Goal: Task Accomplishment & Management: Manage account settings

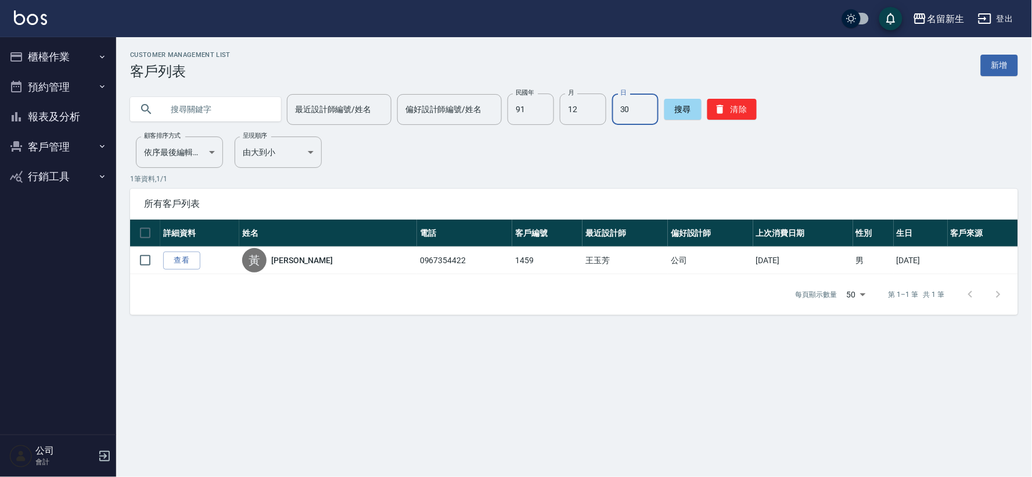
click at [85, 60] on button "櫃檯作業" at bounding box center [58, 57] width 107 height 30
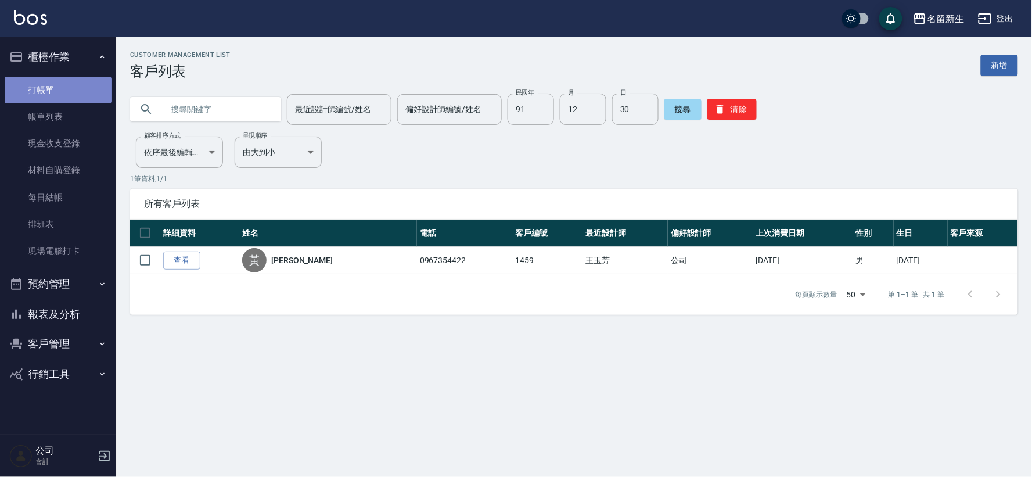
click at [87, 78] on link "打帳單" at bounding box center [58, 90] width 107 height 27
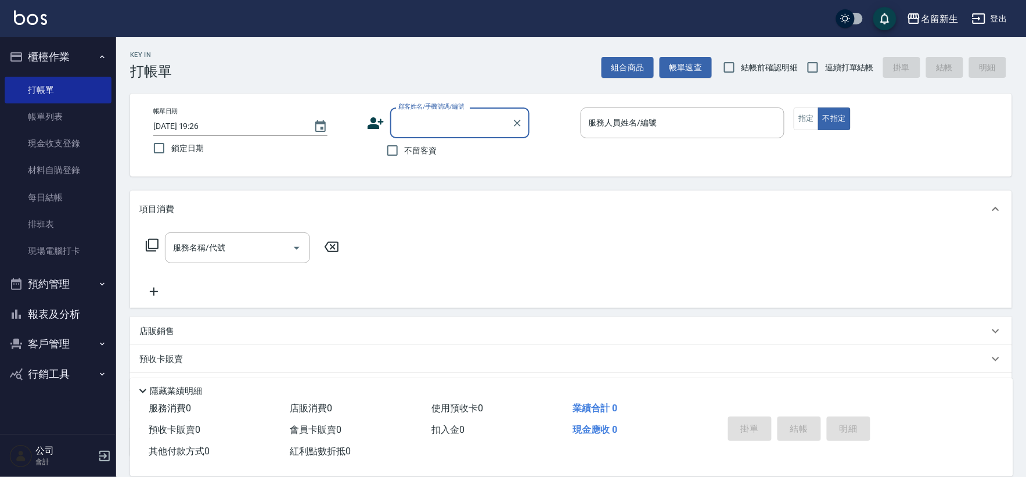
drag, startPoint x: 839, startPoint y: 77, endPoint x: 840, endPoint y: 67, distance: 10.5
click at [840, 77] on label "連續打單結帳" at bounding box center [837, 67] width 73 height 24
click at [825, 77] on input "連續打單結帳" at bounding box center [813, 67] width 24 height 24
checkbox input "true"
click at [405, 145] on span "不留客資" at bounding box center [421, 151] width 33 height 12
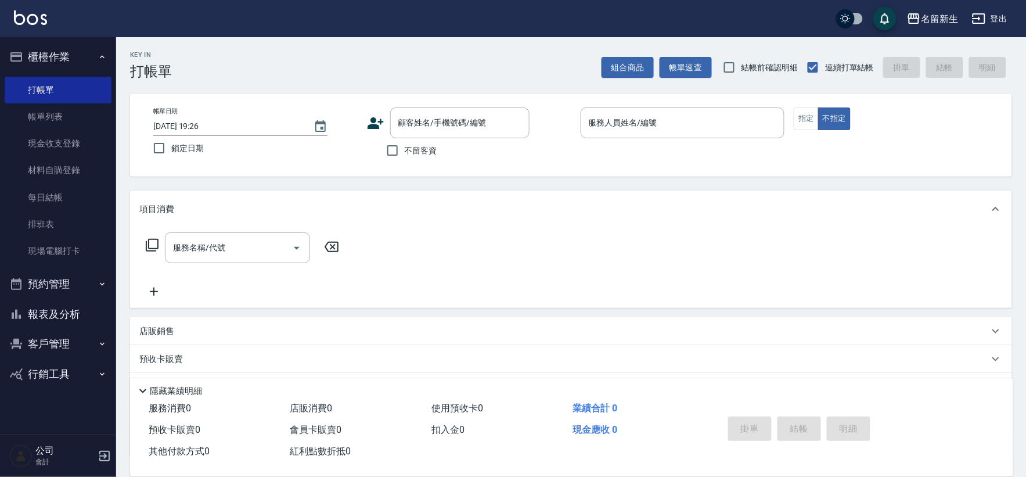
click at [405, 144] on input "不留客資" at bounding box center [392, 150] width 24 height 24
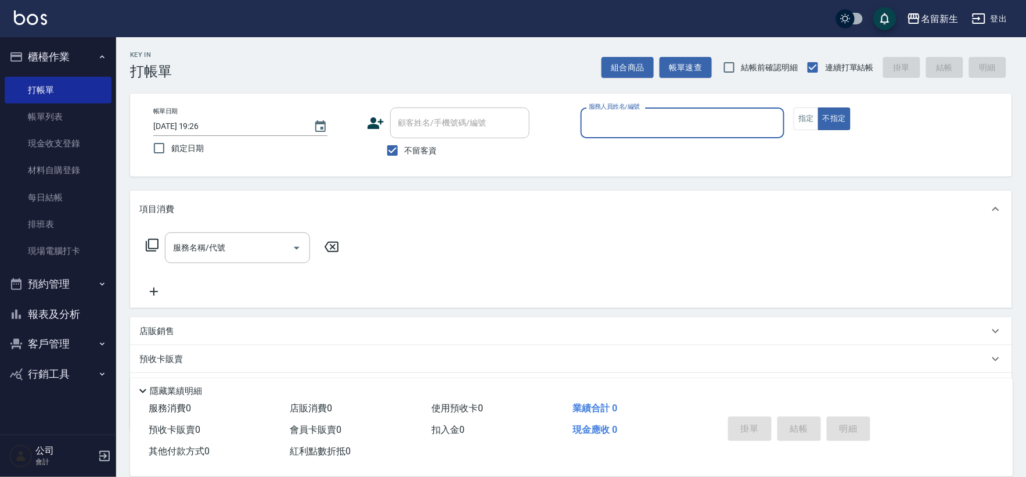
click at [410, 146] on span "不留客資" at bounding box center [421, 151] width 33 height 12
click at [405, 146] on input "不留客資" at bounding box center [392, 150] width 24 height 24
checkbox input "false"
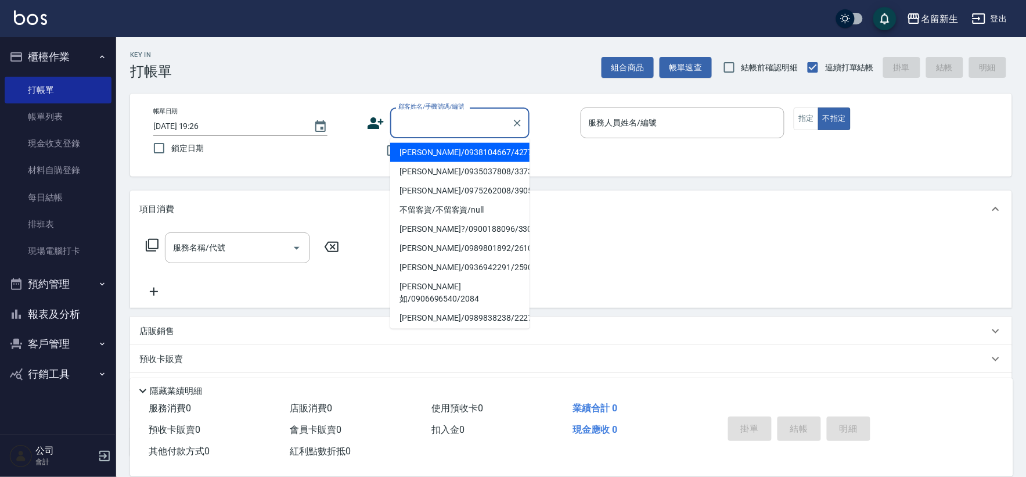
click at [425, 127] on div "顧客姓名/手機號碼/編號 顧客姓名/手機號碼/編號" at bounding box center [459, 122] width 139 height 31
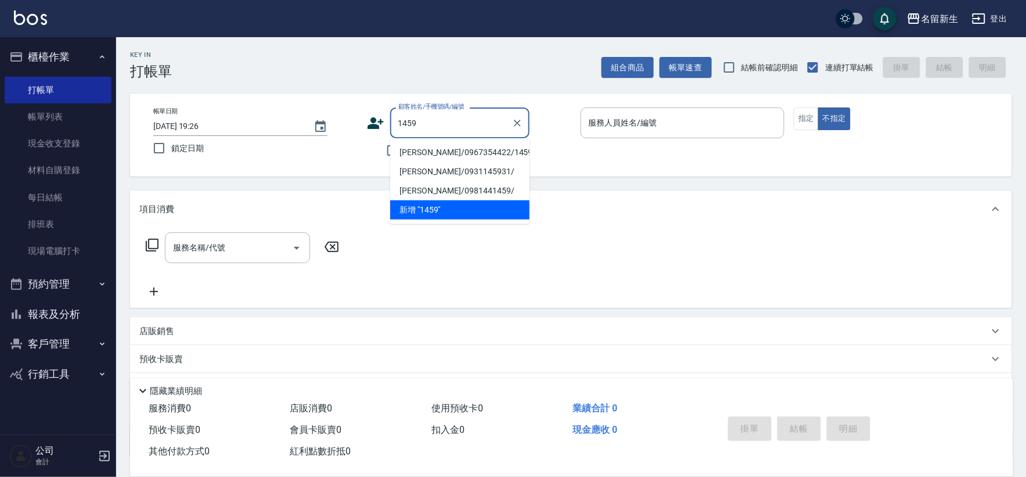
type input "[PERSON_NAME]/0967354422/1459"
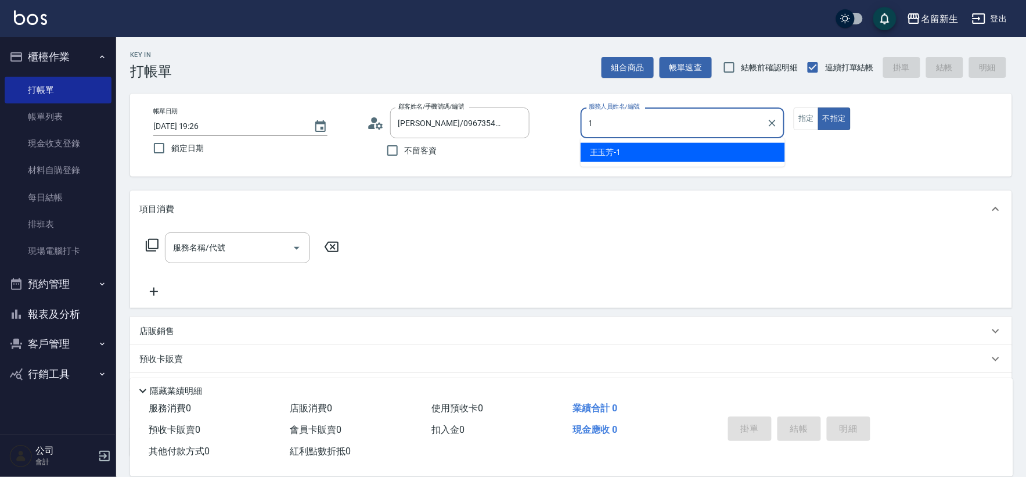
type input "[PERSON_NAME]-1"
type button "false"
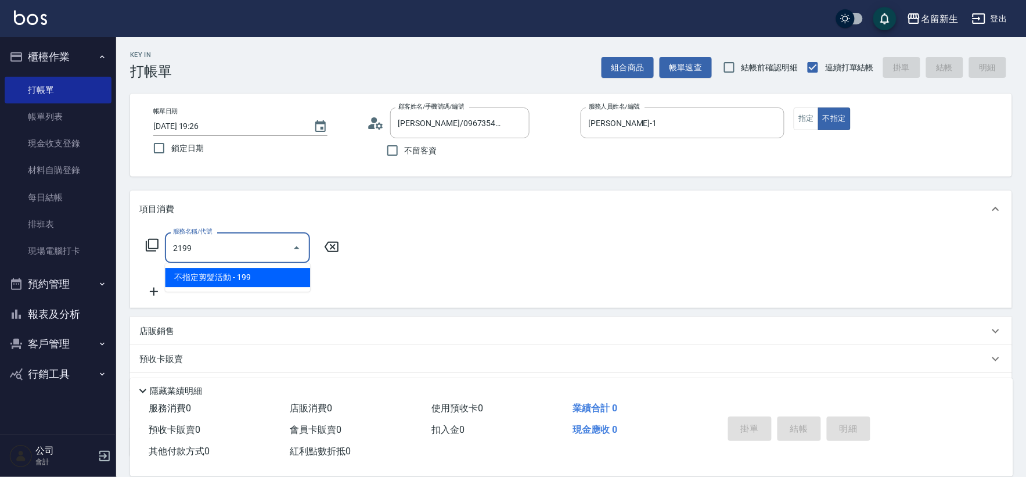
type input "不指定剪髮活動(2199)"
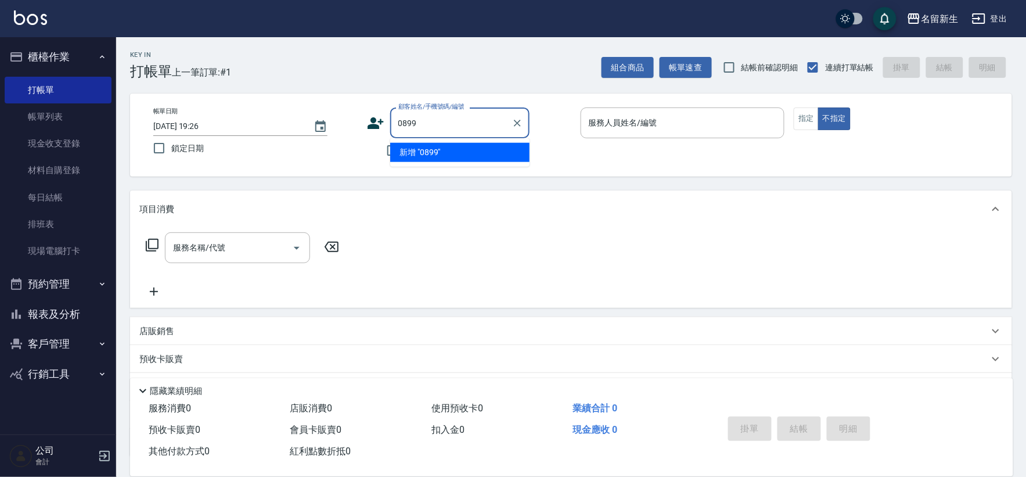
type input "0899"
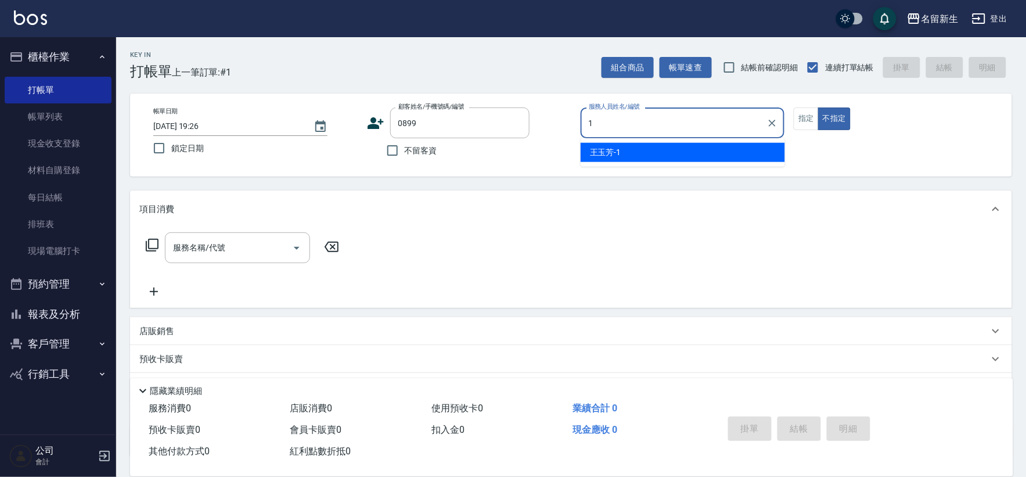
type input "[PERSON_NAME]-1"
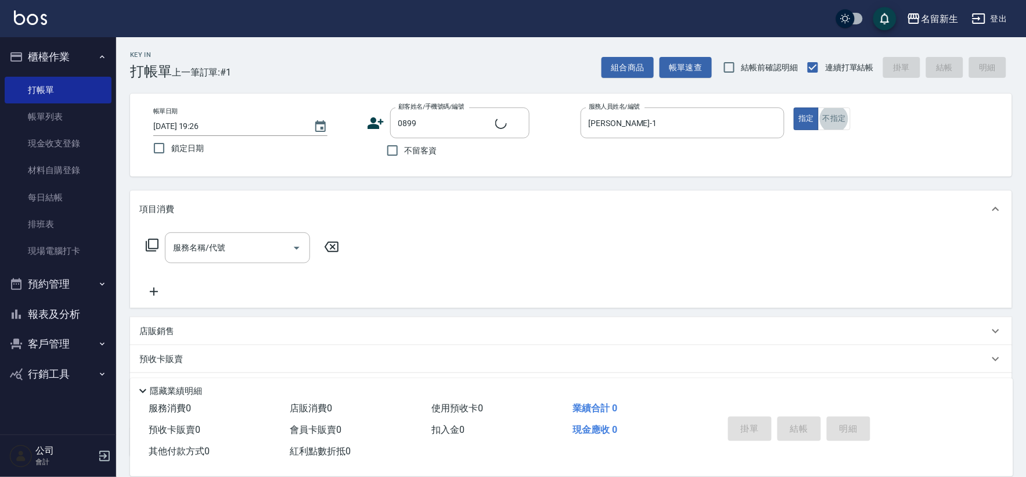
type input "[PERSON_NAME]/0910662716/0899"
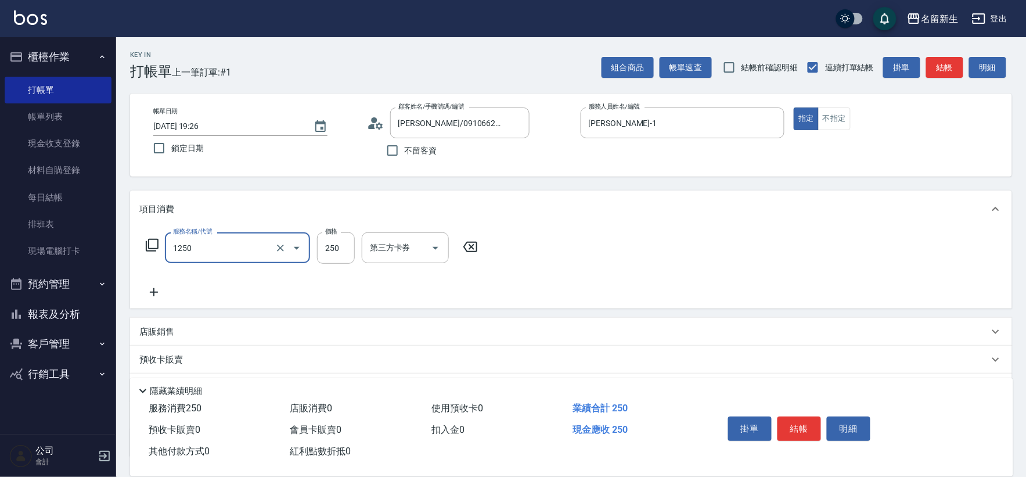
type input "洗髮250(1250)"
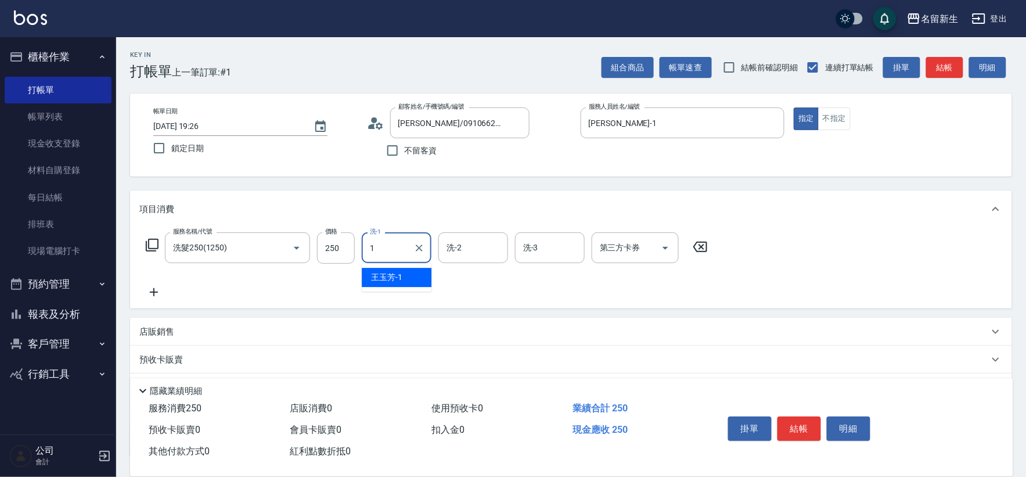
type input "[PERSON_NAME]-1"
click at [67, 340] on button "客戶管理" at bounding box center [58, 344] width 107 height 30
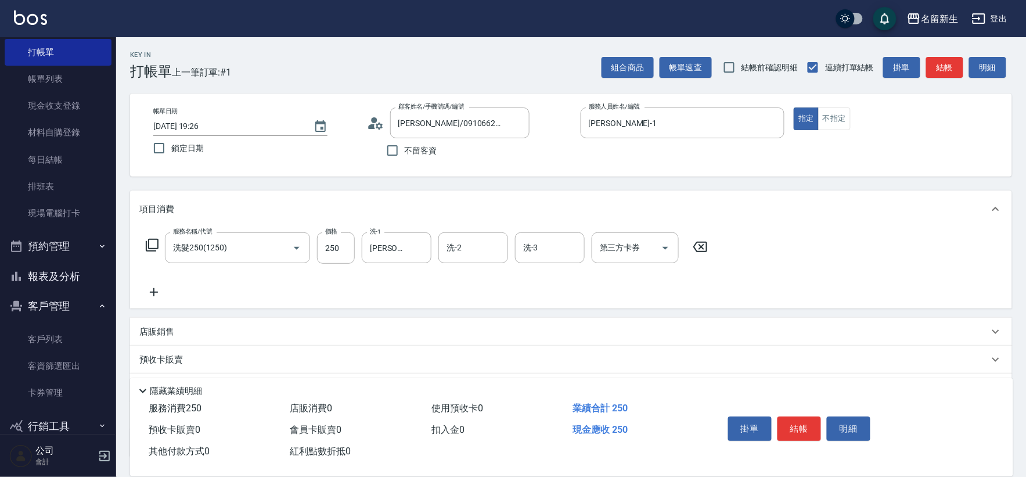
scroll to position [57, 0]
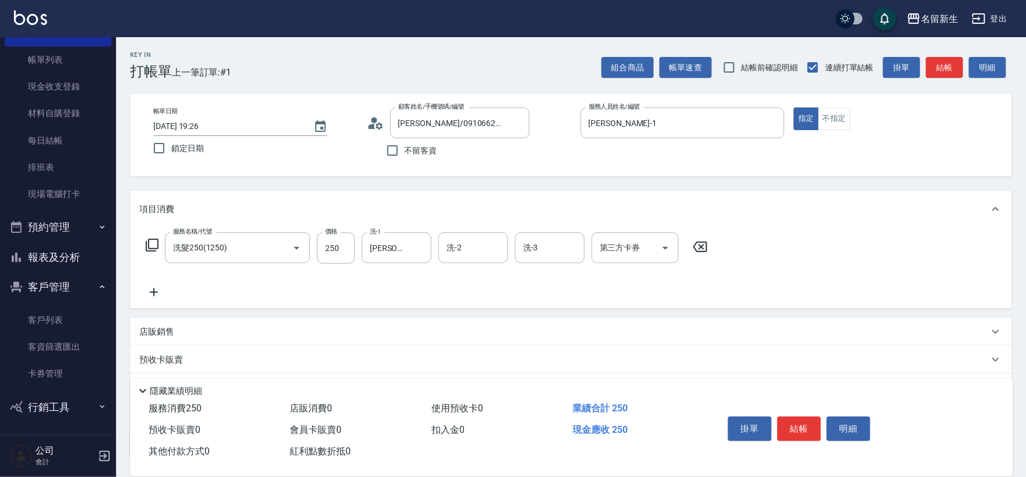
click at [86, 396] on button "行銷工具" at bounding box center [58, 407] width 107 height 30
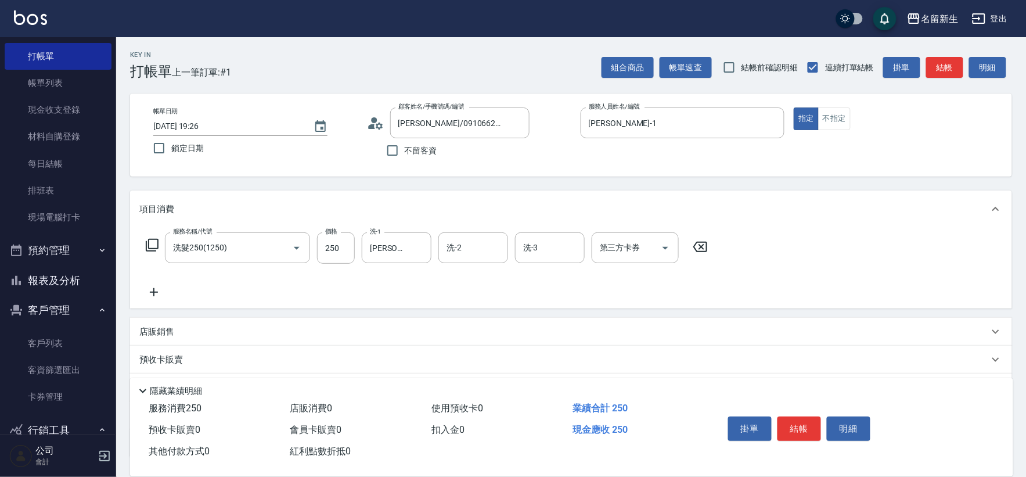
scroll to position [94, 0]
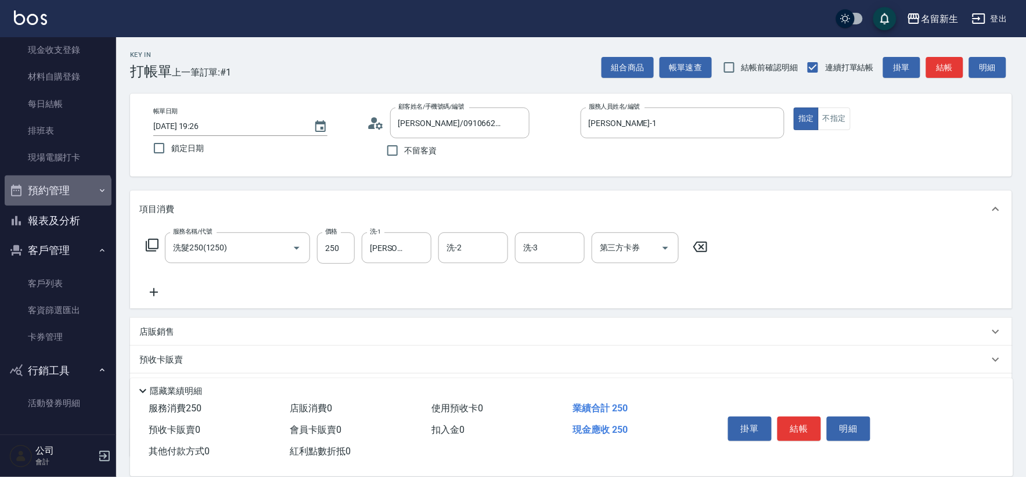
click at [57, 196] on button "預約管理" at bounding box center [58, 190] width 107 height 30
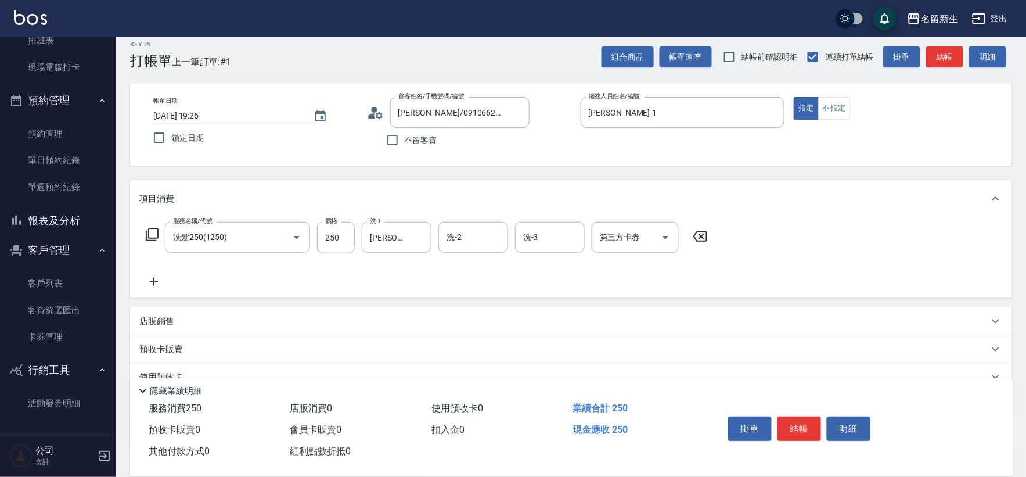
scroll to position [0, 0]
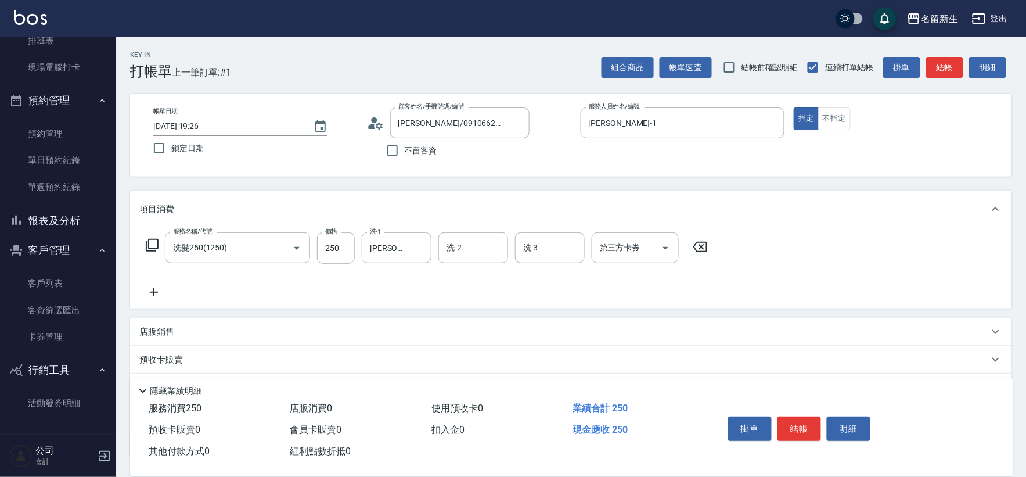
click at [38, 455] on h5 "公司" at bounding box center [64, 451] width 59 height 12
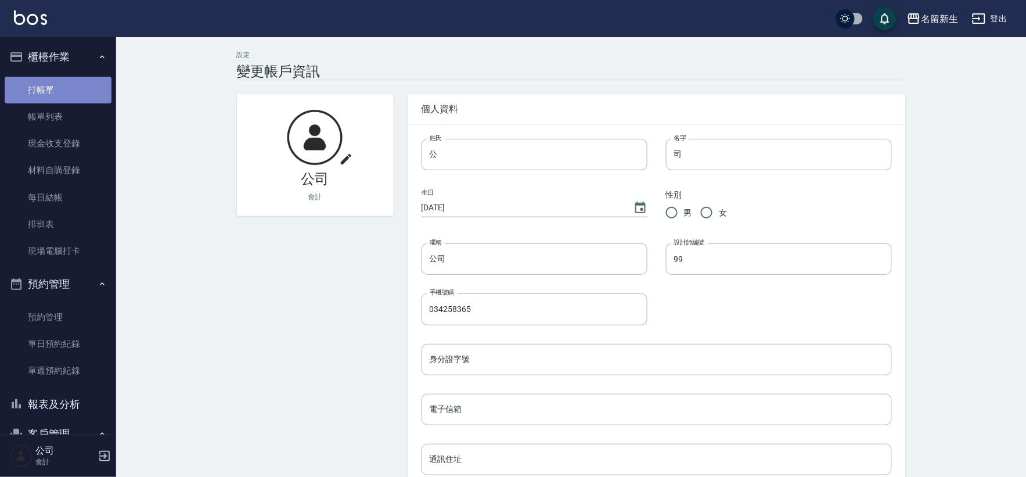
click at [70, 85] on link "打帳單" at bounding box center [58, 90] width 107 height 27
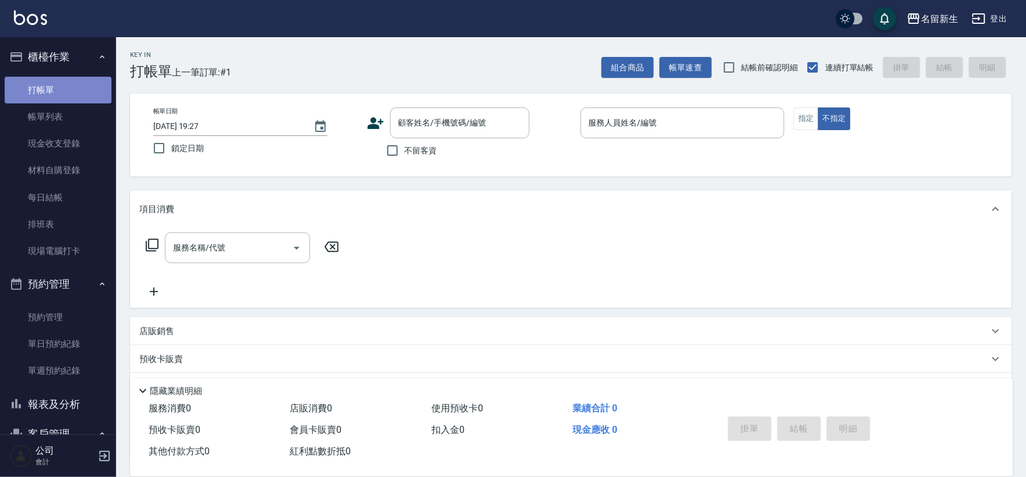
click at [69, 92] on link "打帳單" at bounding box center [58, 90] width 107 height 27
click at [440, 110] on div "顧客姓名/手機號碼/編號" at bounding box center [459, 122] width 139 height 31
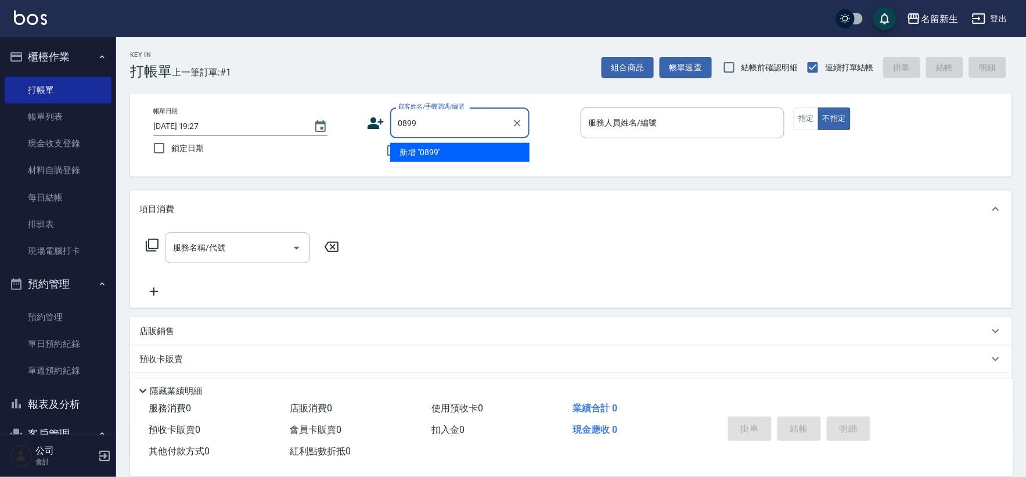
type input "0899"
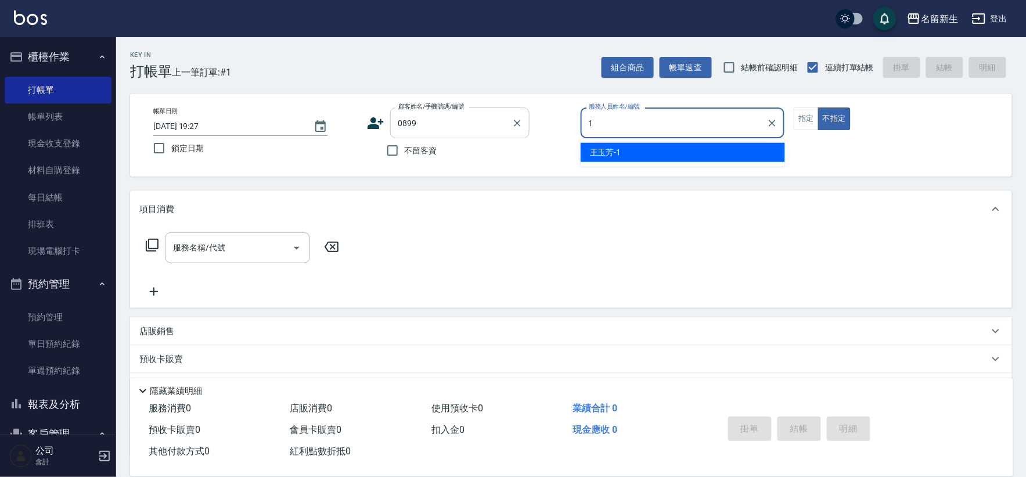
type input "1"
type button "false"
type input "[PERSON_NAME]-1"
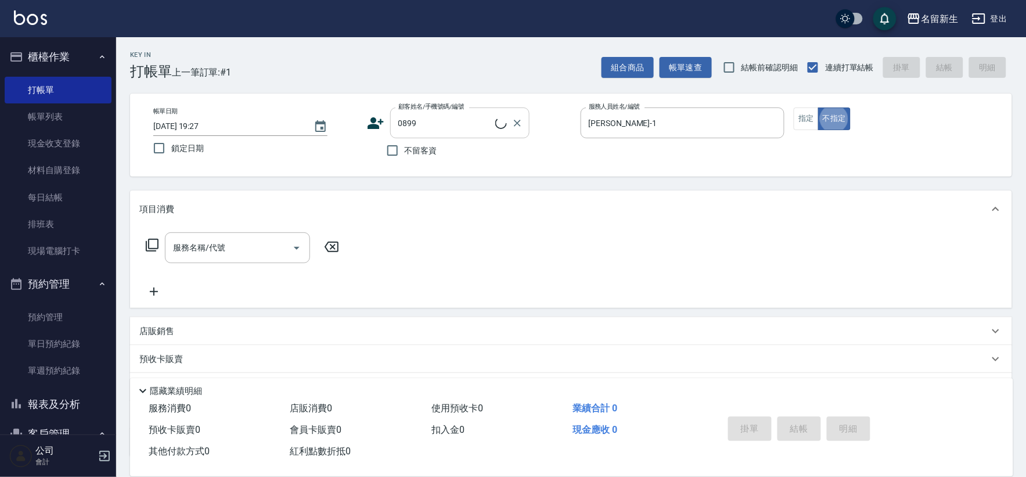
type input "[PERSON_NAME]/0910662716/0899"
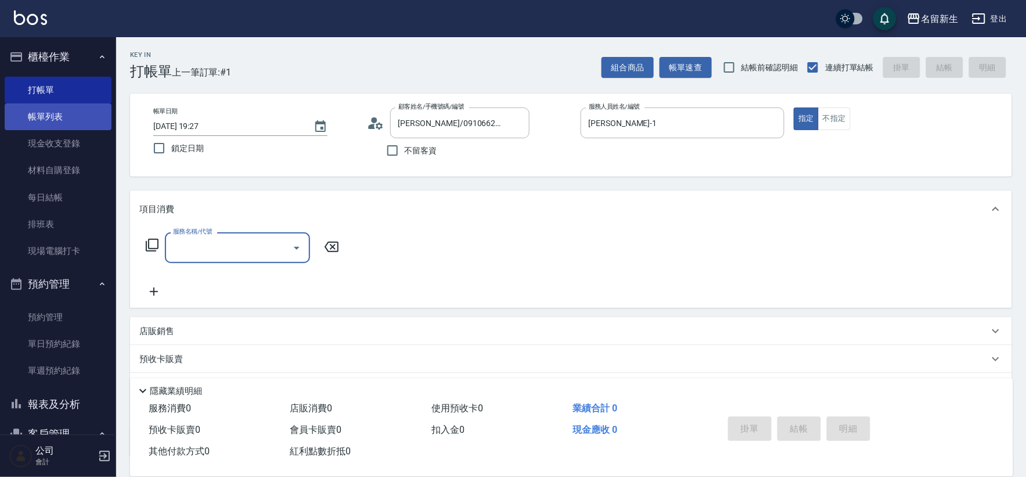
click at [74, 117] on link "帳單列表" at bounding box center [58, 116] width 107 height 27
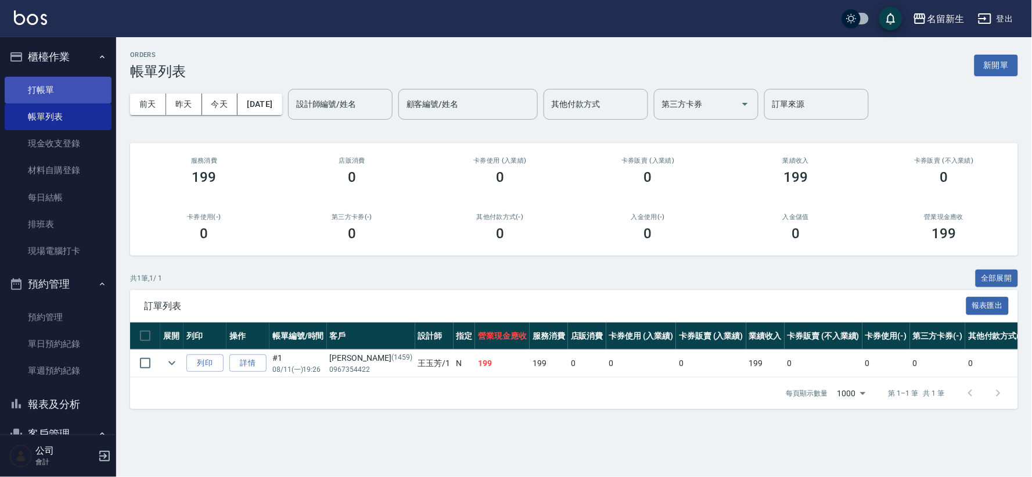
click at [77, 95] on link "打帳單" at bounding box center [58, 90] width 107 height 27
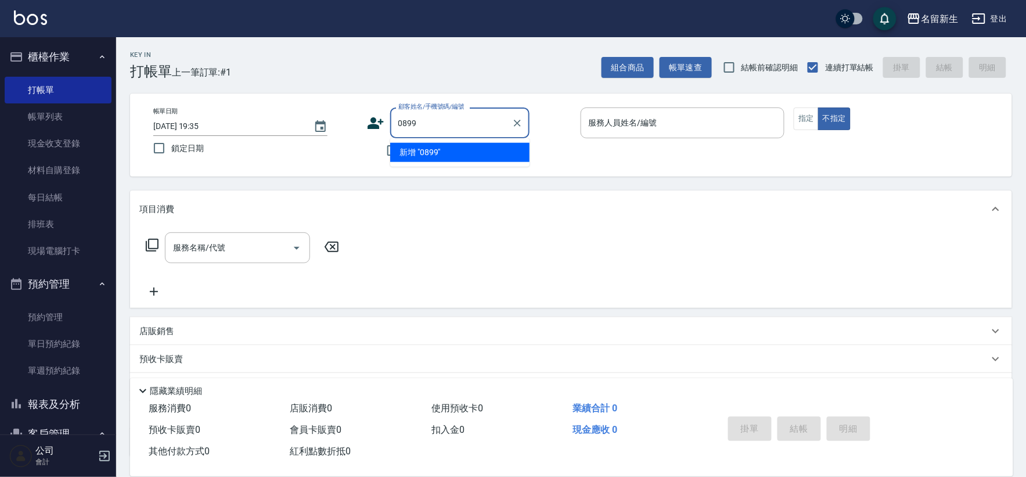
type input "0899"
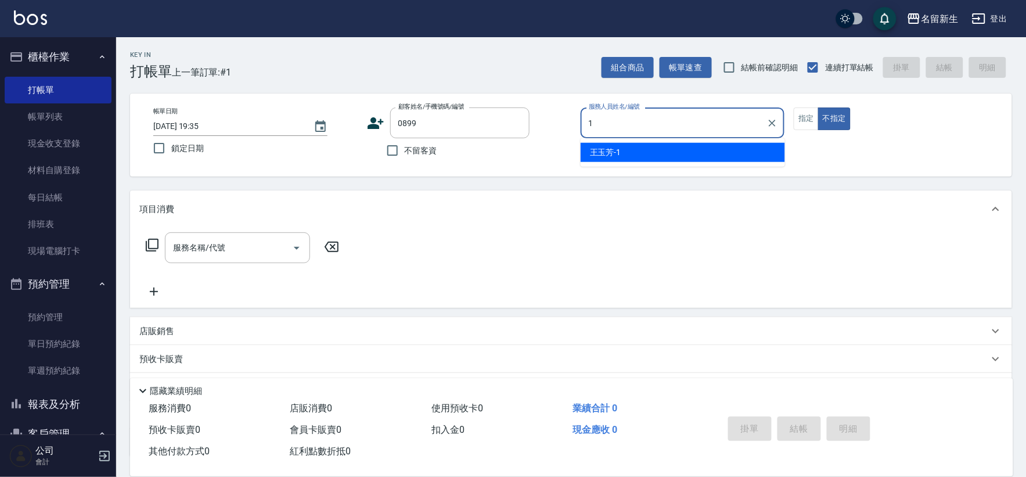
type input "1"
type button "false"
type input "[PERSON_NAME]-1"
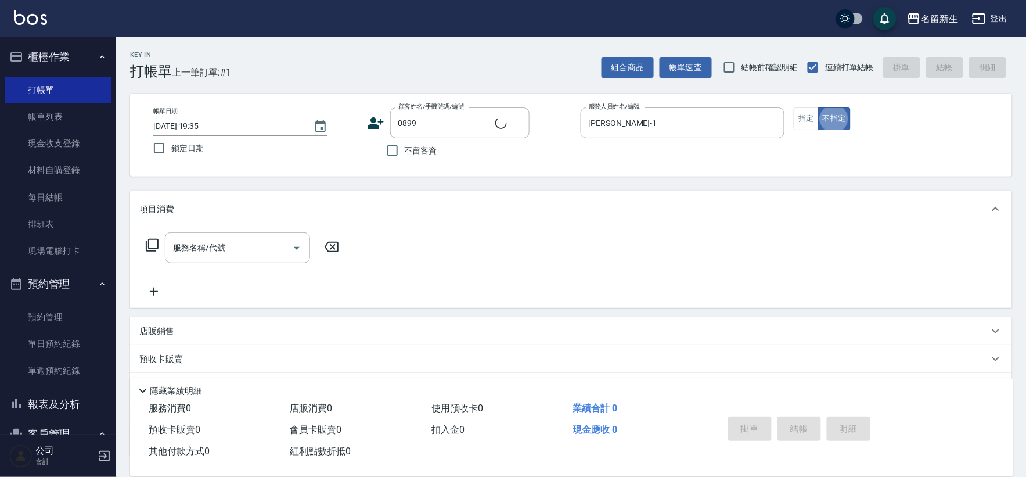
type input "[PERSON_NAME]/0910662716/0899"
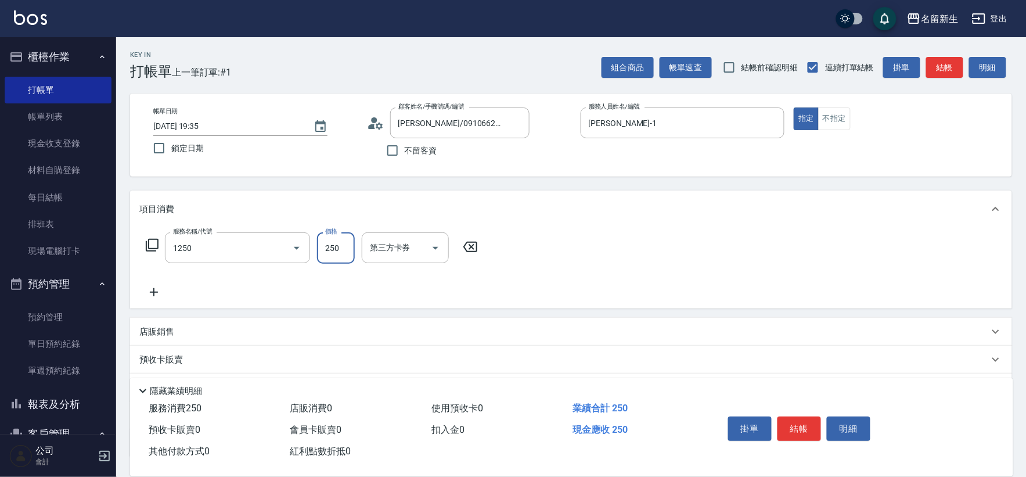
type input "洗髮250(1250)"
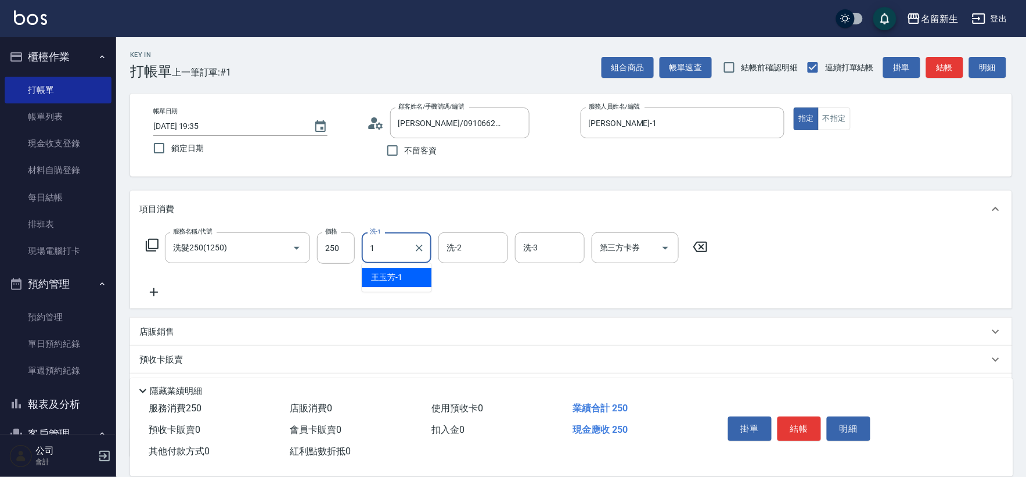
type input "[PERSON_NAME]-1"
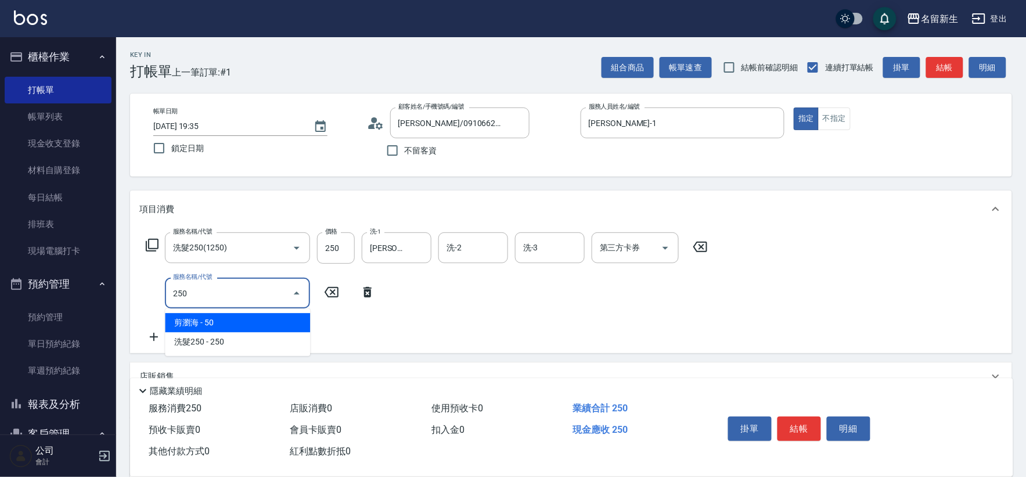
type input "剪瀏海(250)"
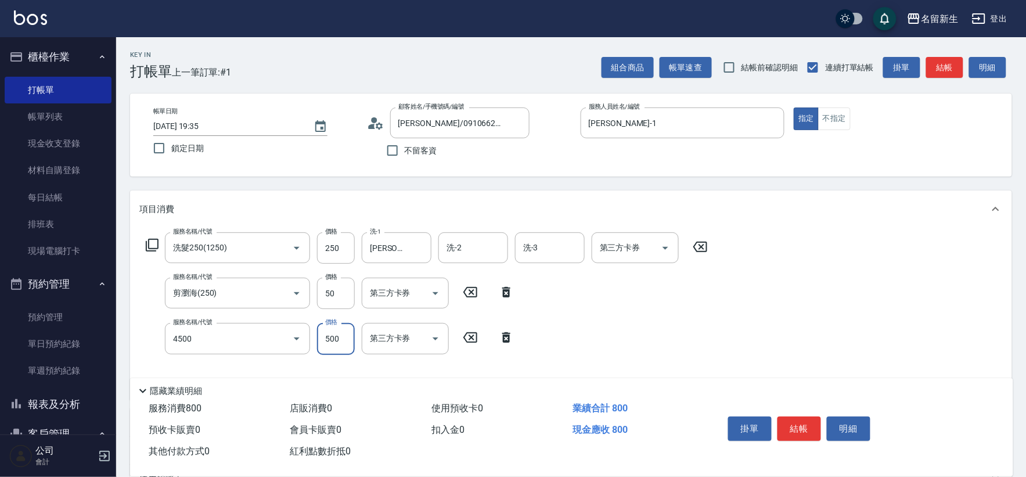
type input "補染(4500)"
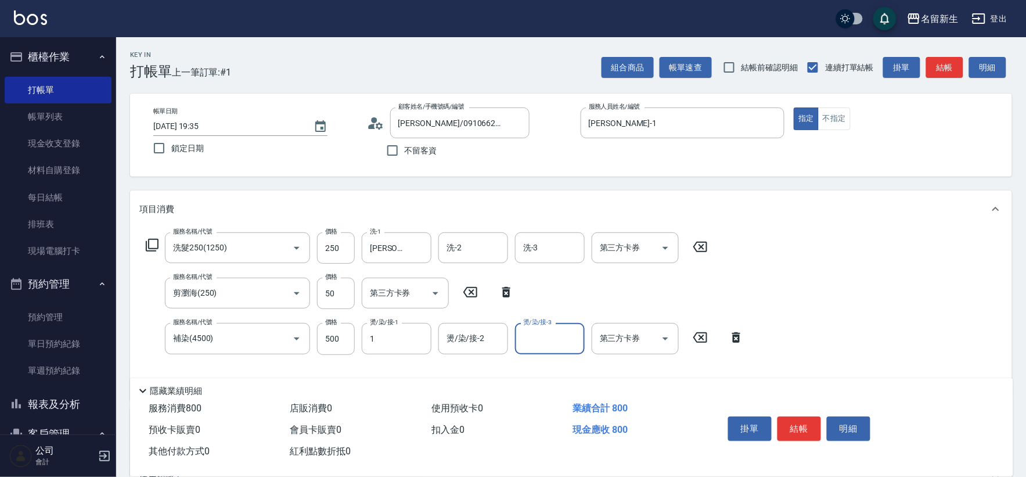
type input "[PERSON_NAME]-1"
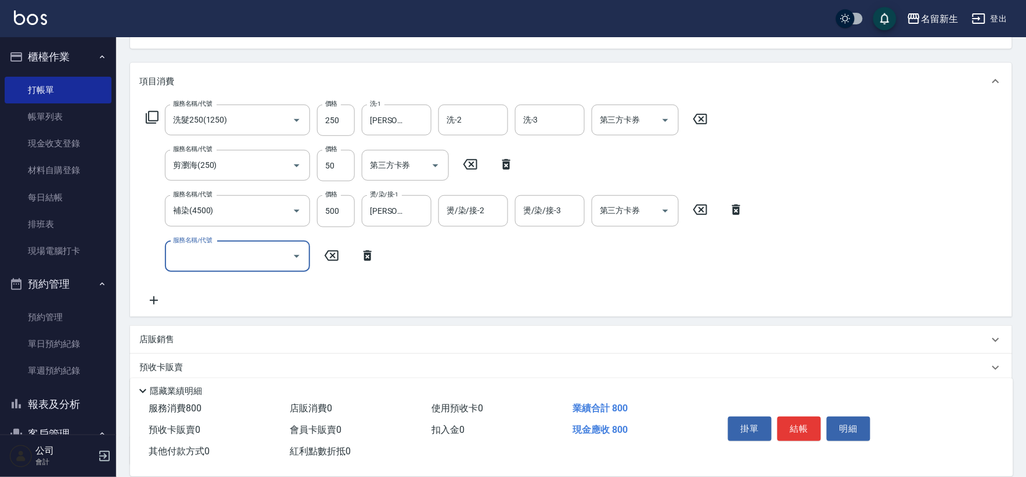
scroll to position [129, 0]
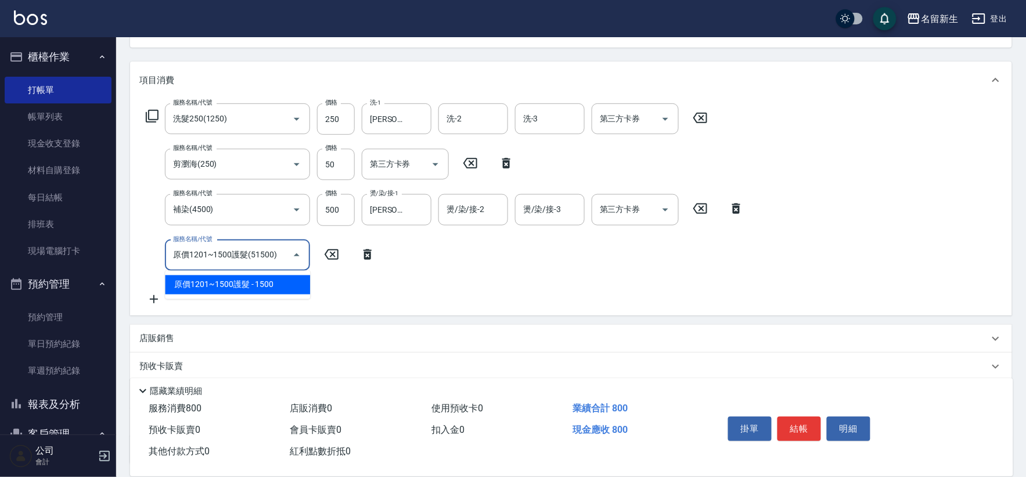
type input "原價1201~1500護髮(51500)"
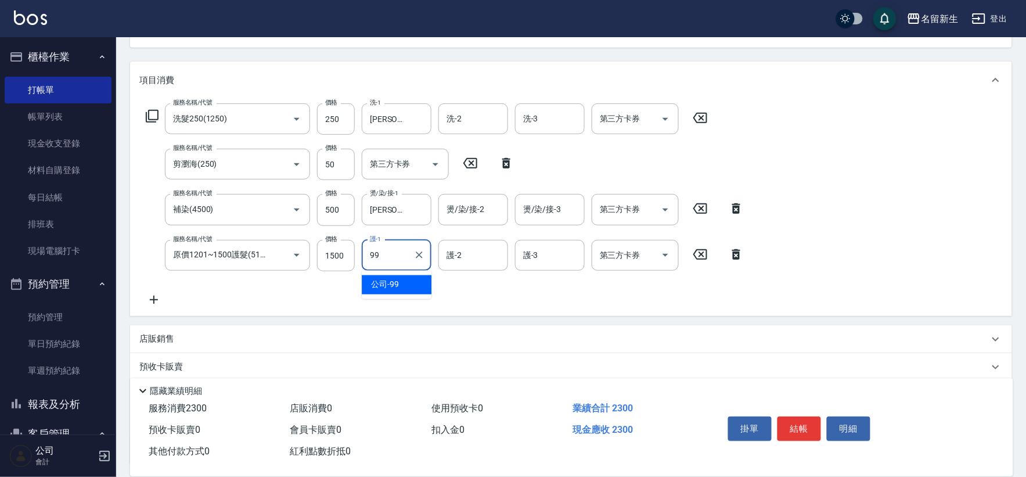
type input "公司-99"
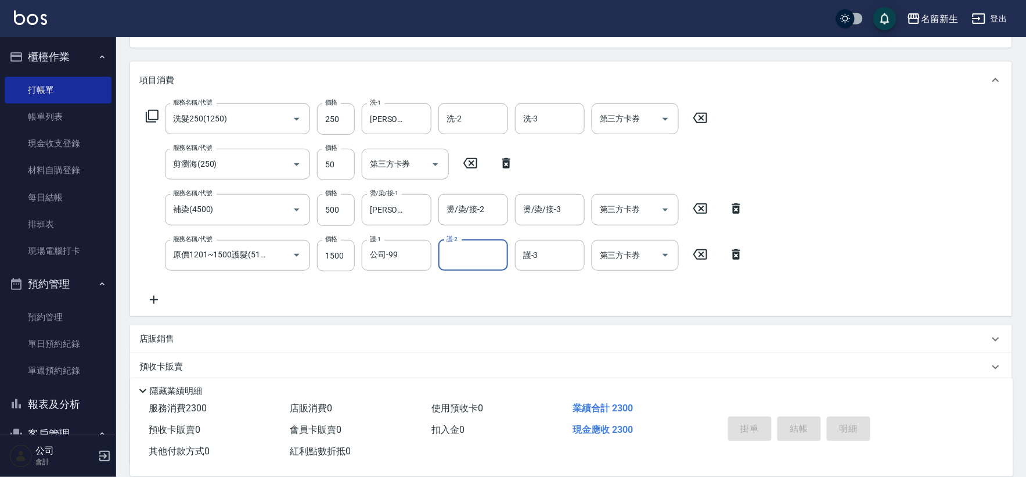
type input "[DATE] 19:36"
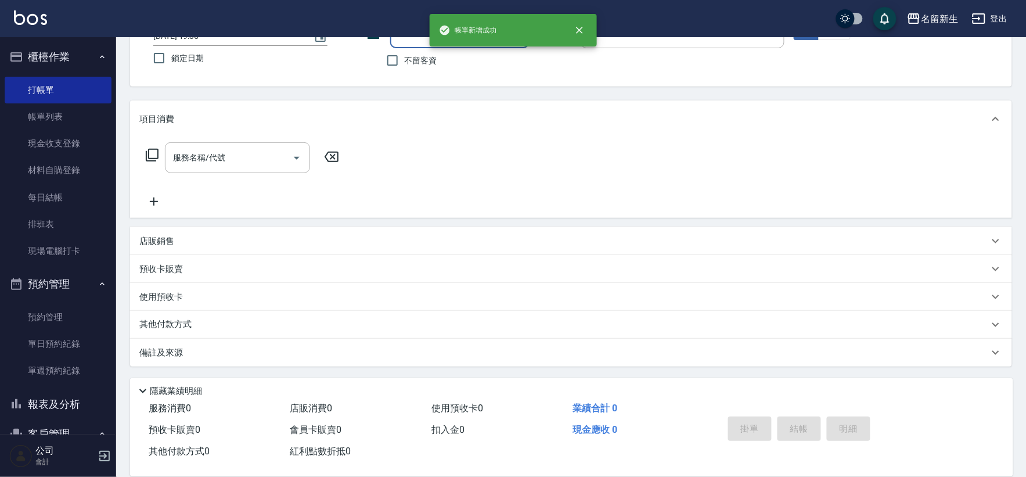
scroll to position [89, 0]
type input "0948"
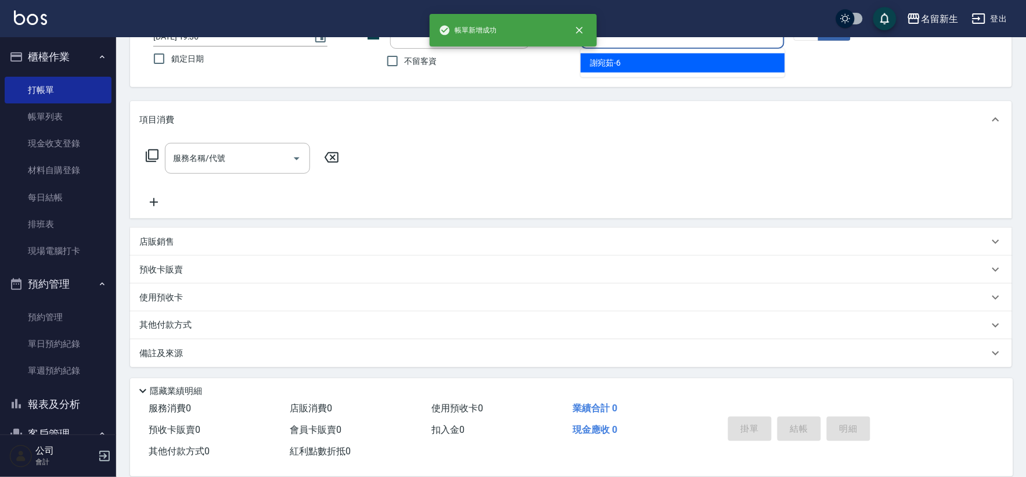
type input "[PERSON_NAME]-6"
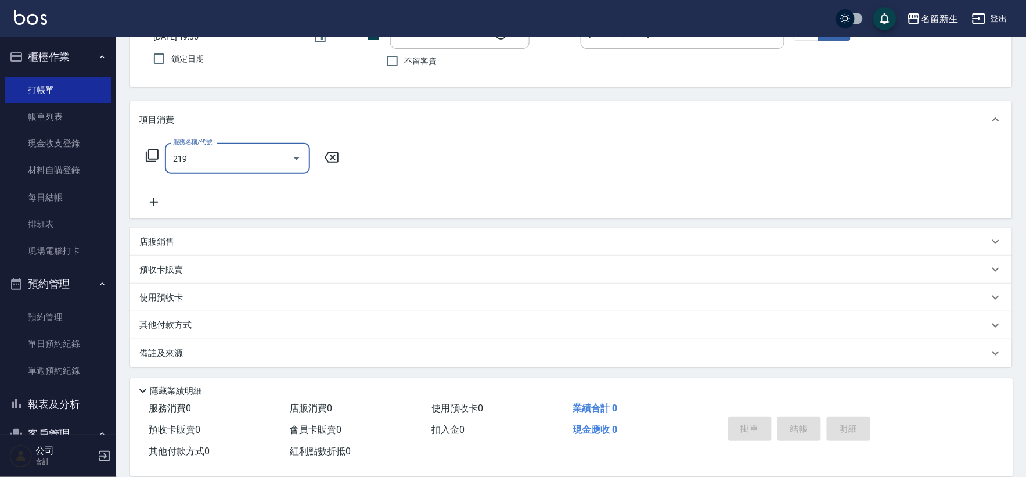
type input "2199"
type input "[PERSON_NAME]/0933477200/0948"
type input "不指定剪髮活動(2199)"
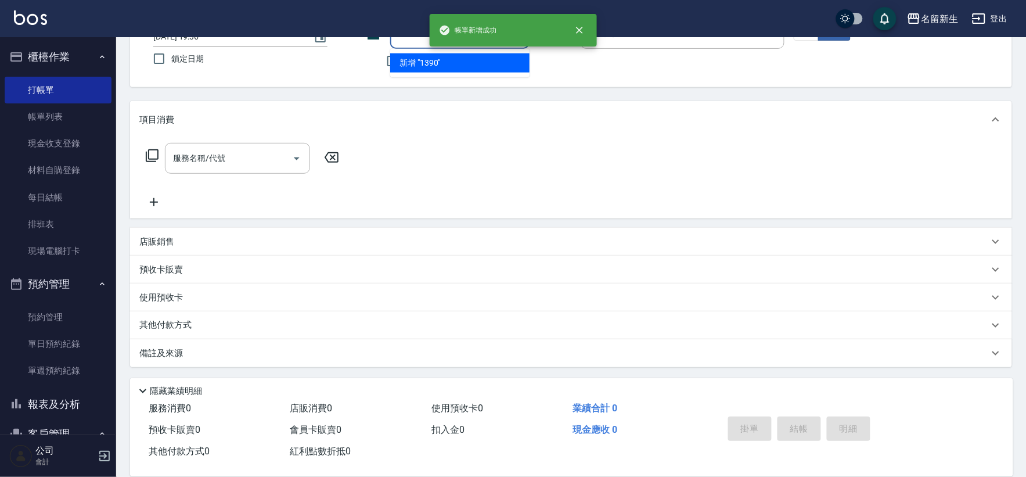
type input "1390"
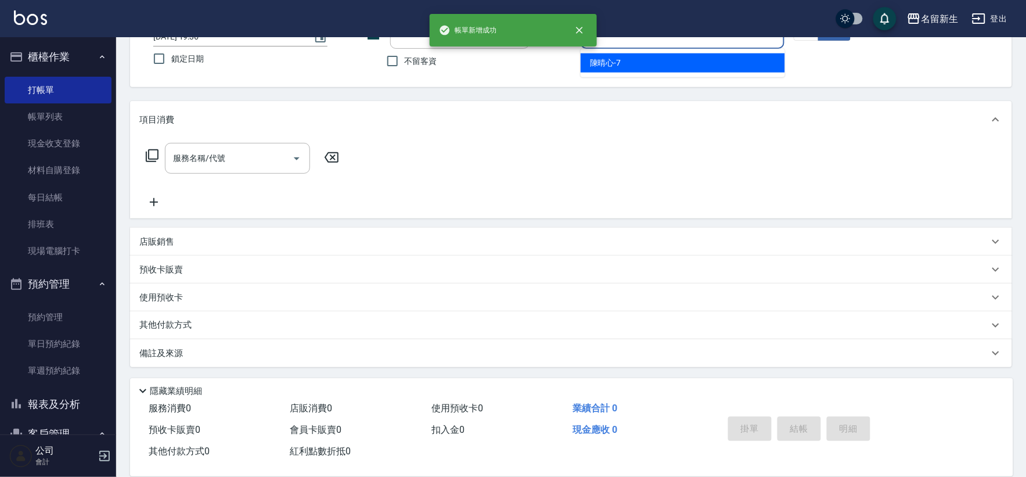
type input "[PERSON_NAME]-7"
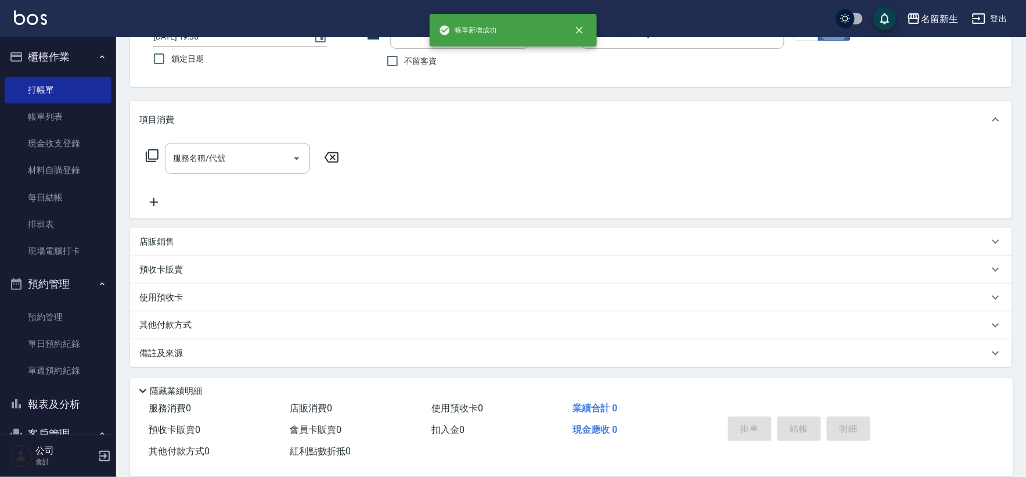
type input "[PERSON_NAME]/0910143226/1390"
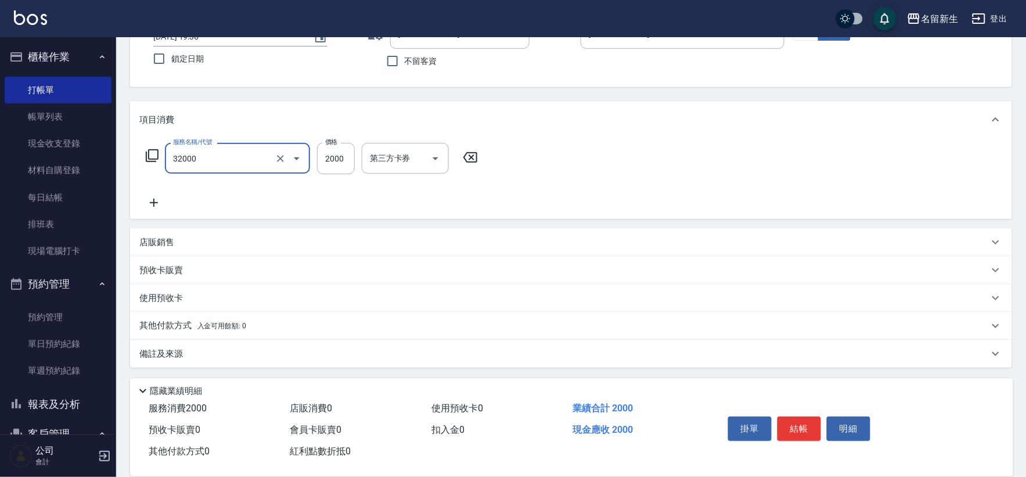
type input "2000以上燙髮(32000)"
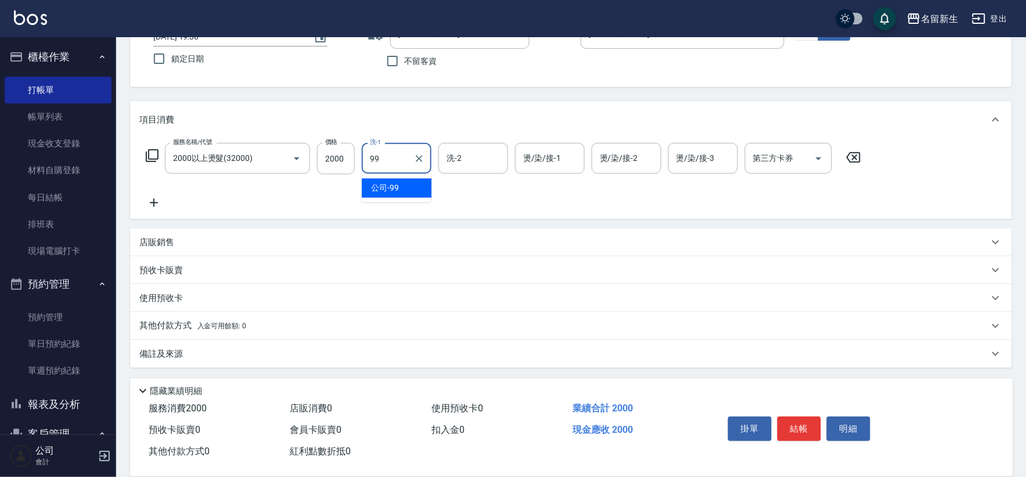
type input "公司-99"
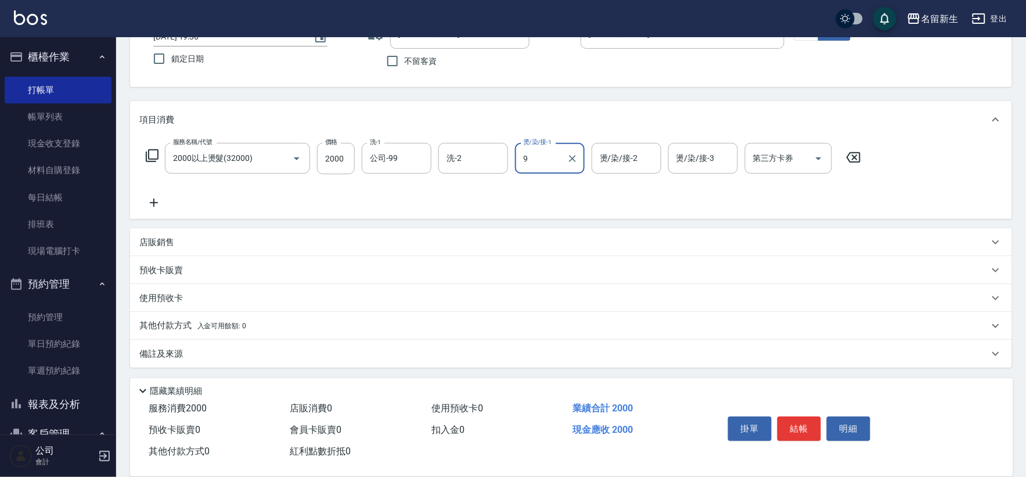
type input "9"
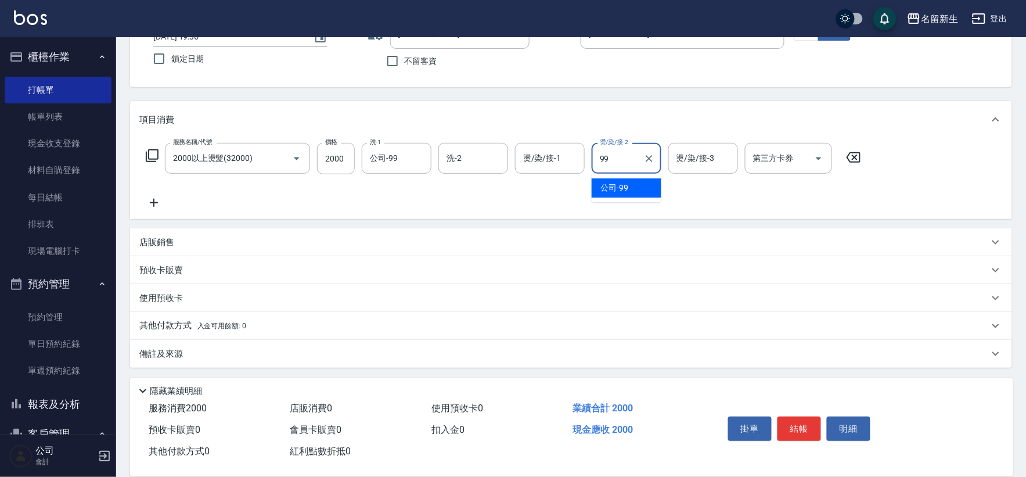
type input "公司-99"
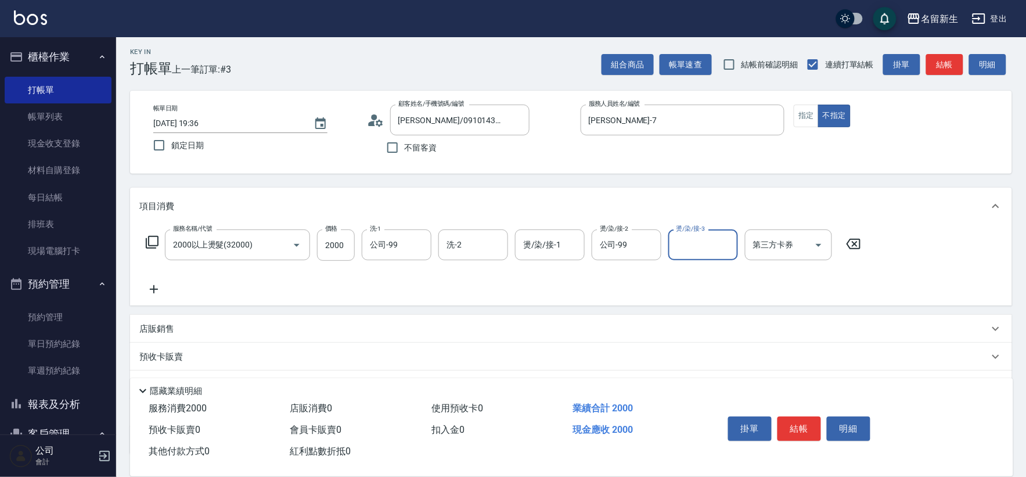
scroll to position [0, 0]
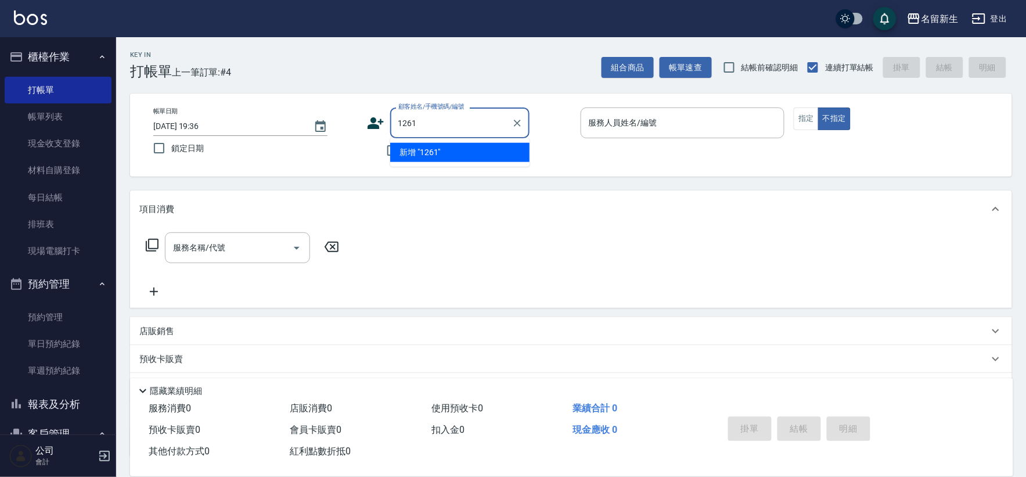
type input "1261"
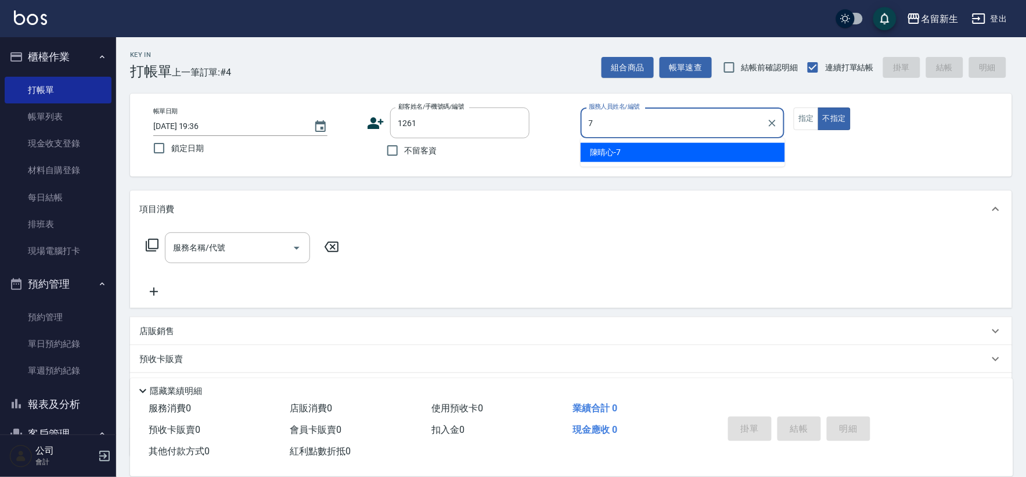
type input "[PERSON_NAME]-7"
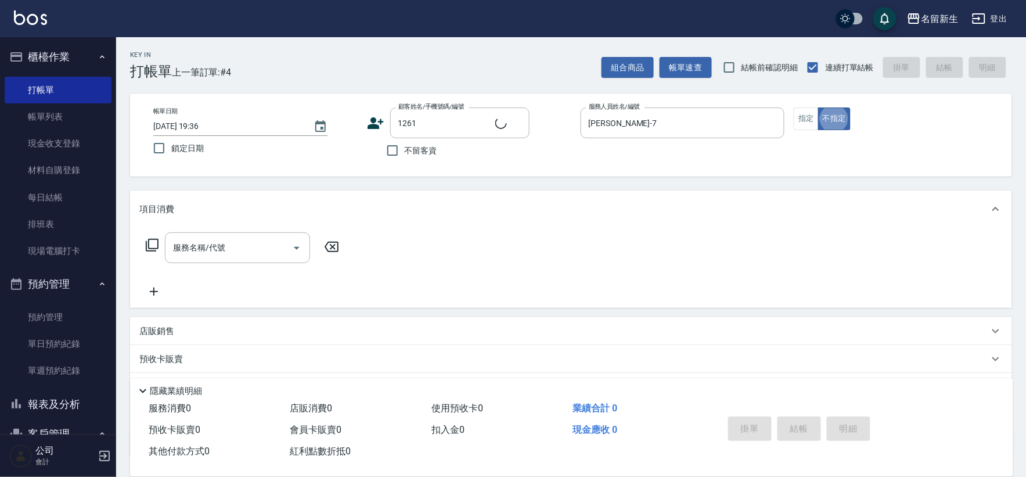
type input "[PERSON_NAME]/097590507/1261"
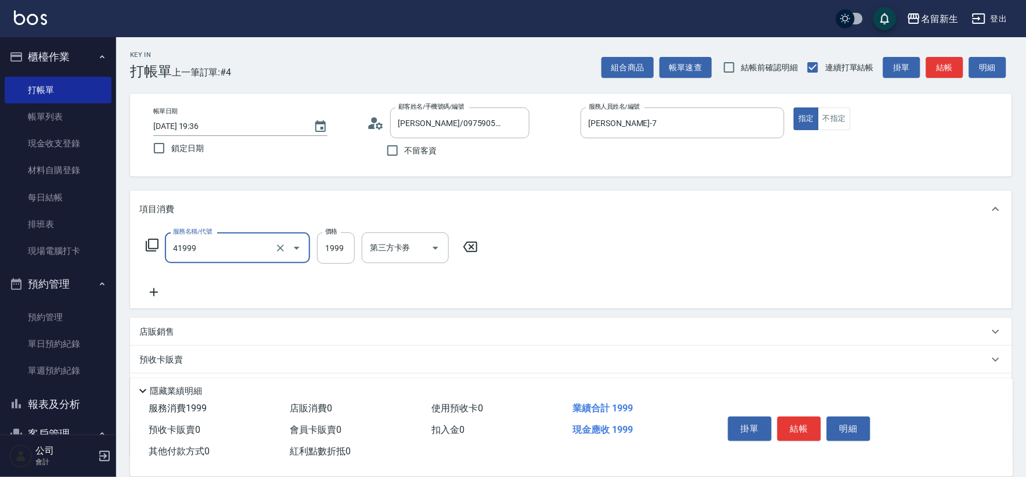
type input "1999以下染髮(41999)"
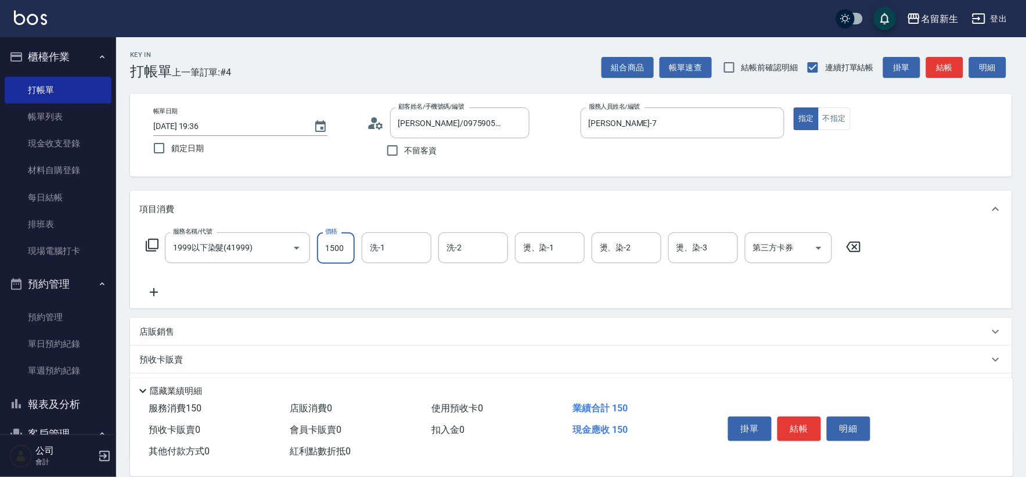
type input "1500"
type input "公司-99"
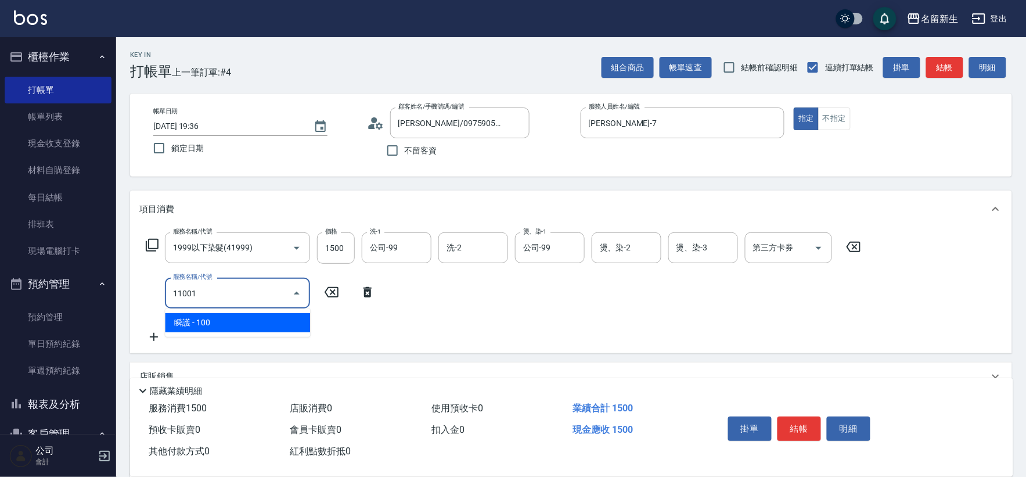
type input "瞬護(11001)"
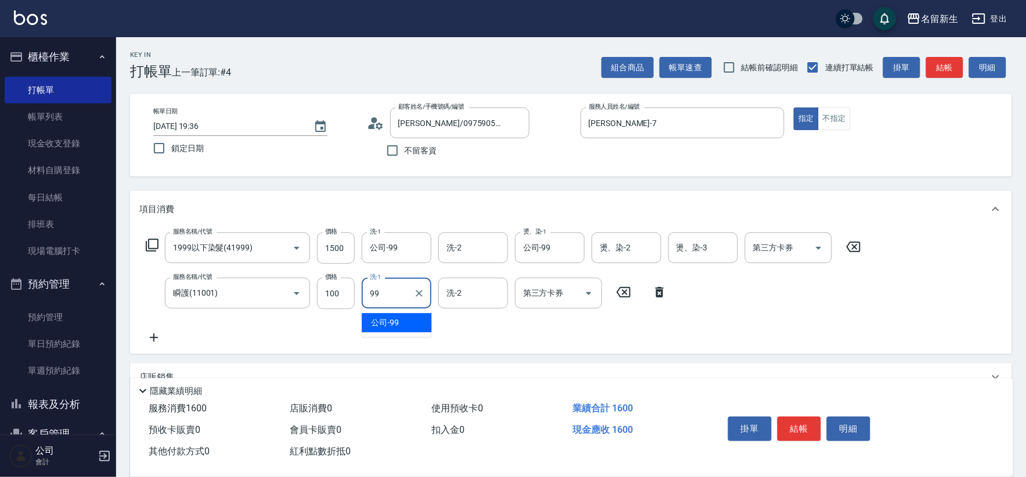
type input "公司-99"
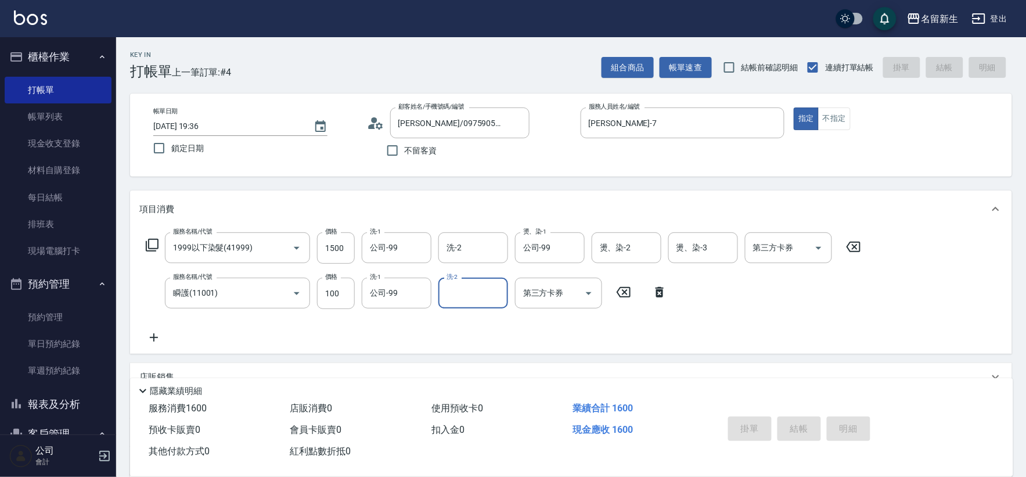
type input "[DATE] 19:37"
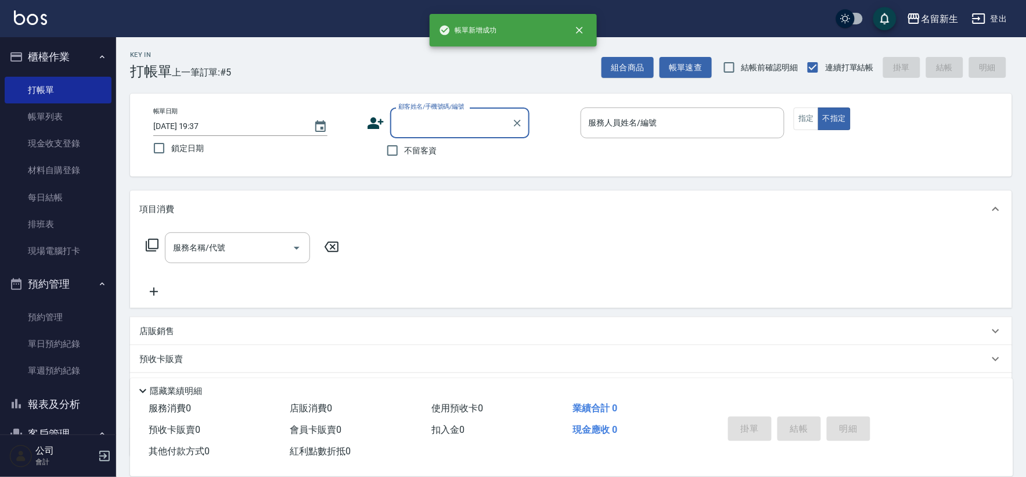
type input "1"
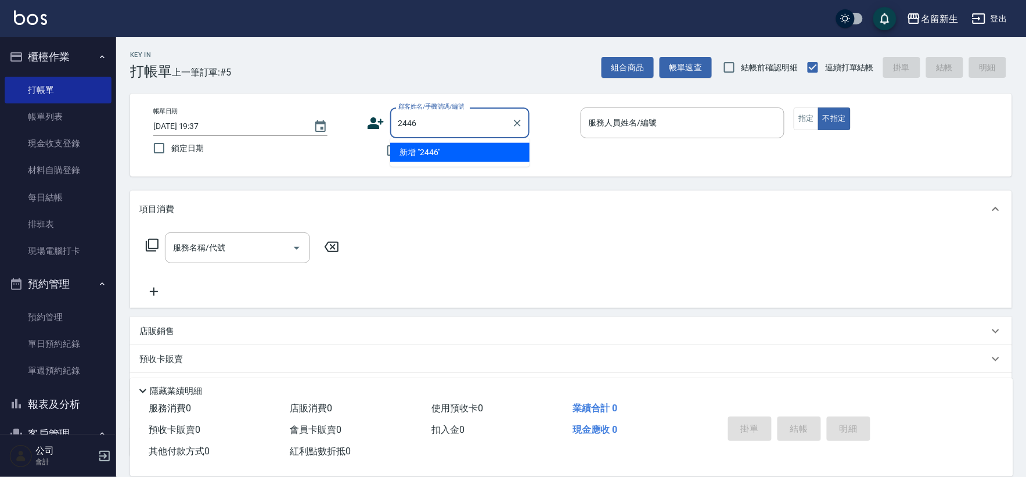
type input "2446"
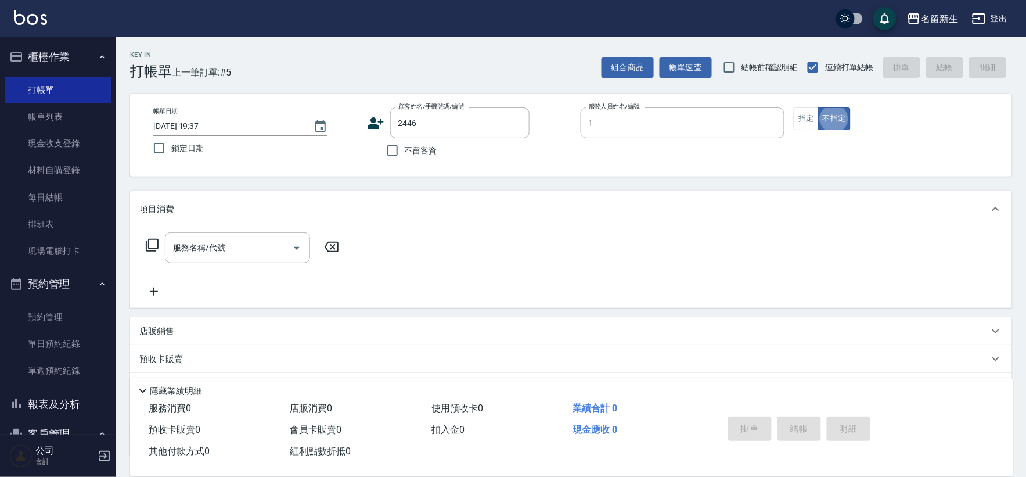
type input "[PERSON_NAME]-1"
type input "[PERSON_NAME]/0911955551/2446"
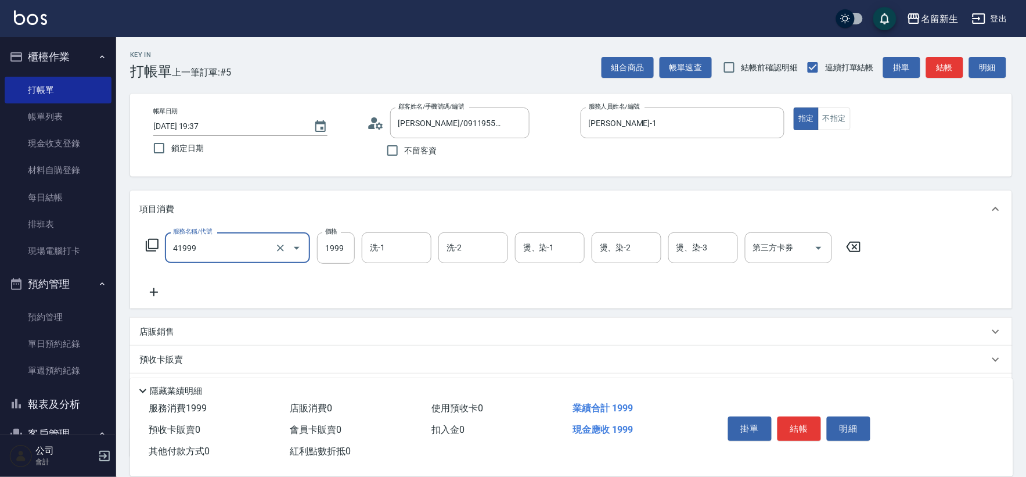
type input "1999以下染髮(41999)"
type input "1500"
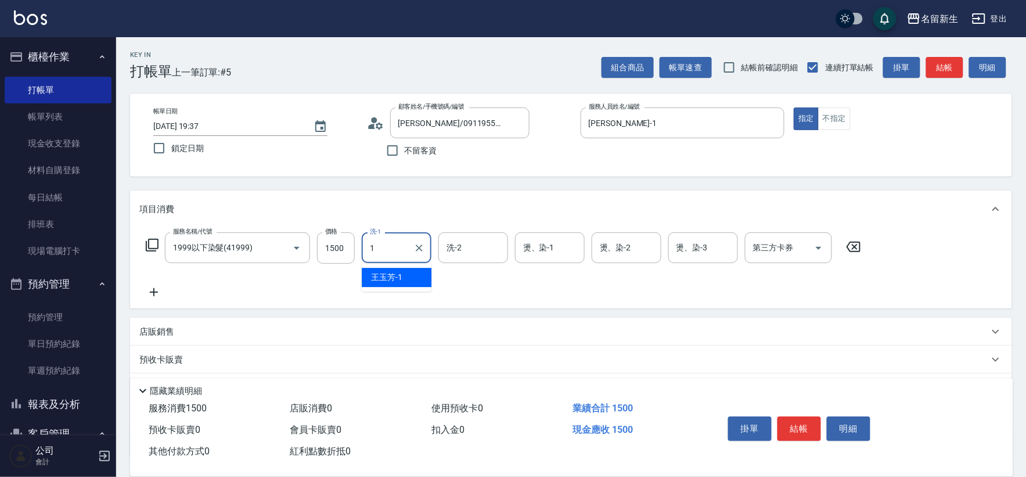
type input "[PERSON_NAME]-1"
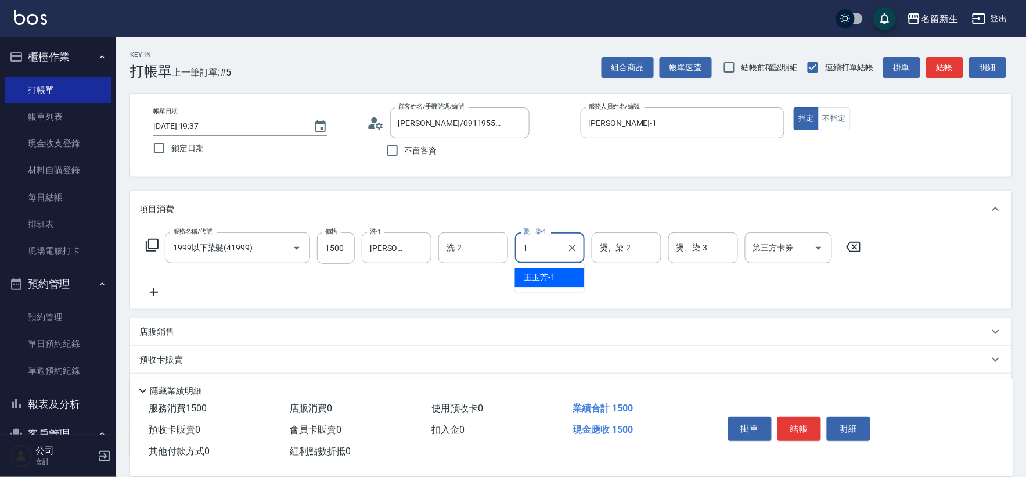
type input "[PERSON_NAME]-1"
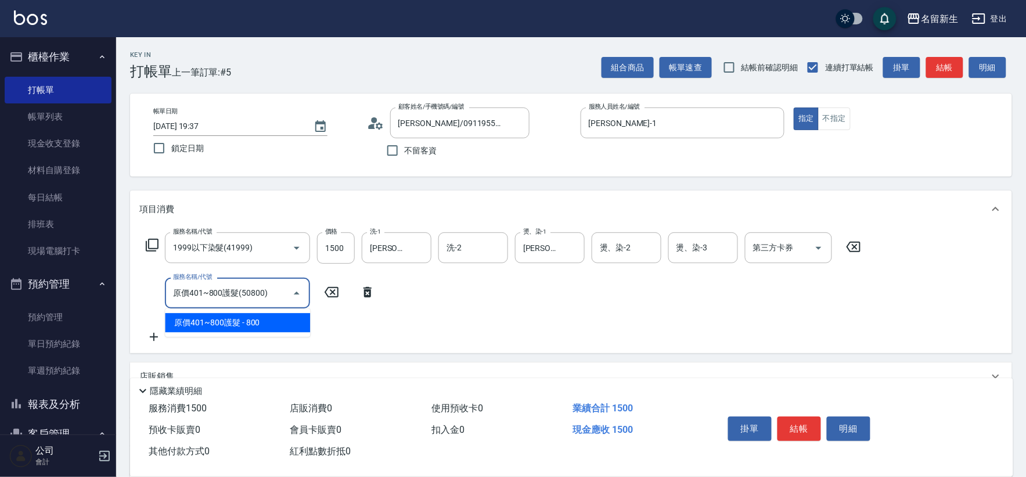
type input "原價401~800護髮(50800)"
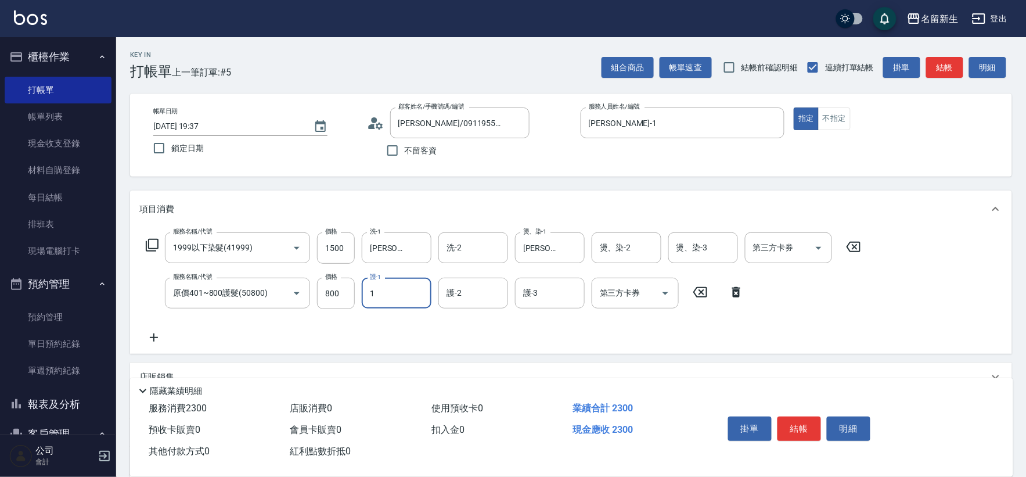
type input "[PERSON_NAME]-1"
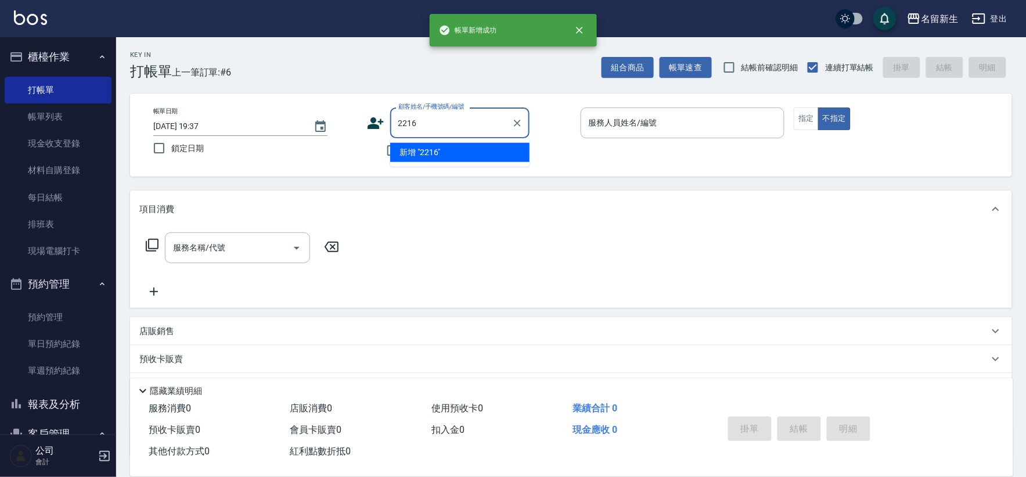
type input "2216"
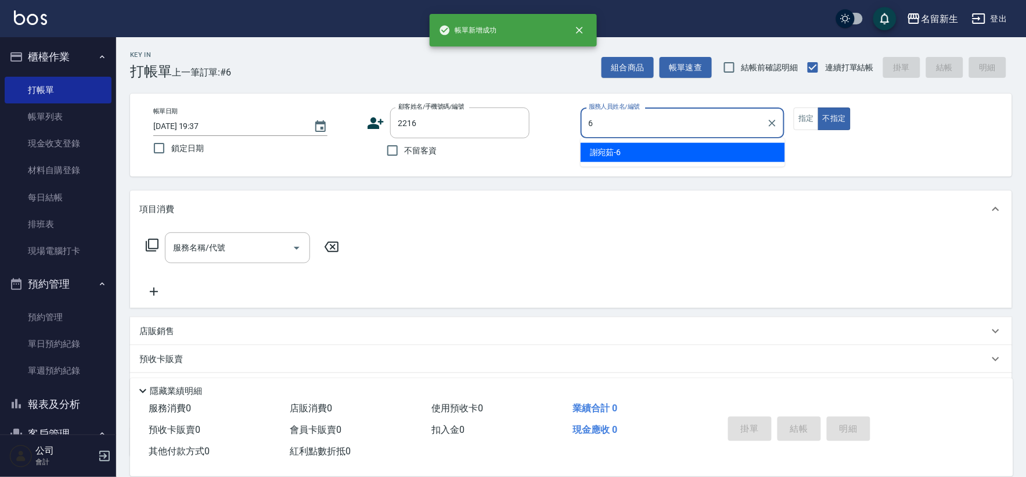
type input "[PERSON_NAME]-6"
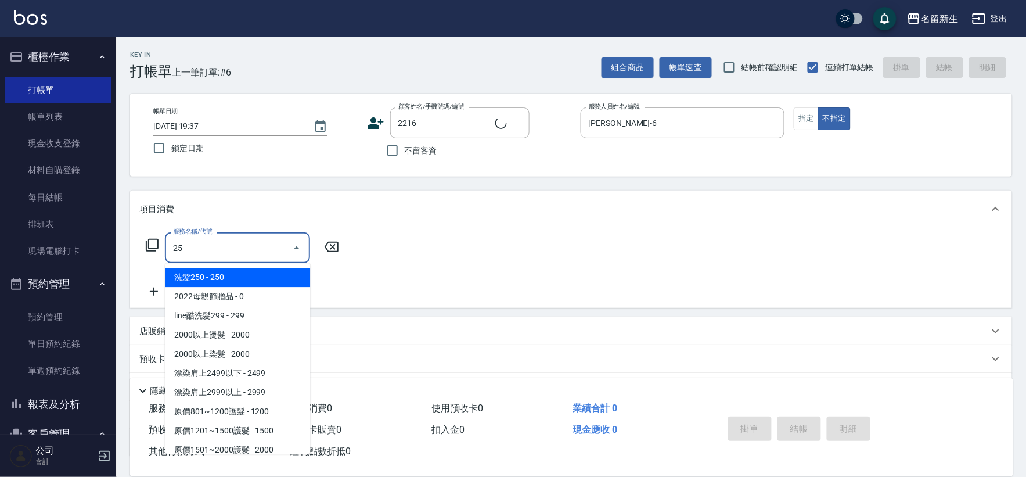
type input "250"
type input "[PERSON_NAME]/0901302985/2216"
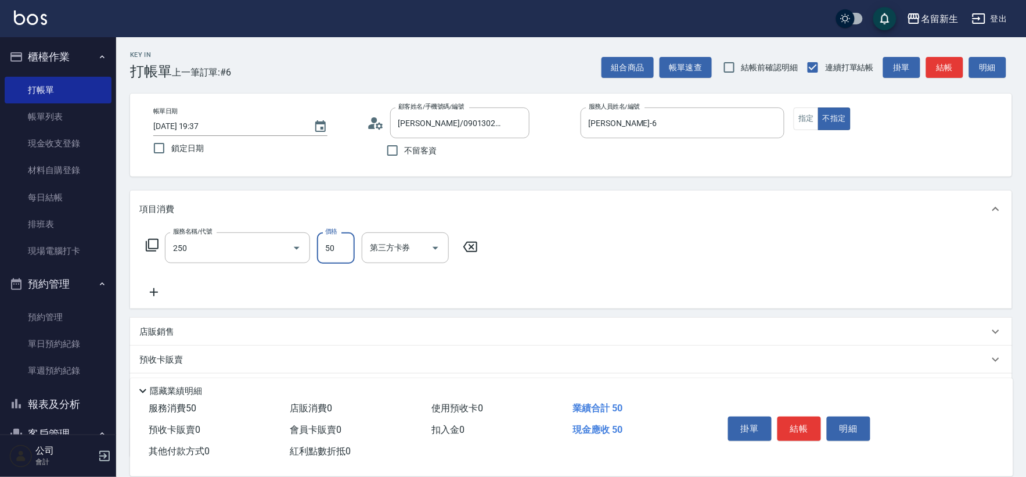
type input "剪瀏海(250)"
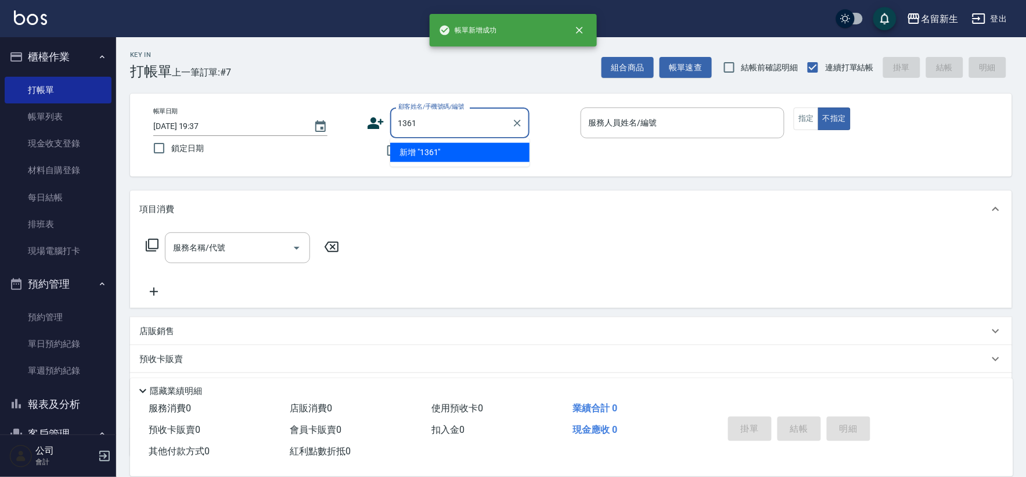
type input "1361"
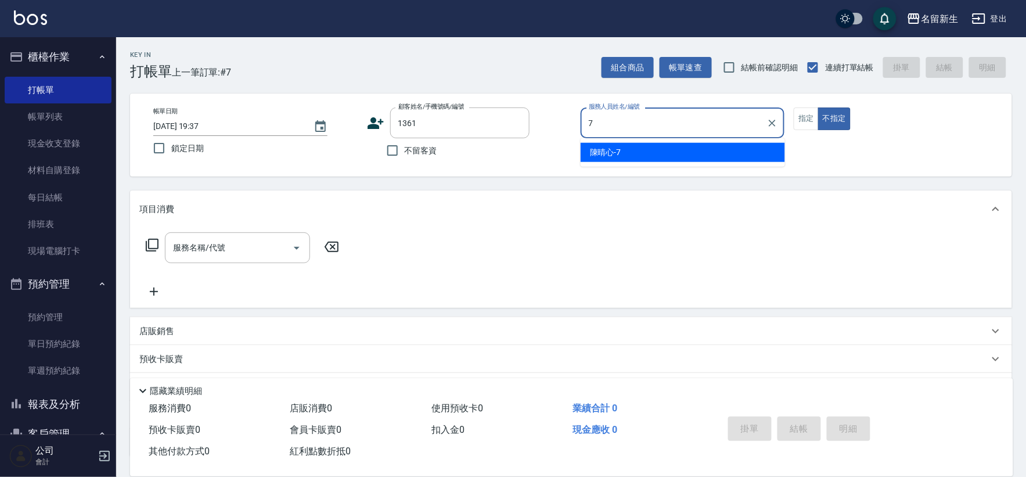
type input "[PERSON_NAME]-7"
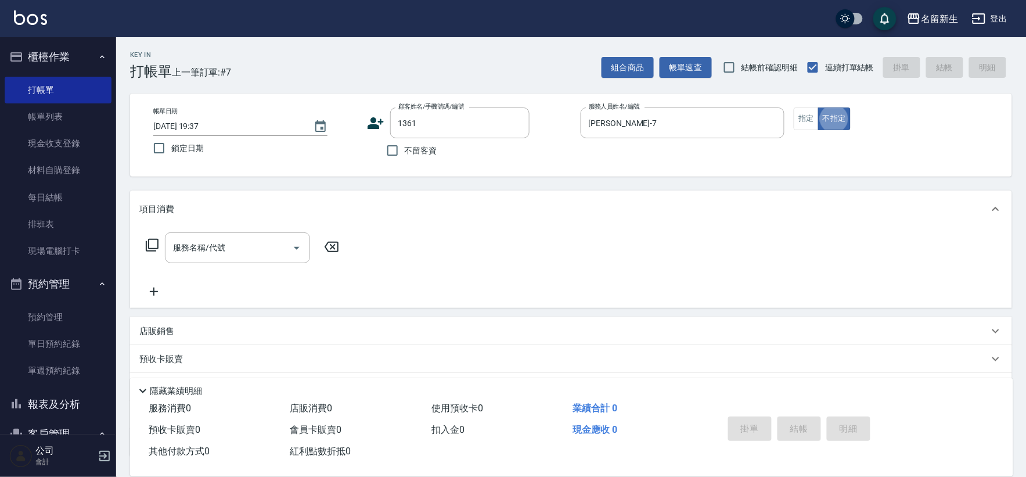
type input "[PERSON_NAME]/0919707303/1361"
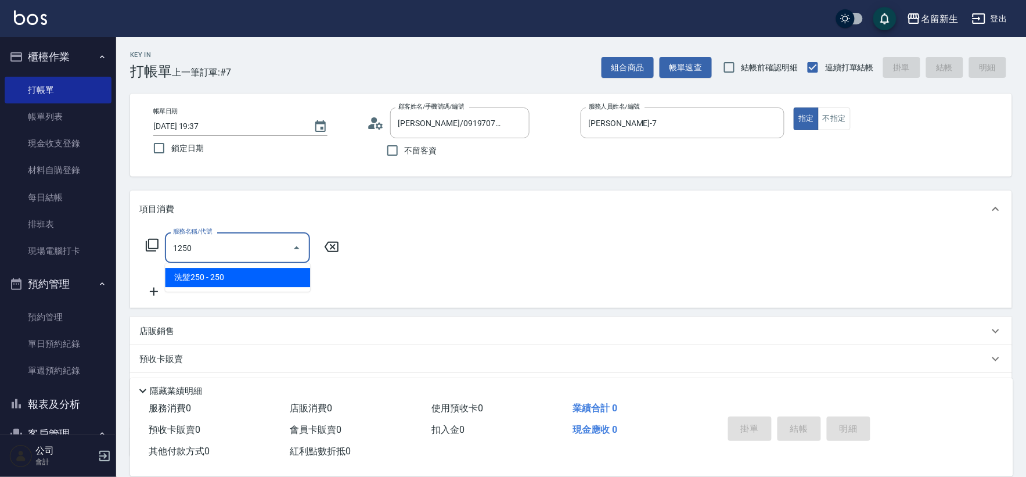
type input "洗髮250(1250)"
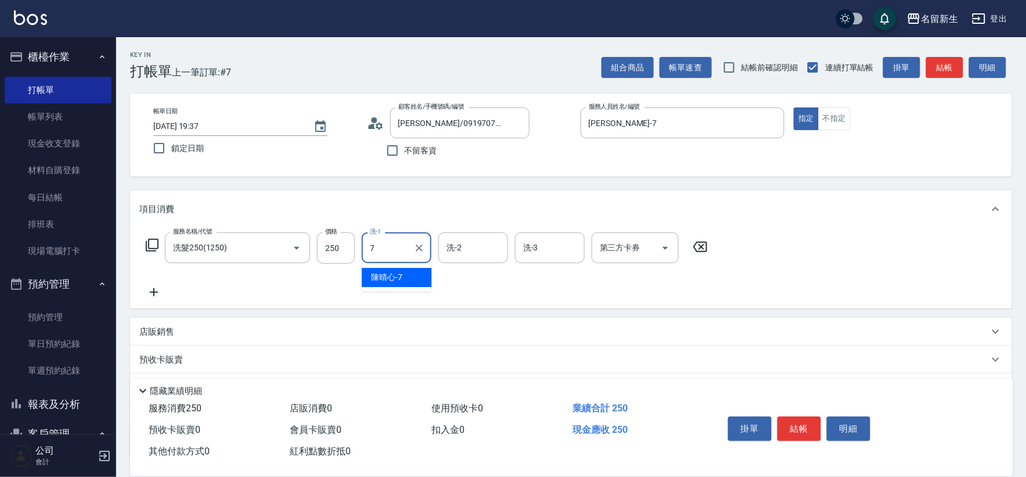
type input "[PERSON_NAME]-7"
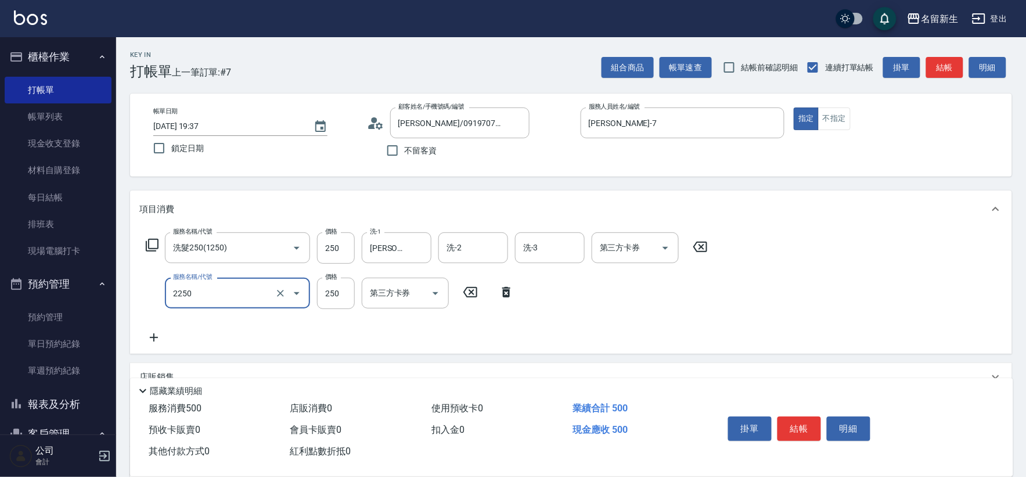
type input "剪髮(2250)"
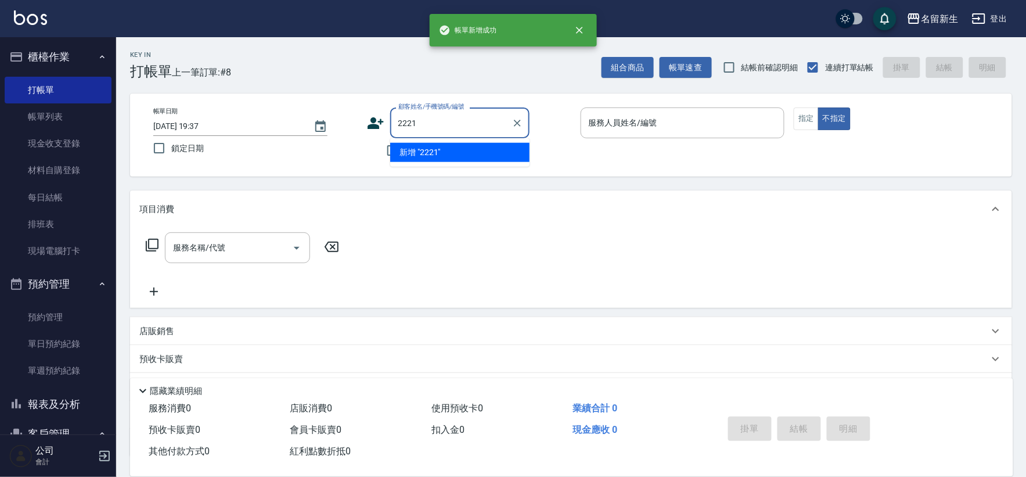
type input "2221"
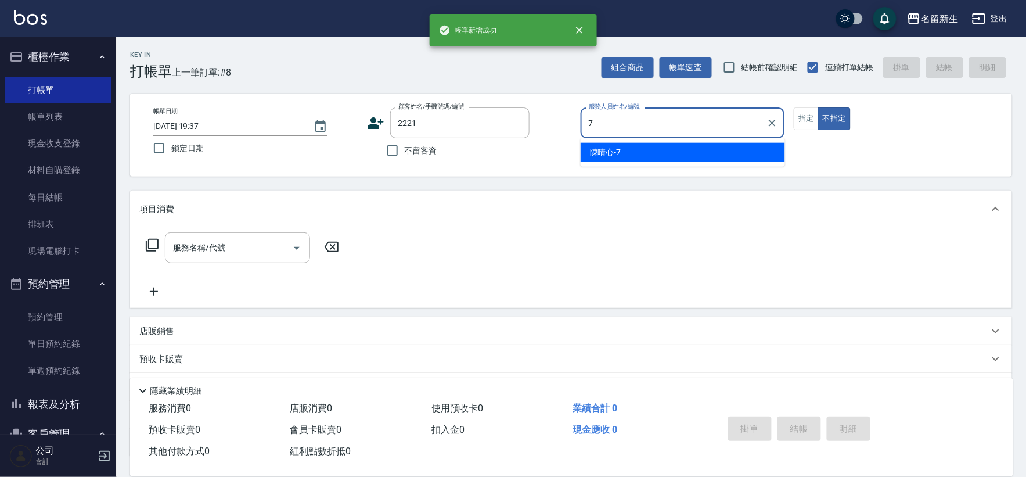
type input "[PERSON_NAME]-7"
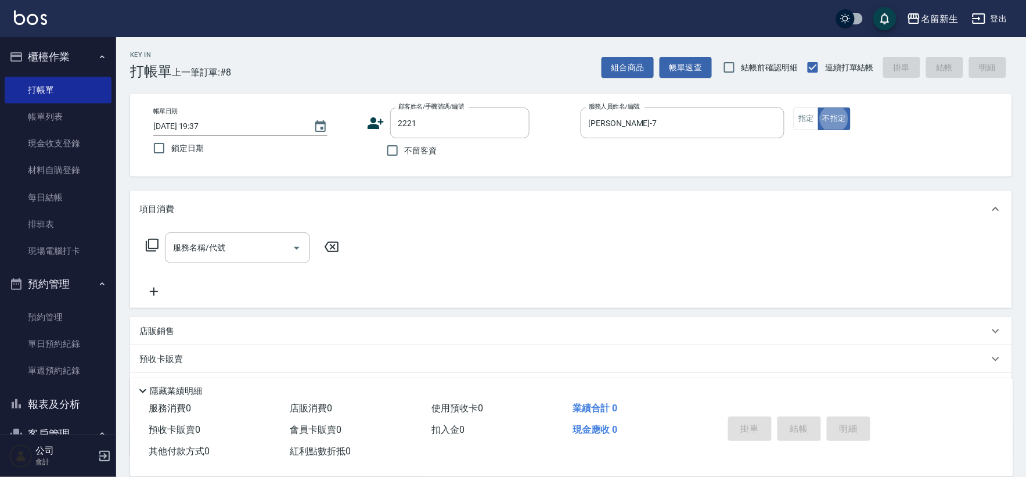
type input "[PERSON_NAME]/0939858807/2221"
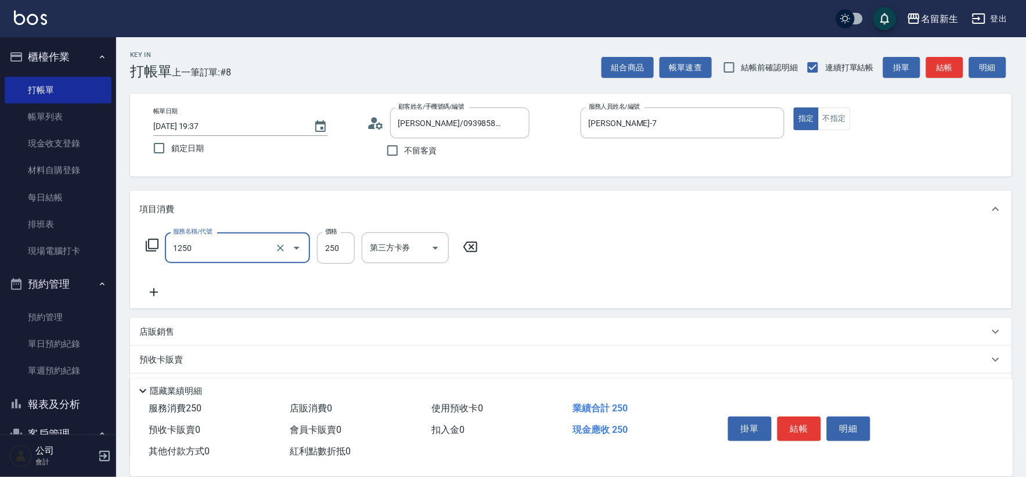
type input "洗髮250(1250)"
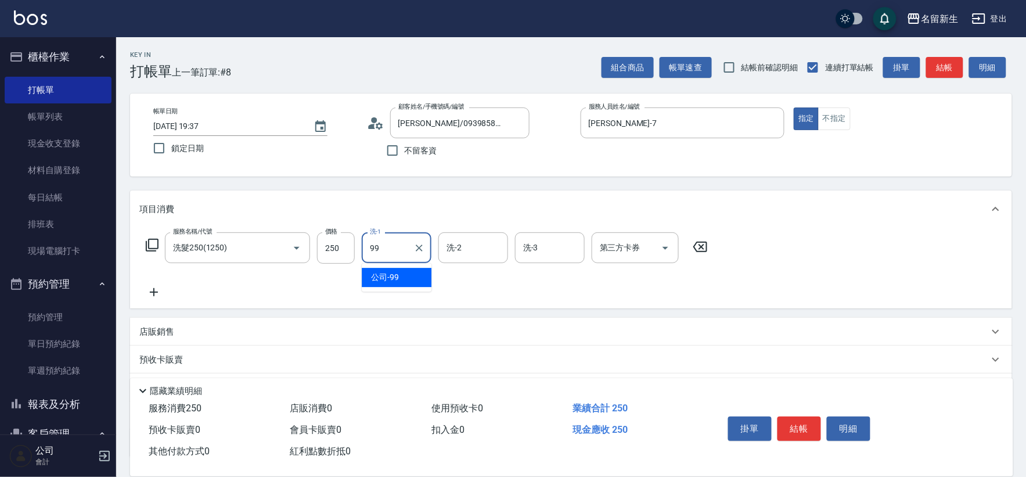
type input "公司-99"
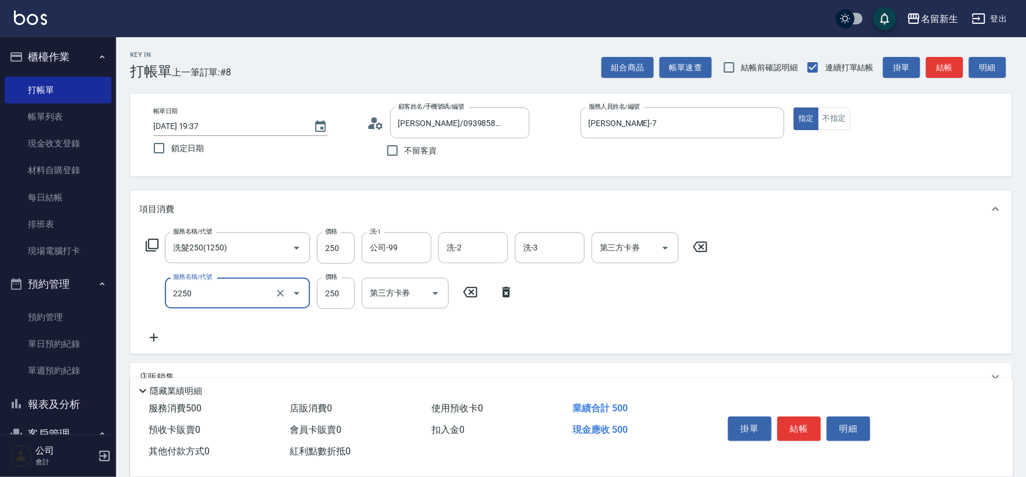
type input "剪髮(2250)"
type input "200"
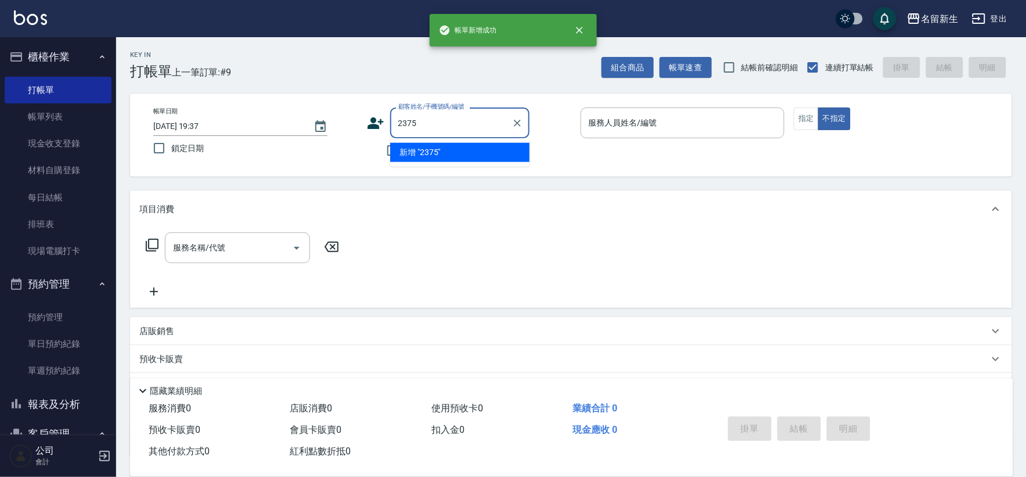
type input "2375"
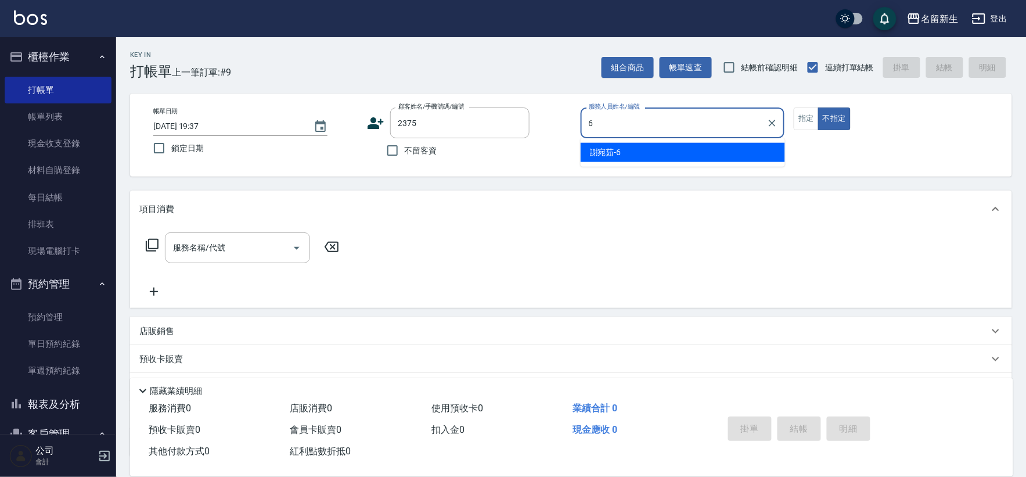
type input "[PERSON_NAME]-6"
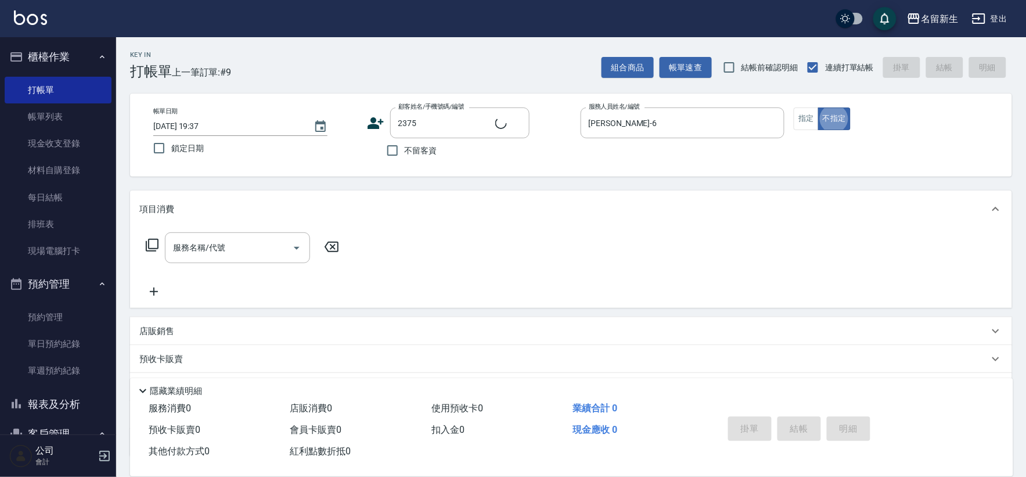
type input "[PERSON_NAME]/0974100148/2375"
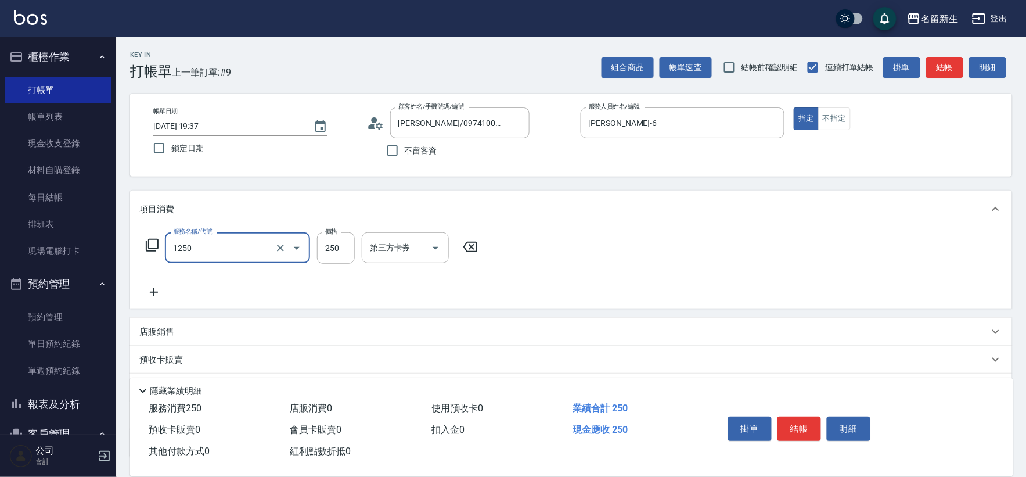
type input "洗髮250(1250)"
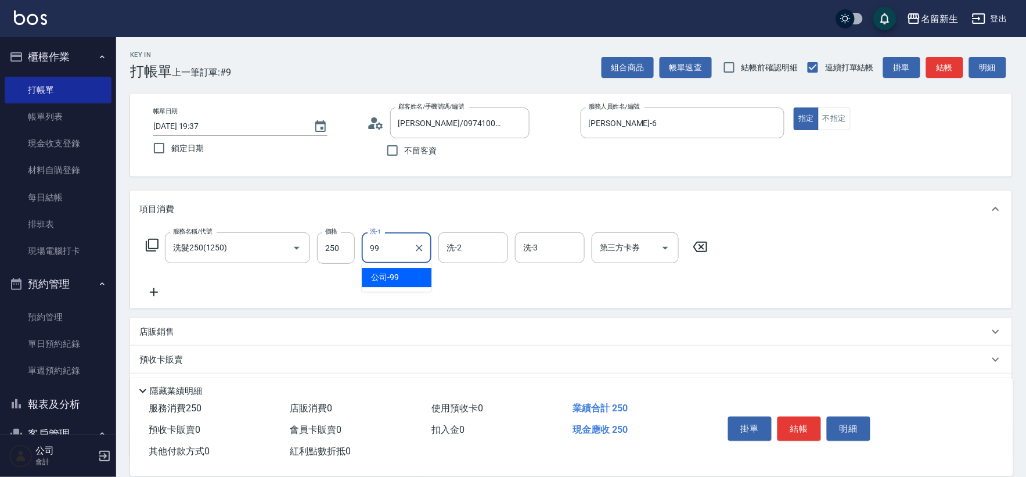
type input "公司-99"
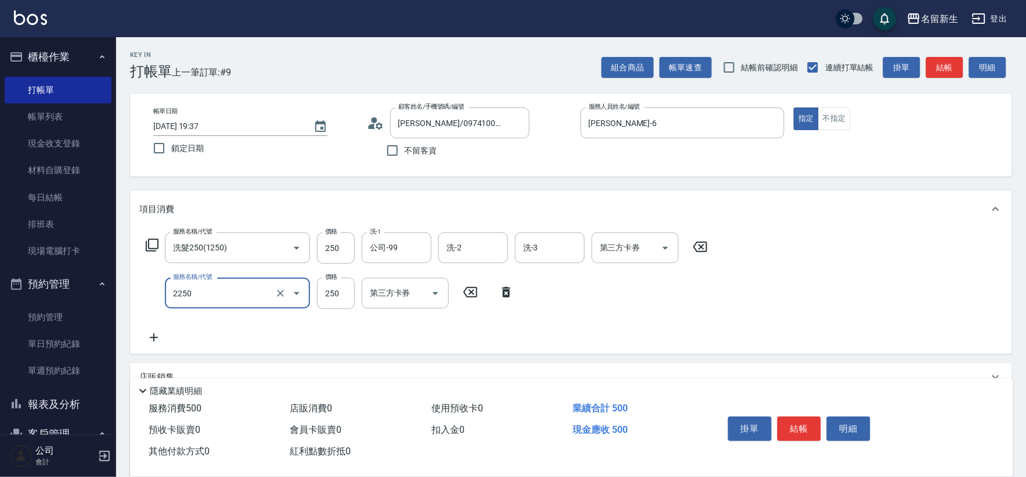
type input "剪髮(2250)"
type input "300"
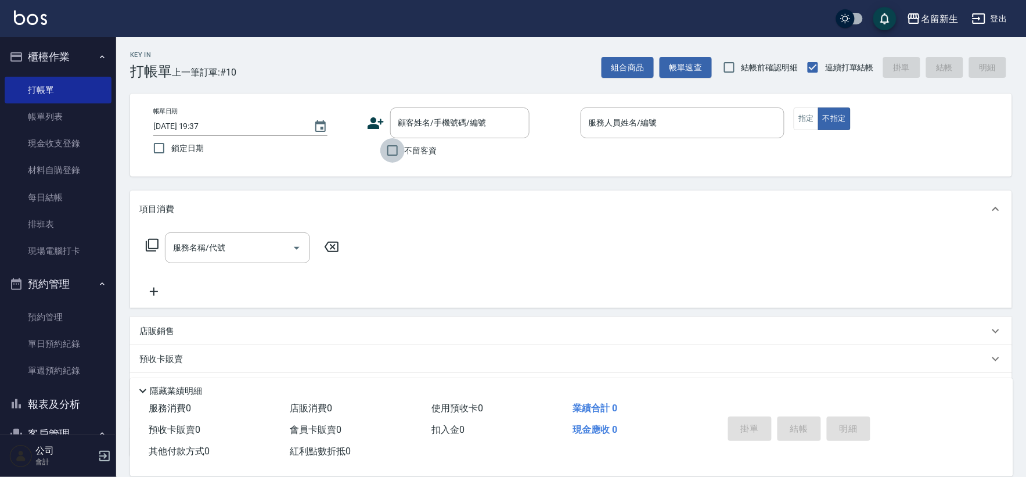
click at [393, 157] on input "不留客資" at bounding box center [392, 150] width 24 height 24
checkbox input "true"
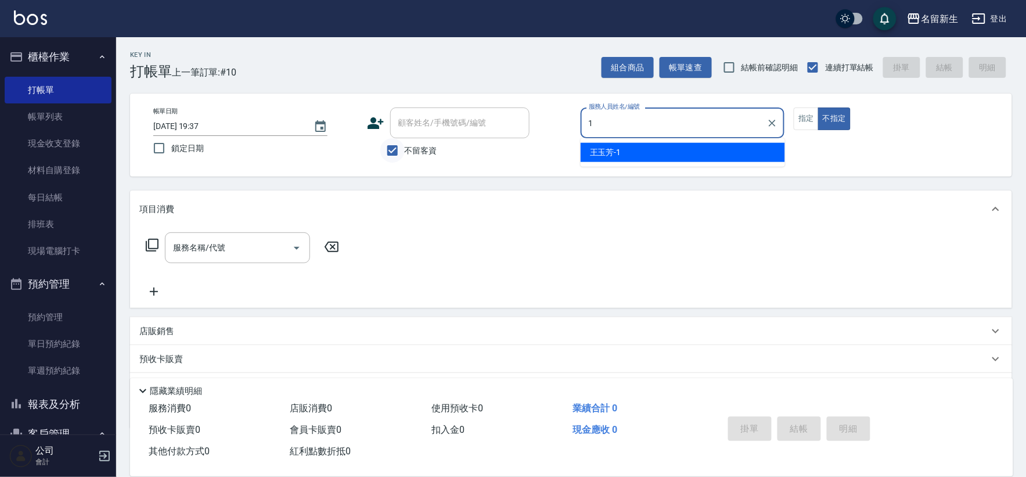
type input "[PERSON_NAME]-1"
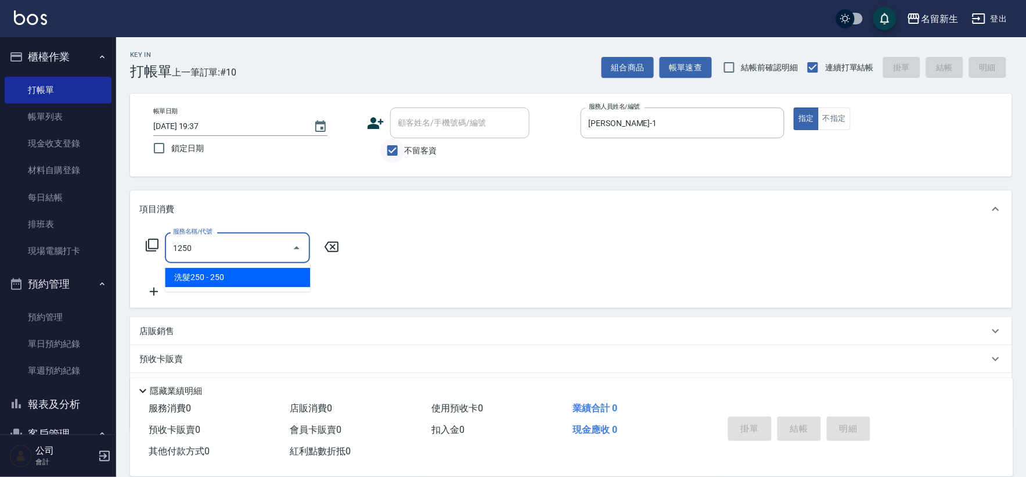
type input "洗髮250(1250)"
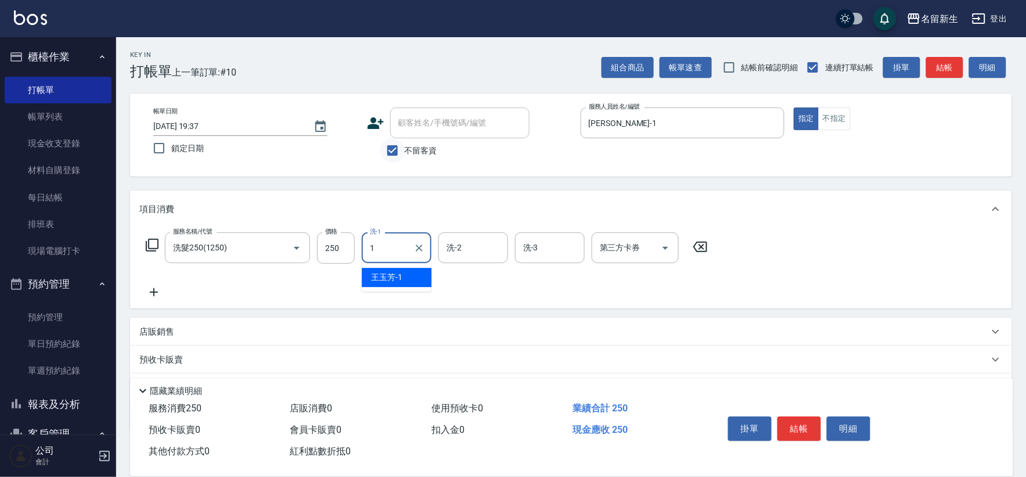
type input "[PERSON_NAME]-1"
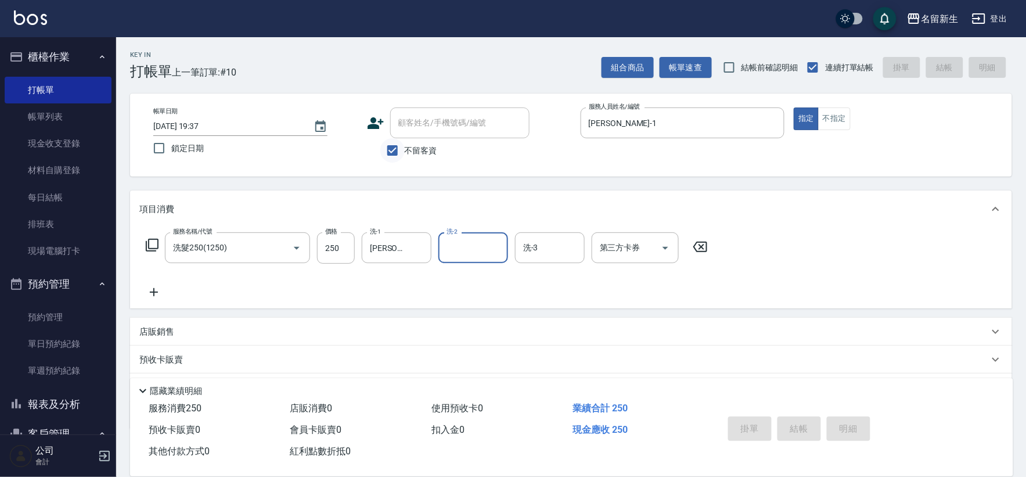
type input "[DATE] 19:38"
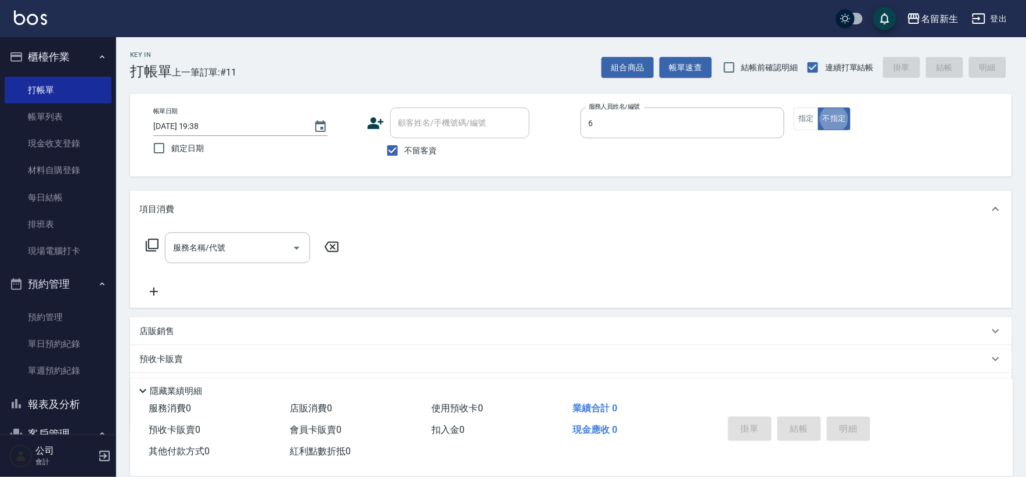
type input "[PERSON_NAME]-6"
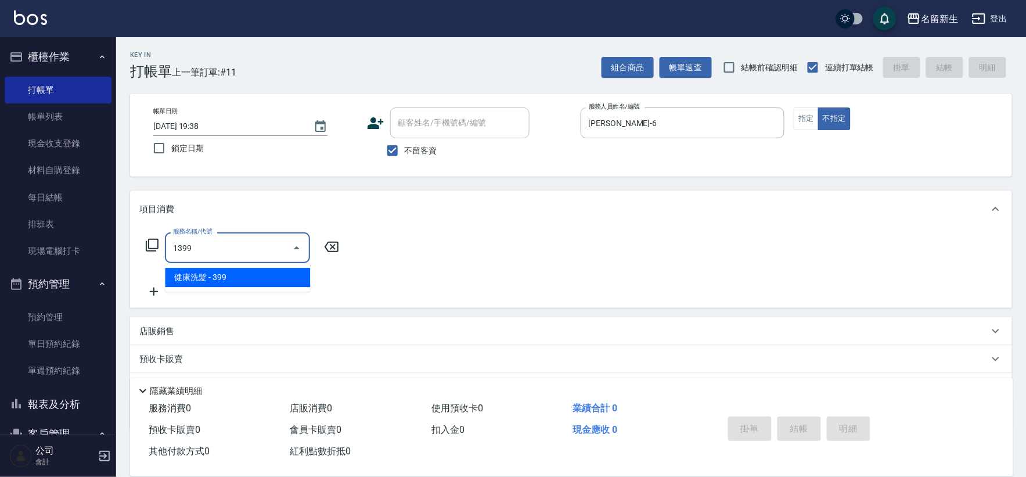
type input "健康洗髮(1399)"
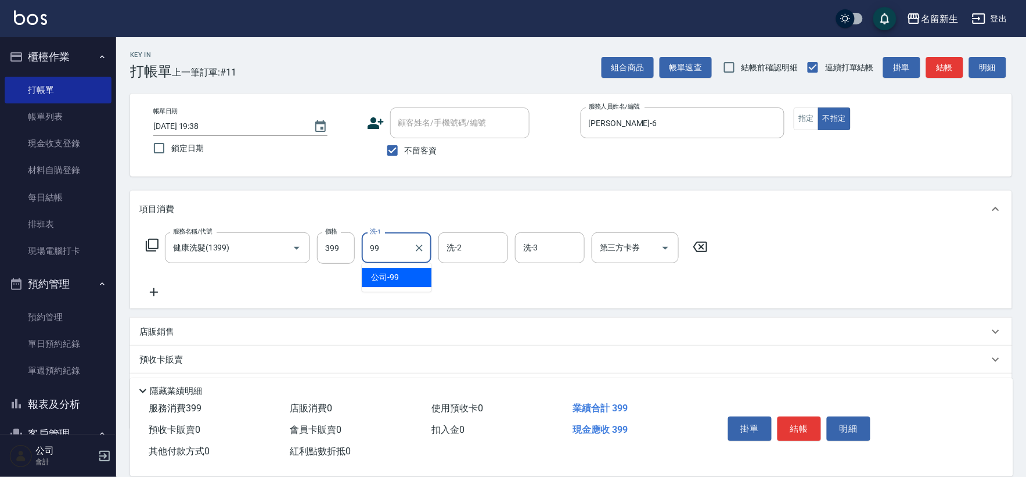
type input "公司-99"
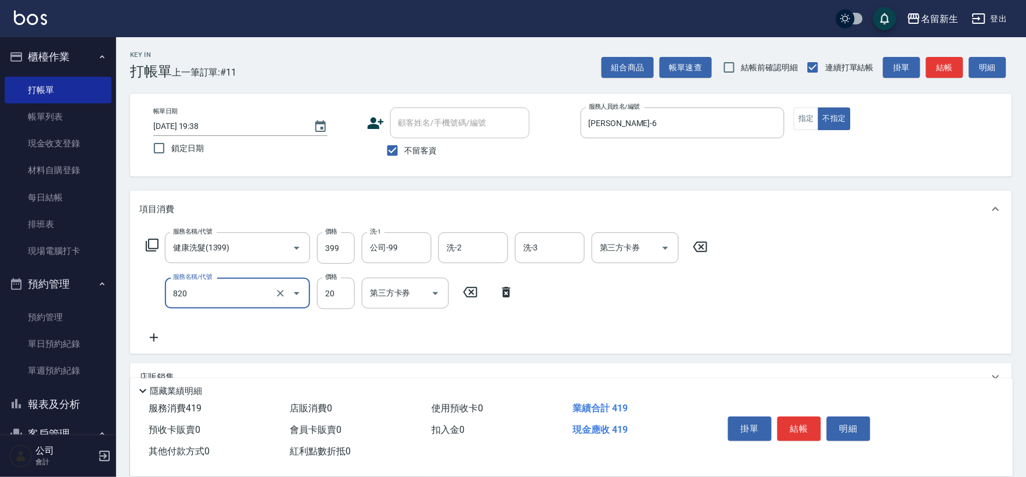
type input "潤絲(820)"
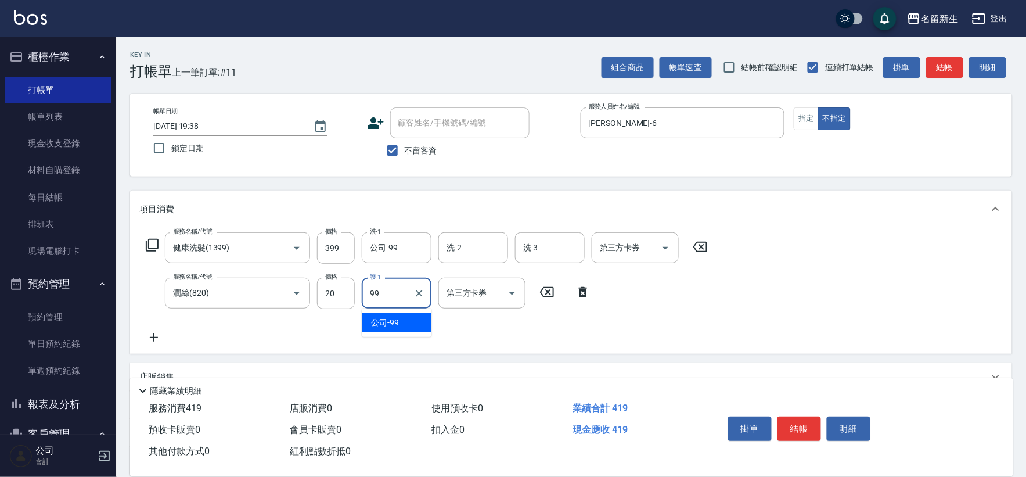
type input "公司-99"
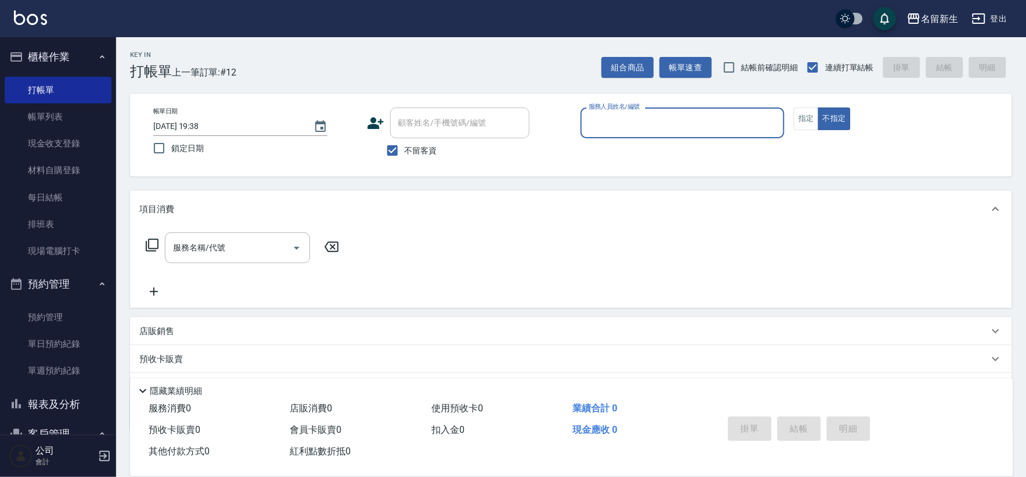
click at [380, 119] on icon at bounding box center [376, 123] width 16 height 12
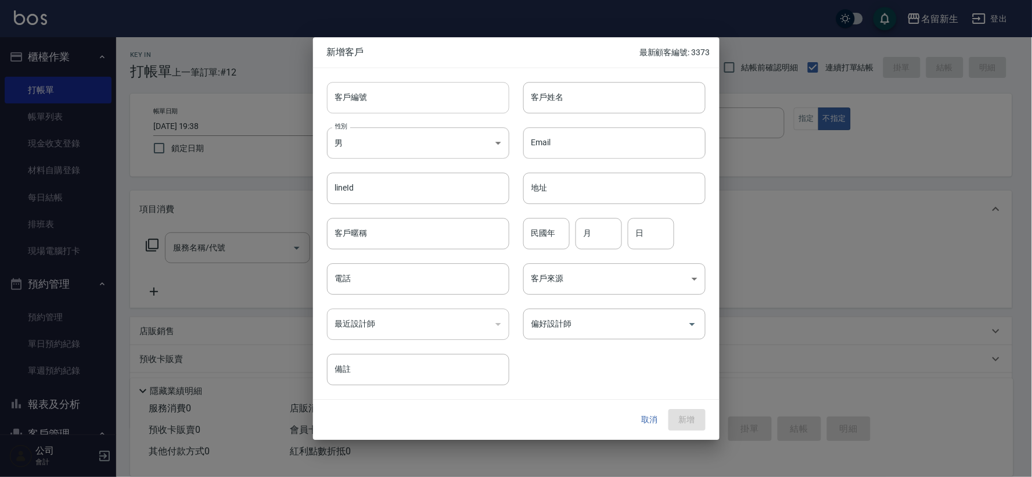
click at [397, 97] on input "客戶編號" at bounding box center [418, 97] width 182 height 31
type input "3382"
type input "[PERSON_NAME]"
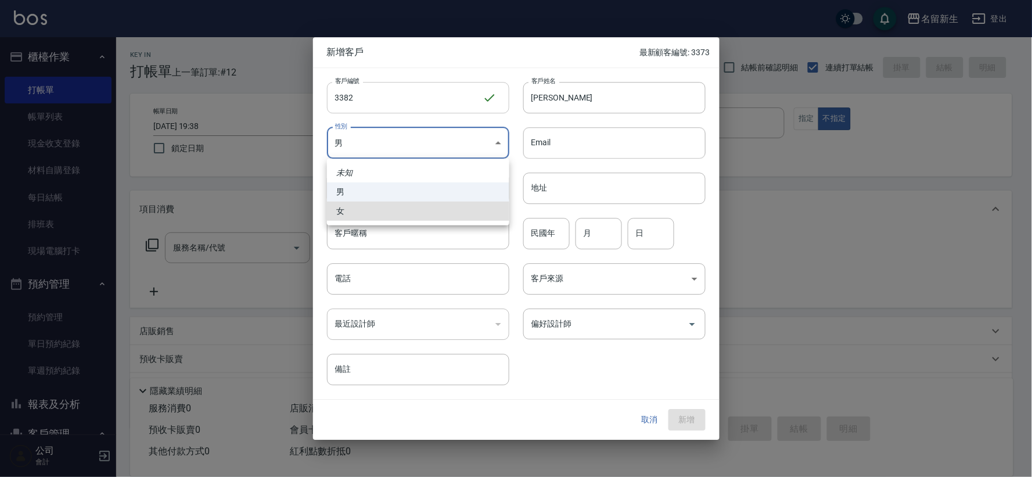
type input "[DEMOGRAPHIC_DATA]"
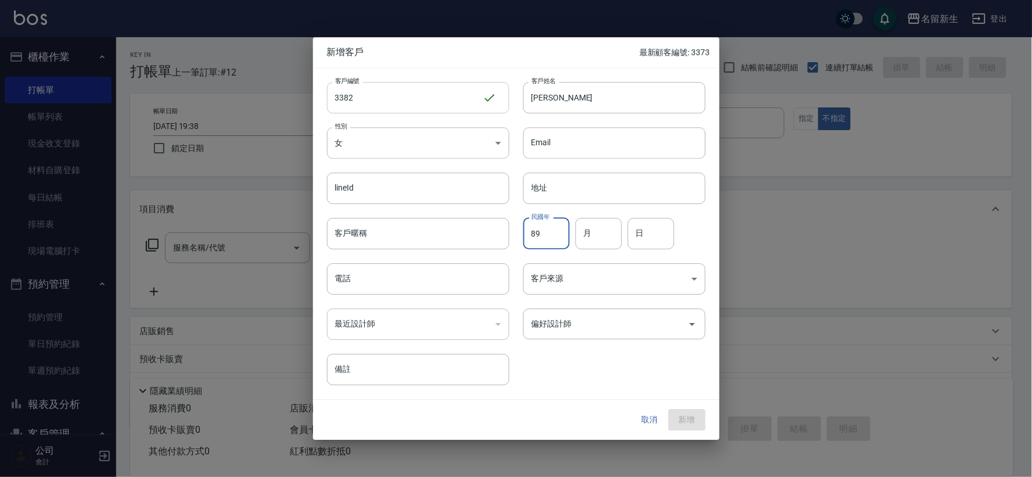
type input "89"
type input "02"
type input "15"
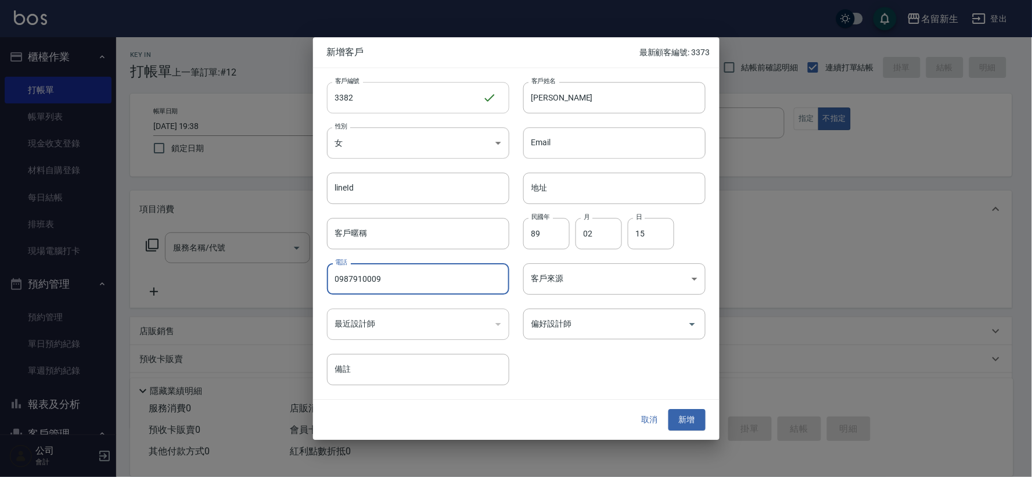
type input "0987910009"
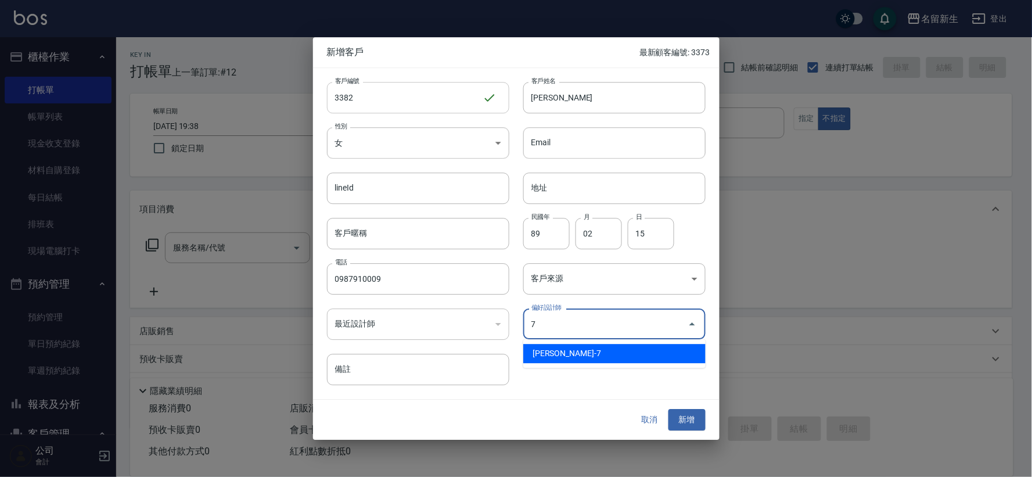
type input "陳晴心"
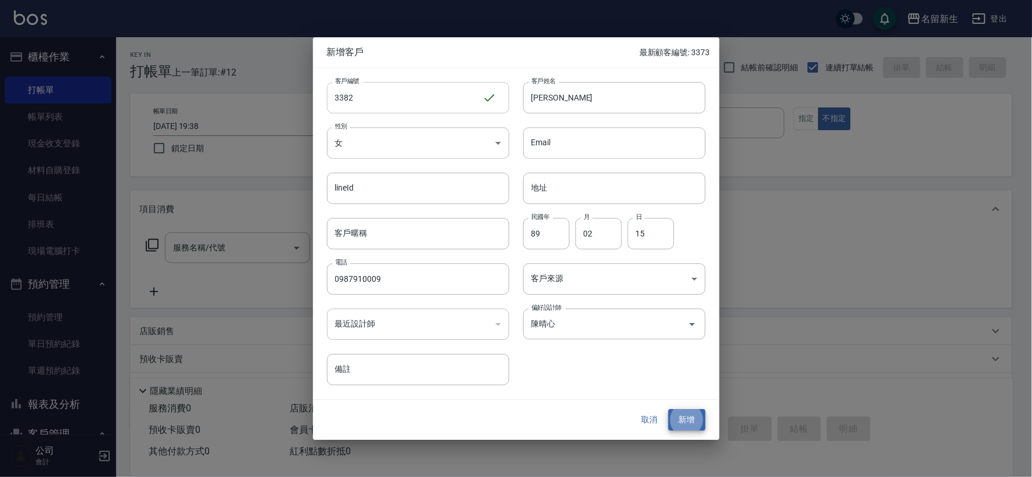
click at [669, 409] on button "新增" at bounding box center [687, 419] width 37 height 21
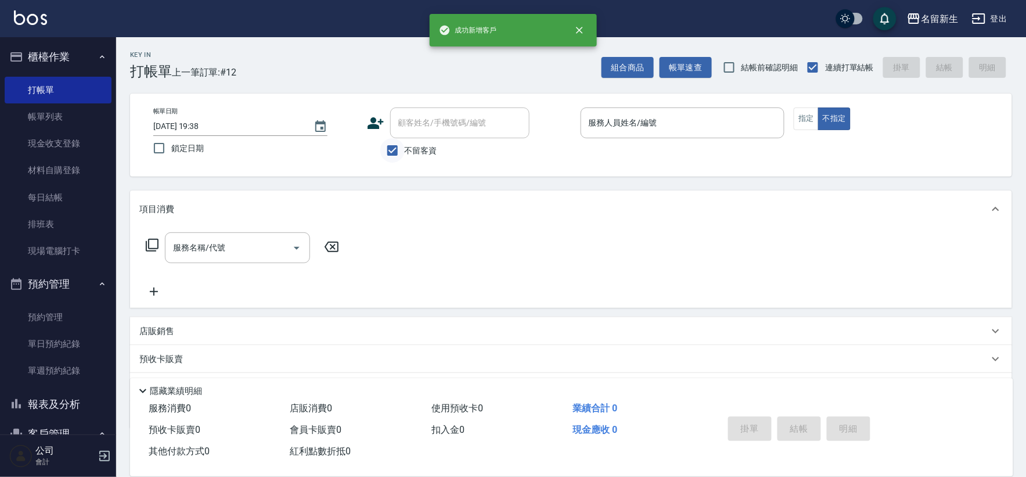
click at [402, 163] on input "不留客資" at bounding box center [392, 150] width 24 height 24
checkbox input "false"
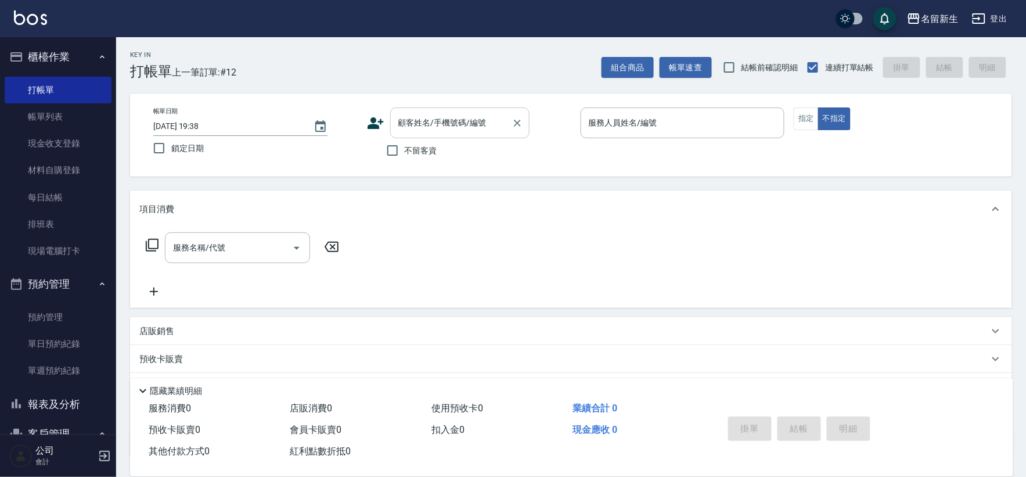
click at [419, 115] on input "顧客姓名/手機號碼/編號" at bounding box center [452, 123] width 112 height 20
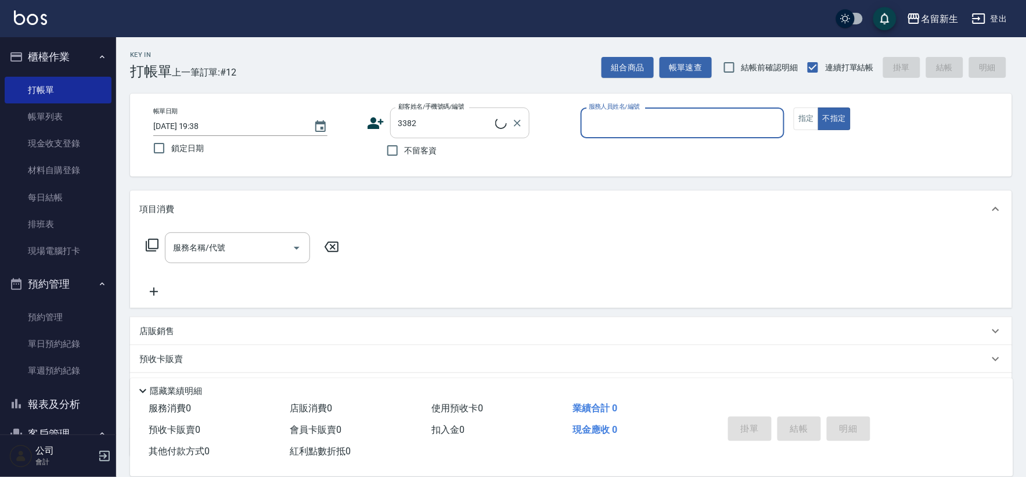
type input "[PERSON_NAME]/0987910009/3382"
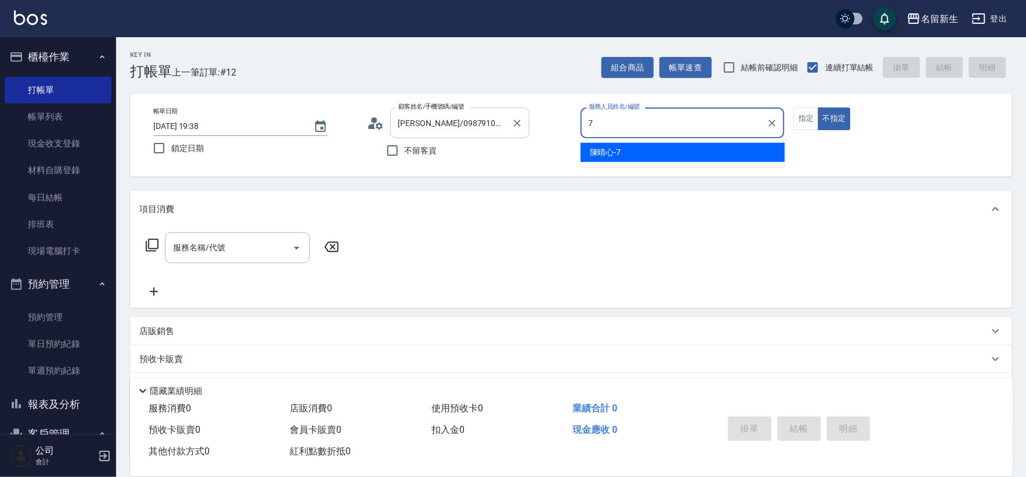
type input "[PERSON_NAME]-7"
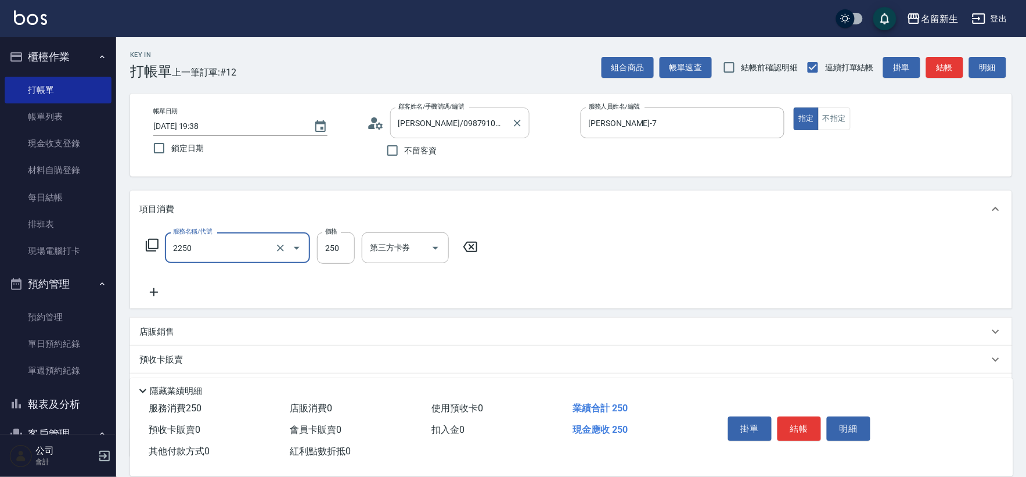
type input "剪髮(2250)"
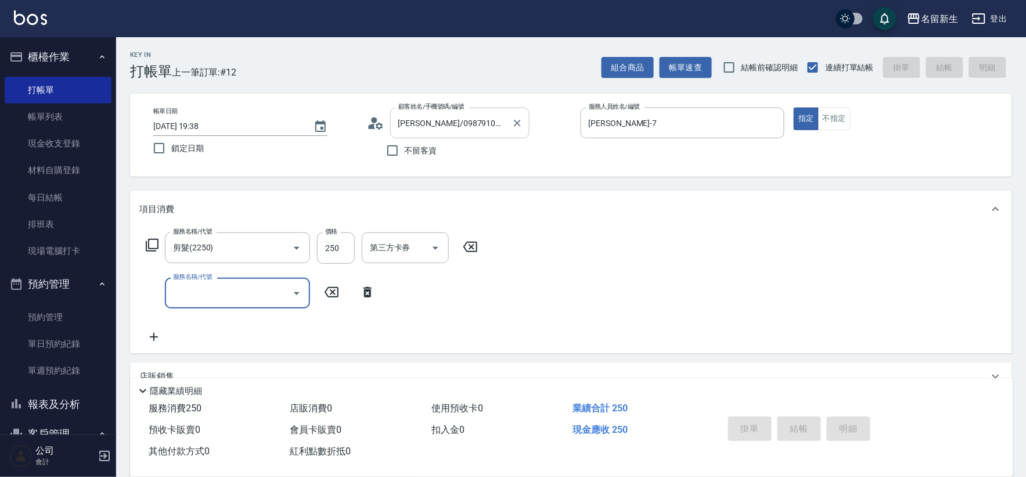
type input "[DATE] 19:41"
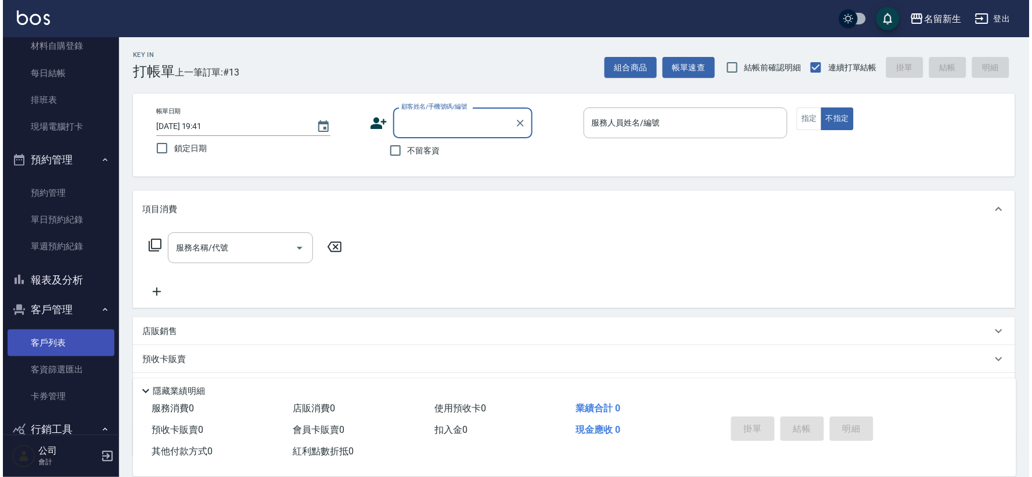
scroll to position [129, 0]
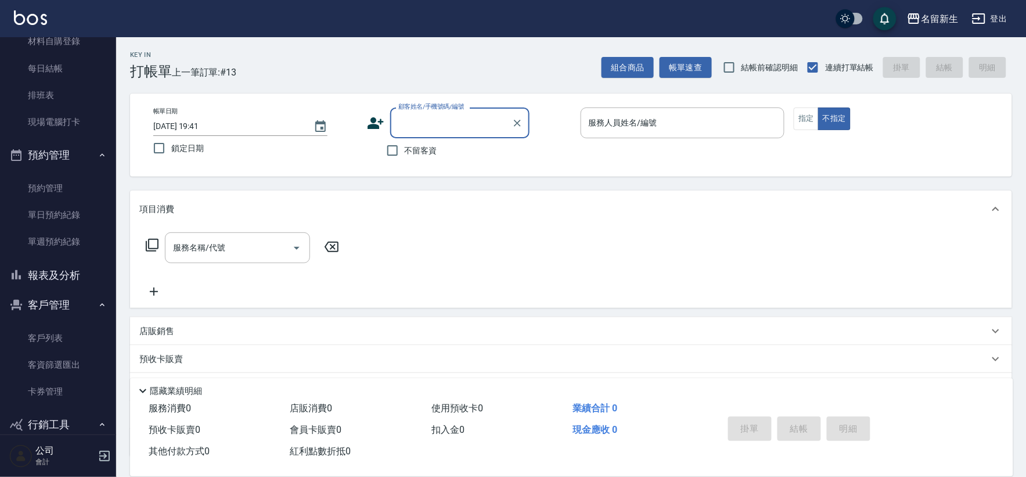
click at [52, 141] on ul "客戶列表 客資篩選匯出 卡券管理" at bounding box center [58, 41] width 107 height 197
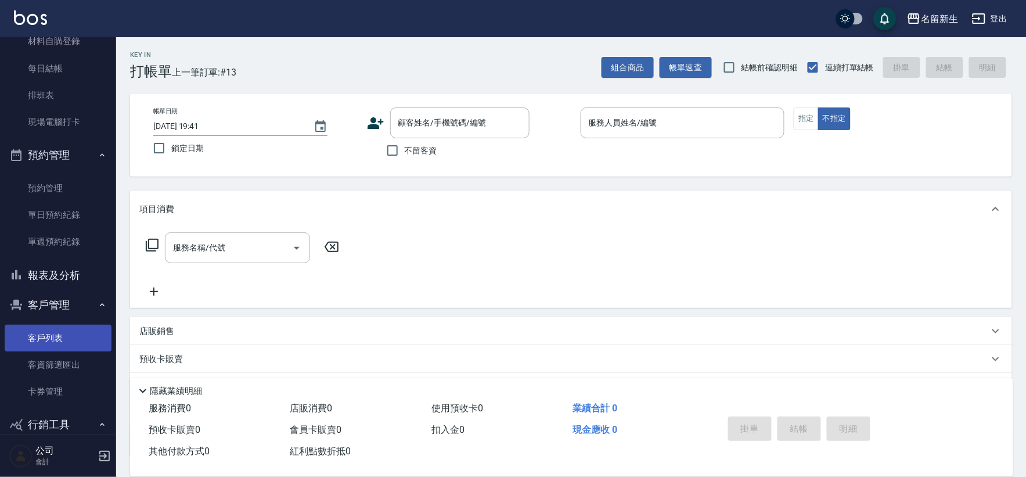
click at [74, 344] on link "客戶列表" at bounding box center [58, 338] width 107 height 27
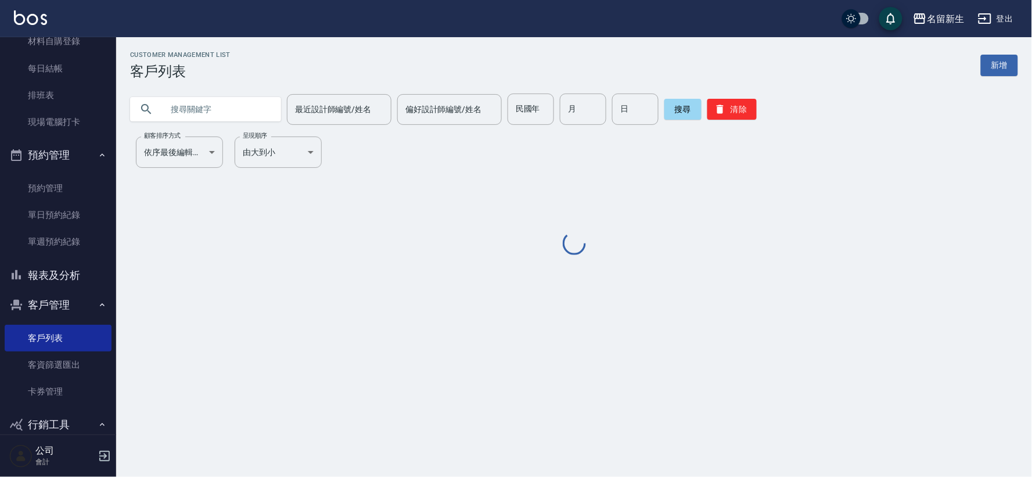
click at [523, 107] on div "民國年 民國年" at bounding box center [531, 109] width 46 height 31
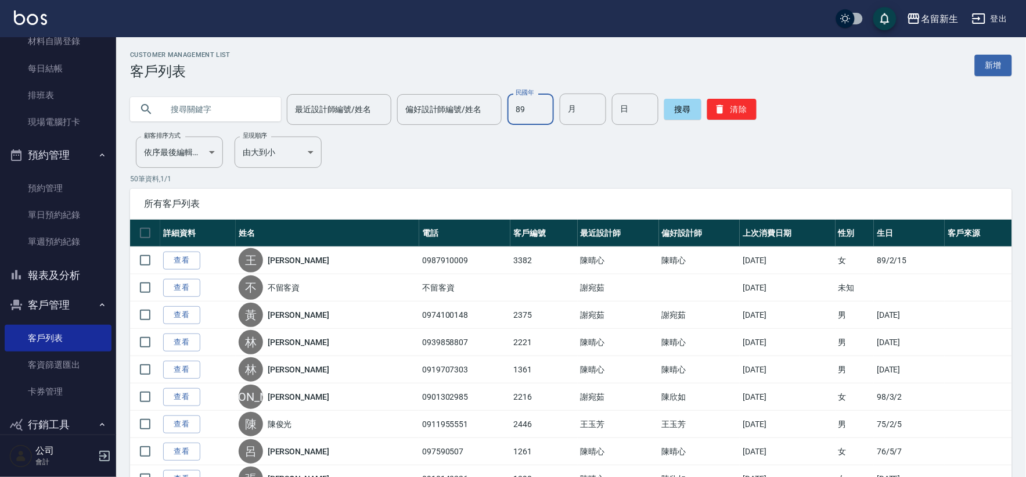
type input "89"
type input "12"
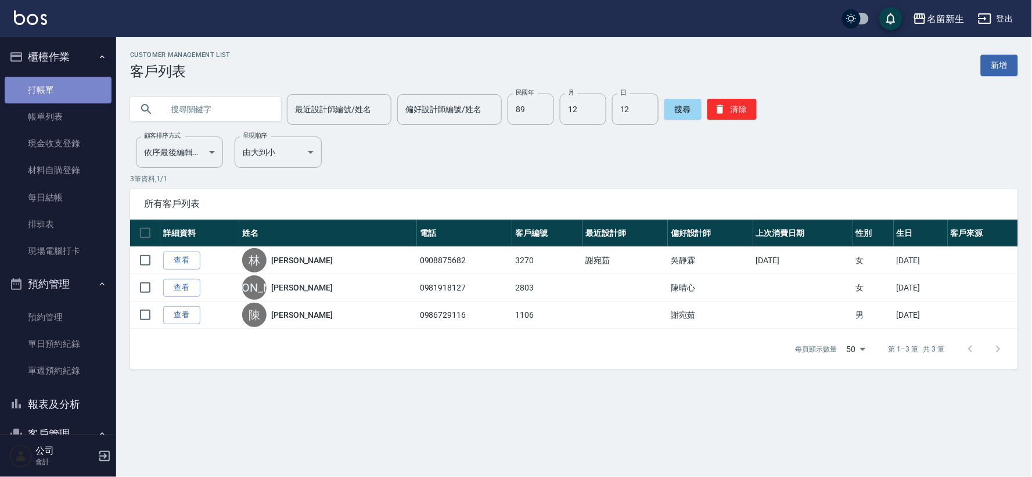
click at [71, 85] on link "打帳單" at bounding box center [58, 90] width 107 height 27
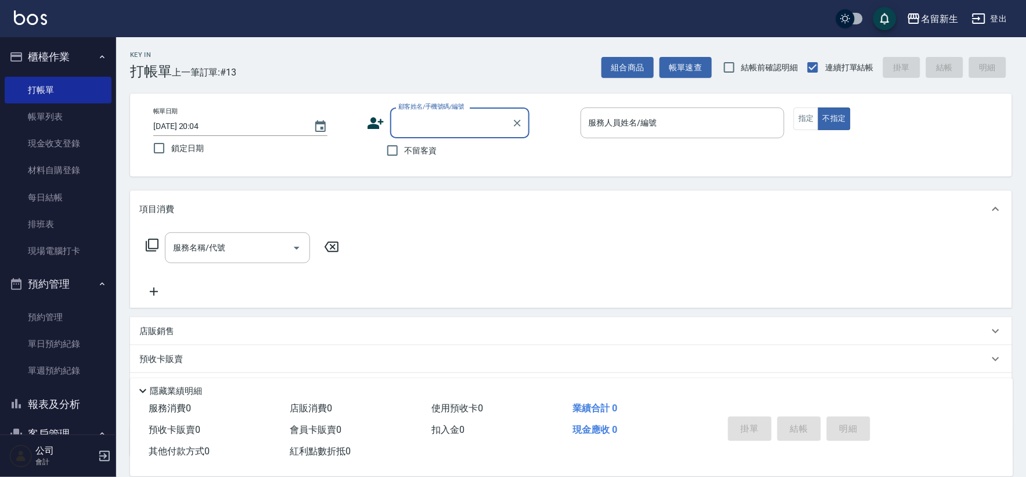
click at [414, 154] on span "不留客資" at bounding box center [421, 151] width 33 height 12
click at [405, 154] on input "不留客資" at bounding box center [392, 150] width 24 height 24
checkbox input "true"
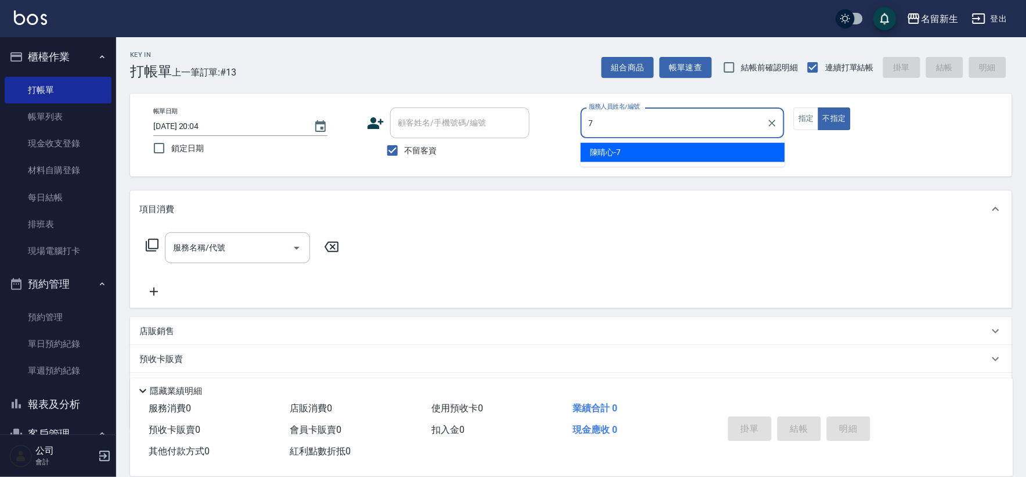
type input "[PERSON_NAME]-7"
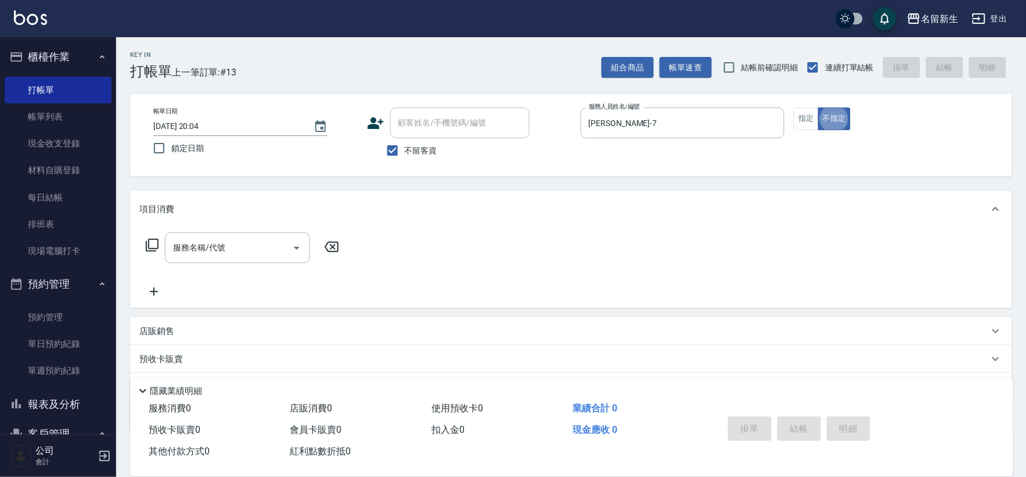
type button "false"
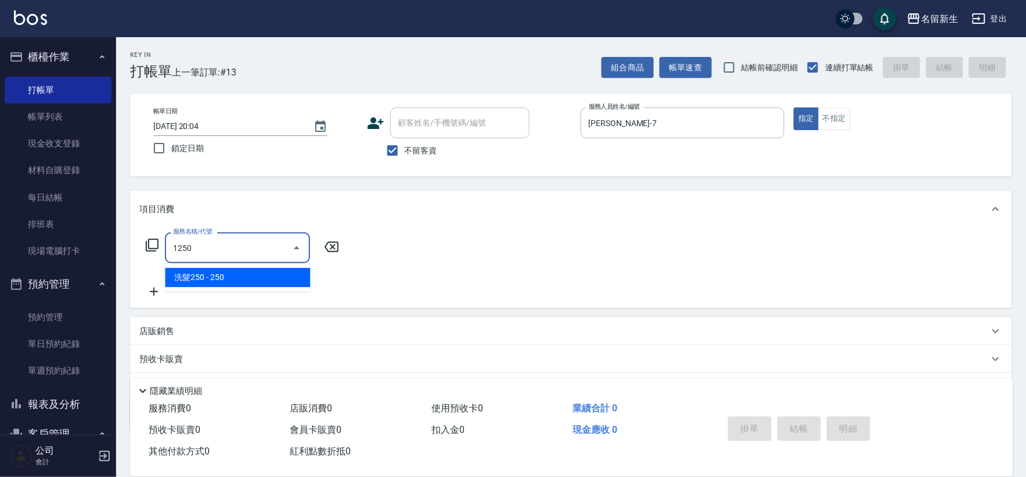
type input "洗髮250(1250)"
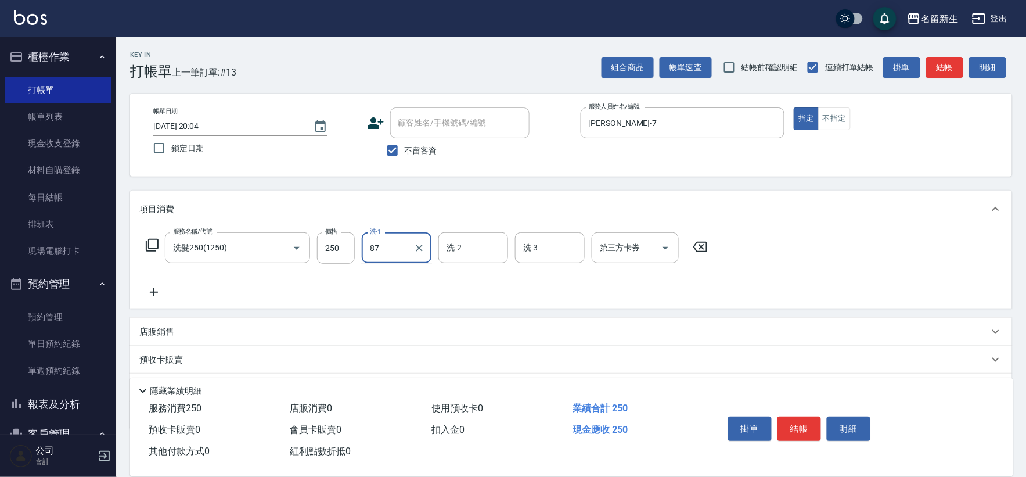
type input "8"
type input "[PERSON_NAME]-7"
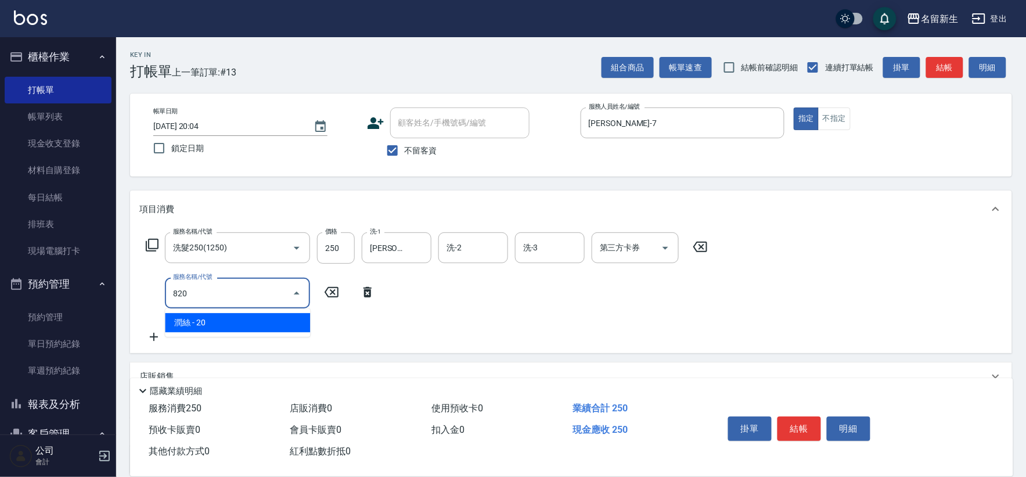
type input "潤絲(820)"
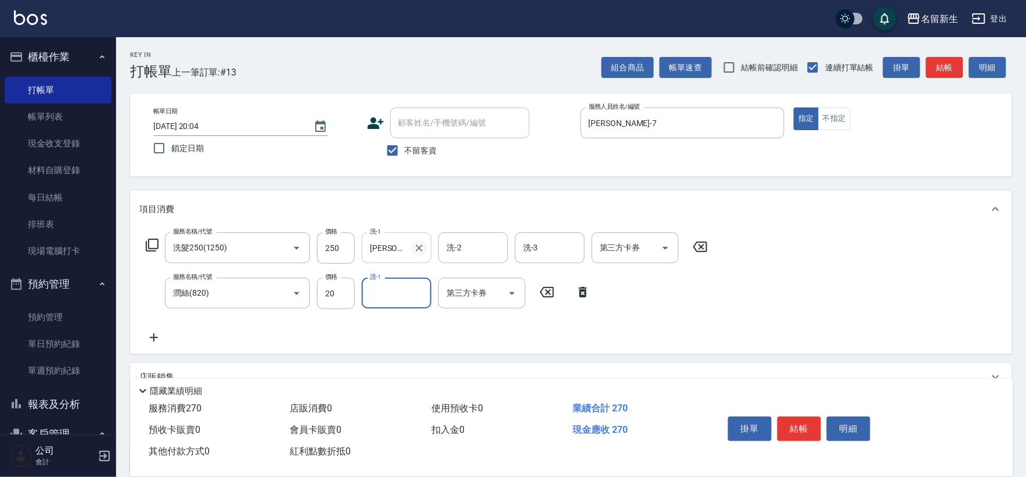
click at [421, 252] on icon "Clear" at bounding box center [420, 248] width 12 height 12
type input "公司-99"
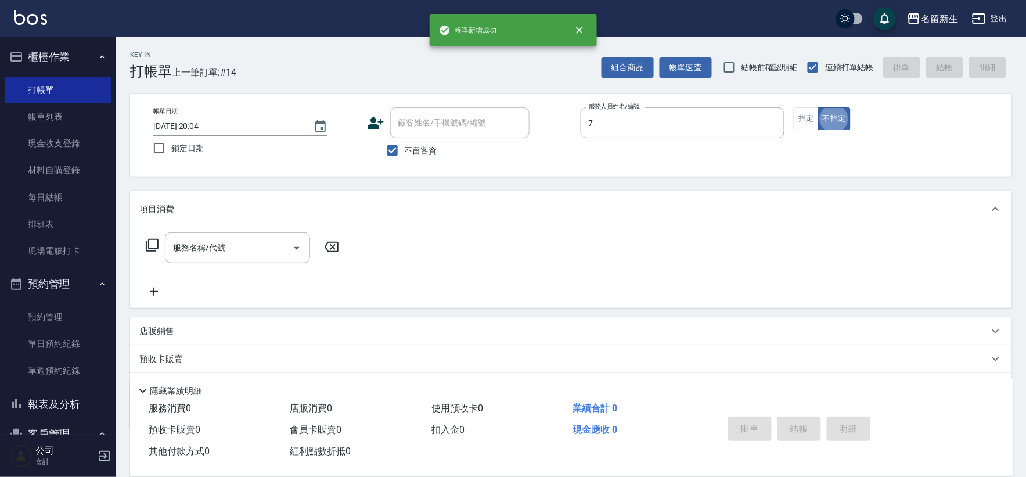
type input "[PERSON_NAME]-7"
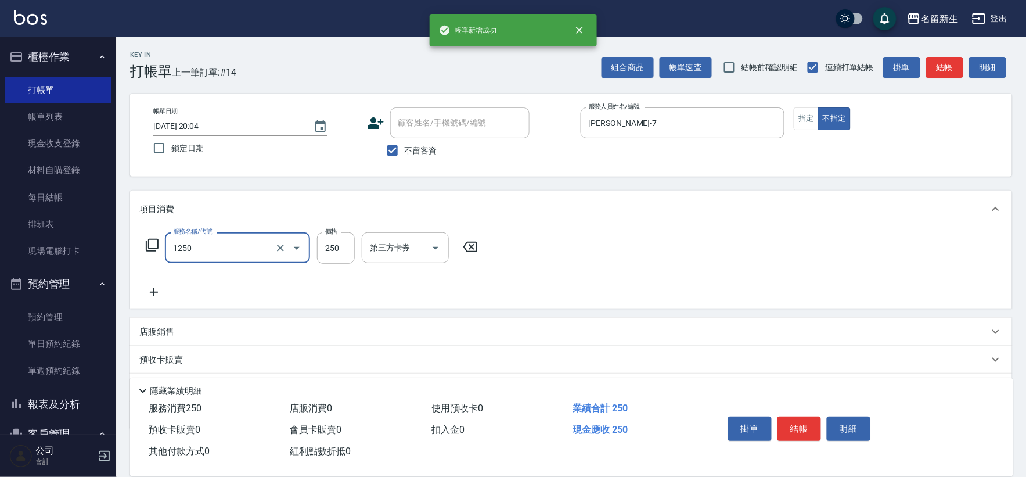
type input "洗髮250(1250)"
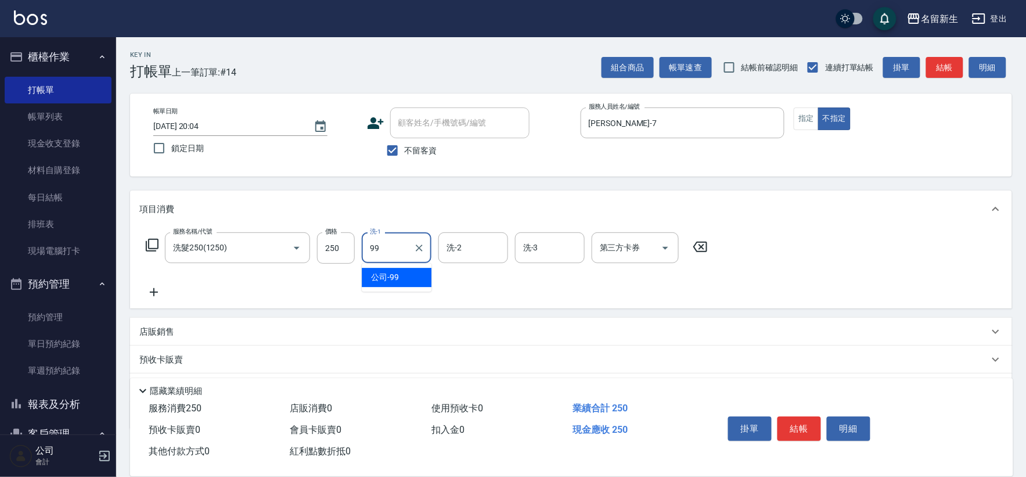
type input "公司-99"
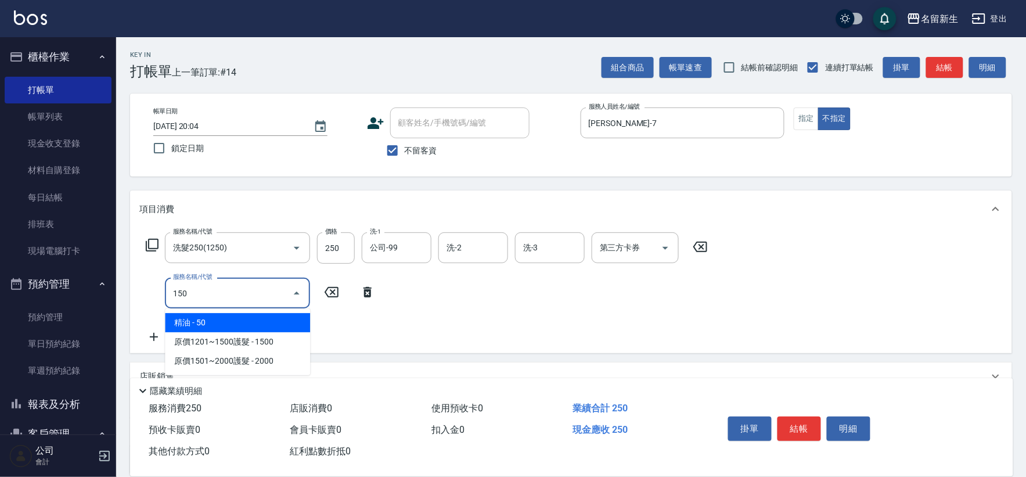
type input "精油(150)"
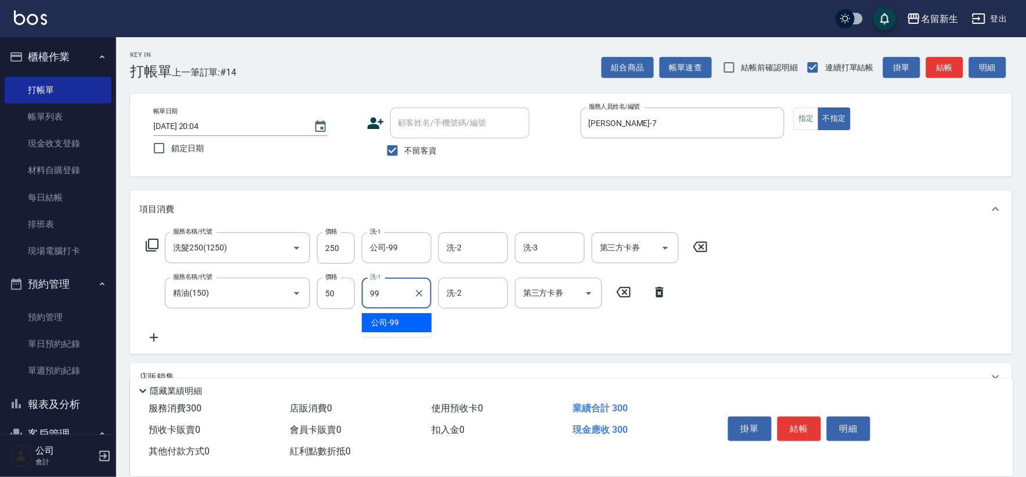
type input "公司-99"
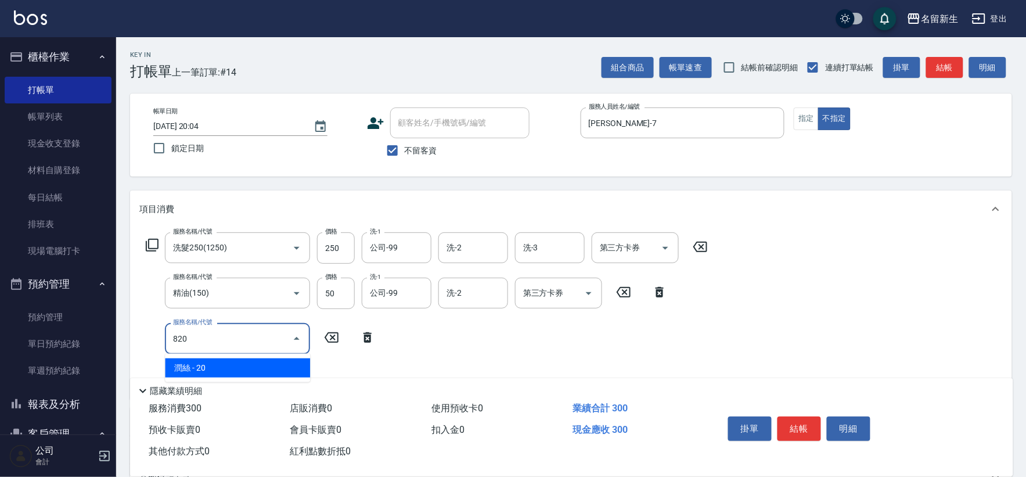
type input "潤絲(820)"
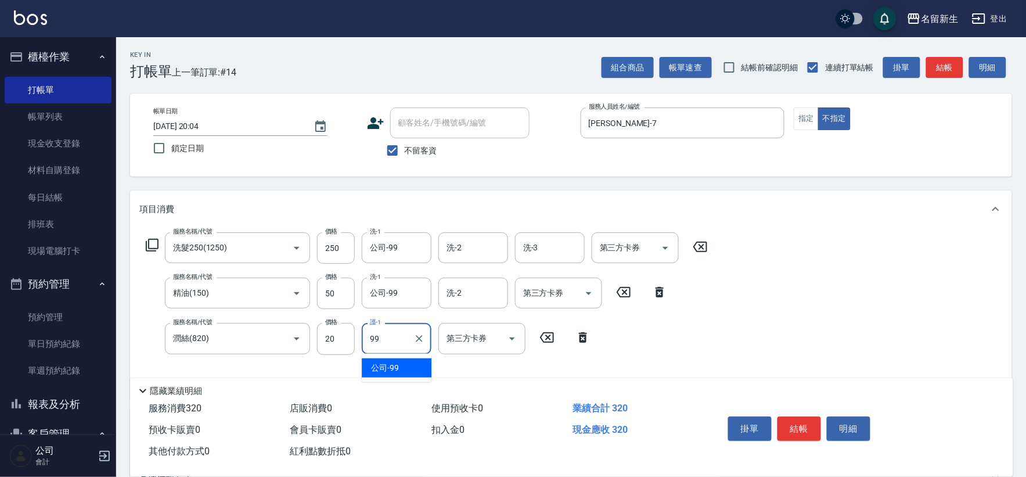
type input "公司-99"
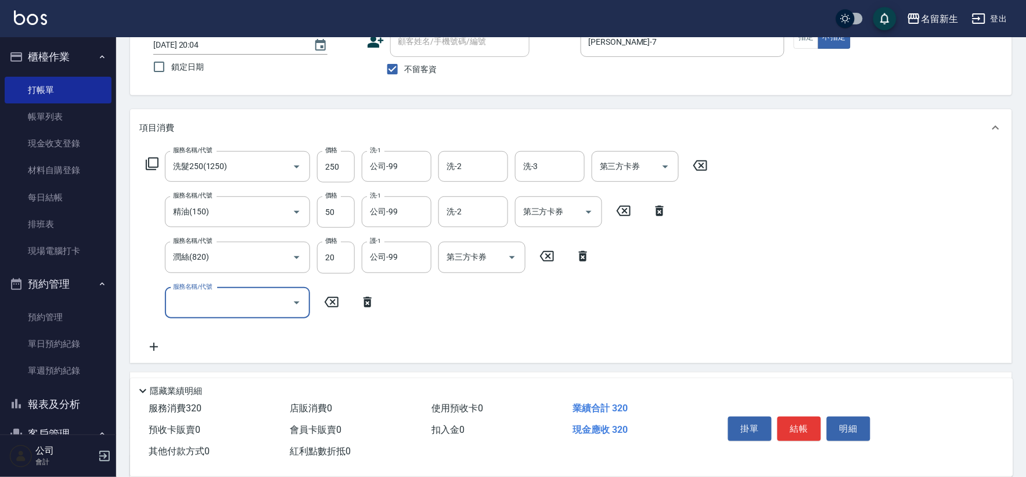
scroll to position [129, 0]
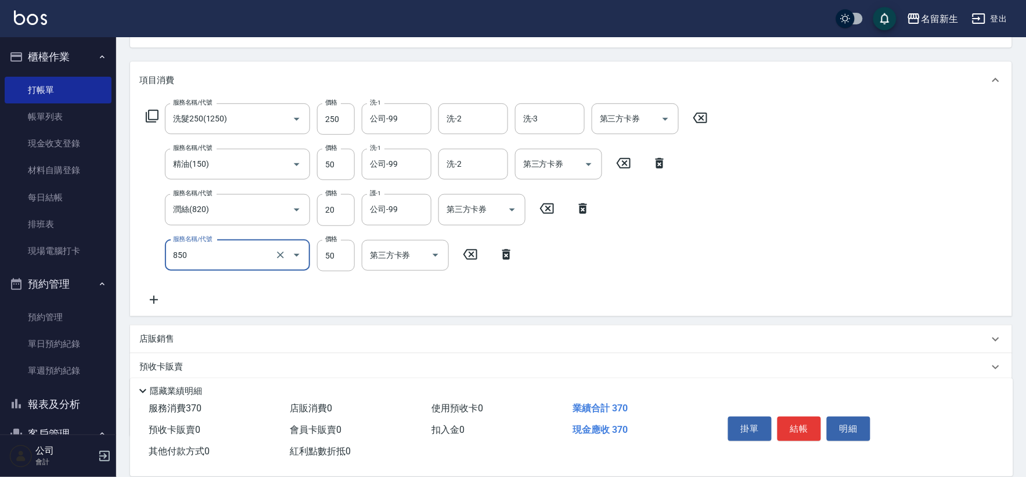
type input "吹捲(850)"
type input "100"
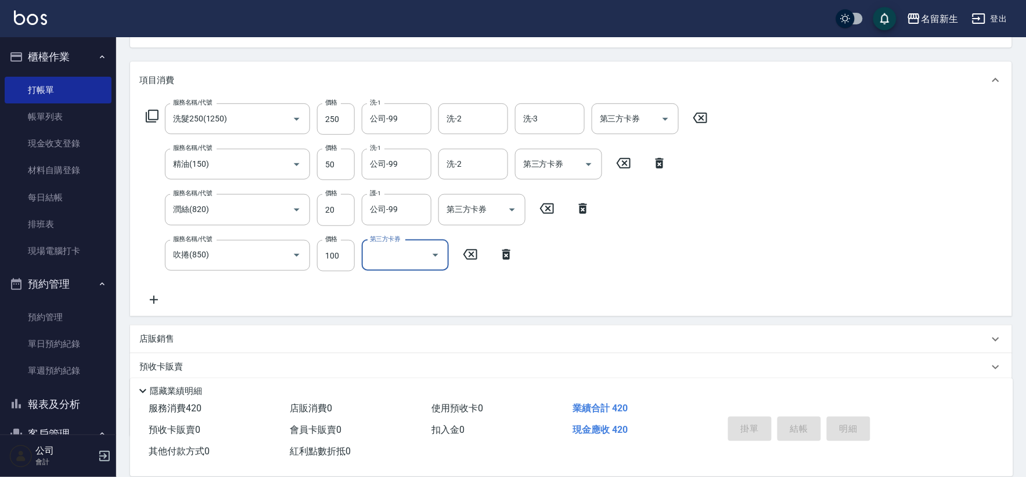
type input "[DATE] 20:06"
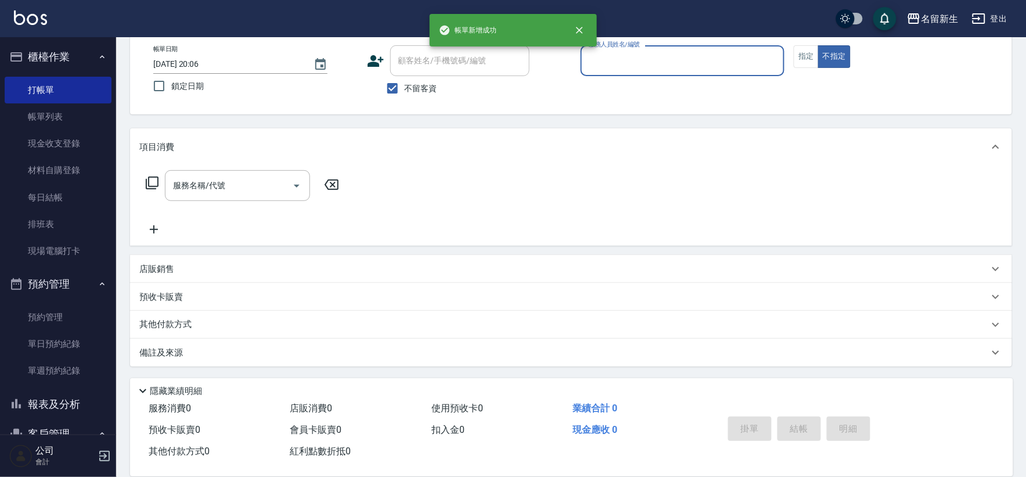
scroll to position [62, 0]
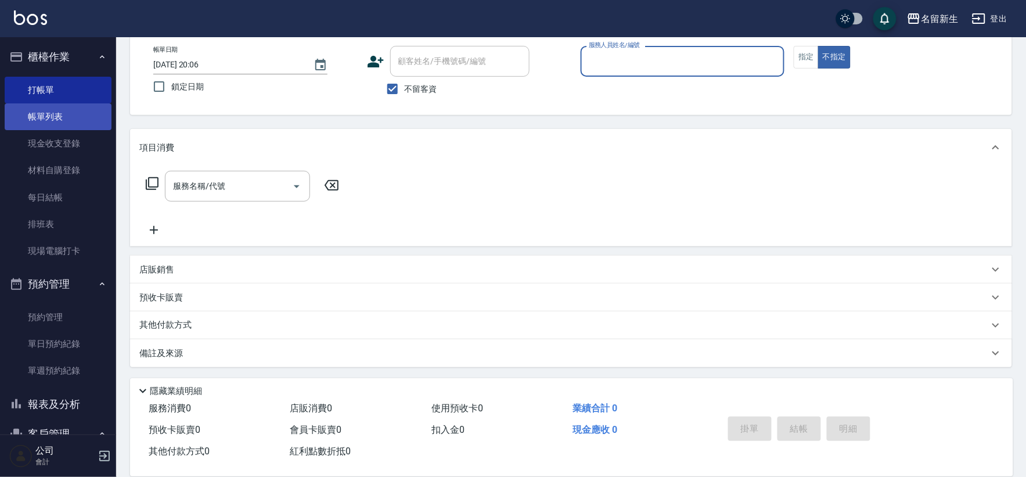
click at [48, 124] on link "帳單列表" at bounding box center [58, 116] width 107 height 27
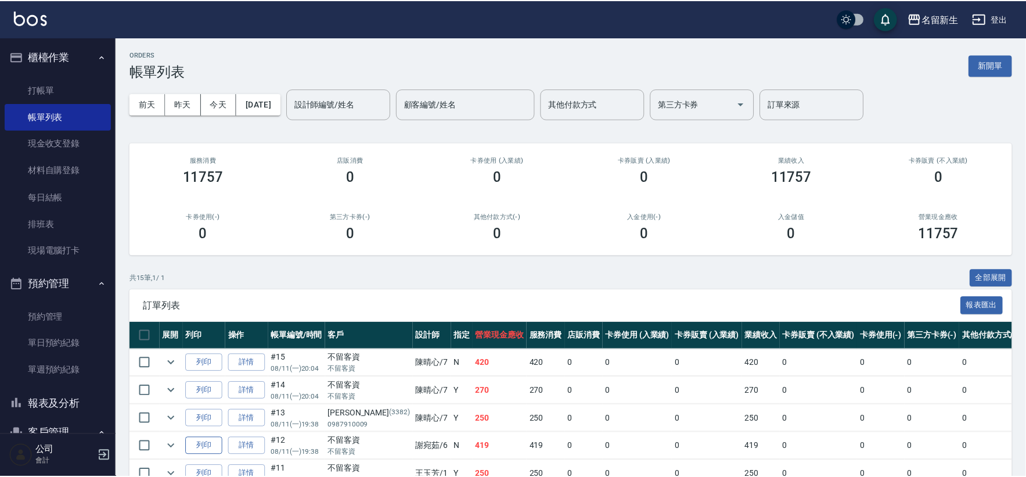
scroll to position [129, 0]
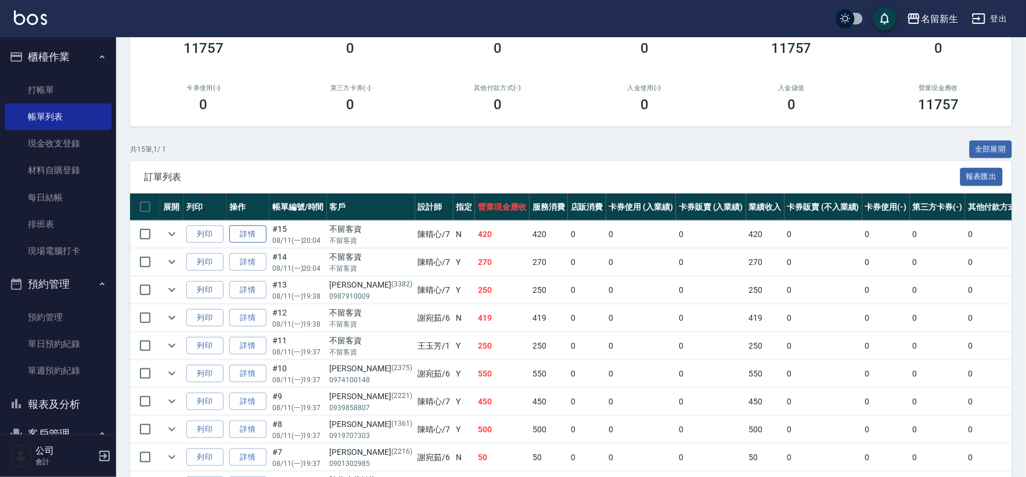
click at [253, 234] on link "詳情" at bounding box center [247, 234] width 37 height 18
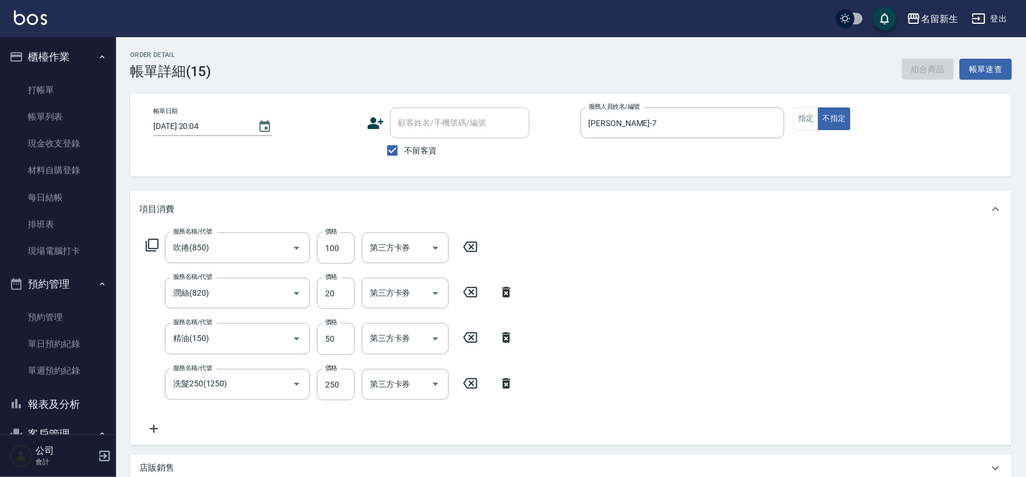
type input "[DATE] 20:04"
checkbox input "true"
type input "[PERSON_NAME]-7"
type input "吹捲(850)"
type input "潤絲(820)"
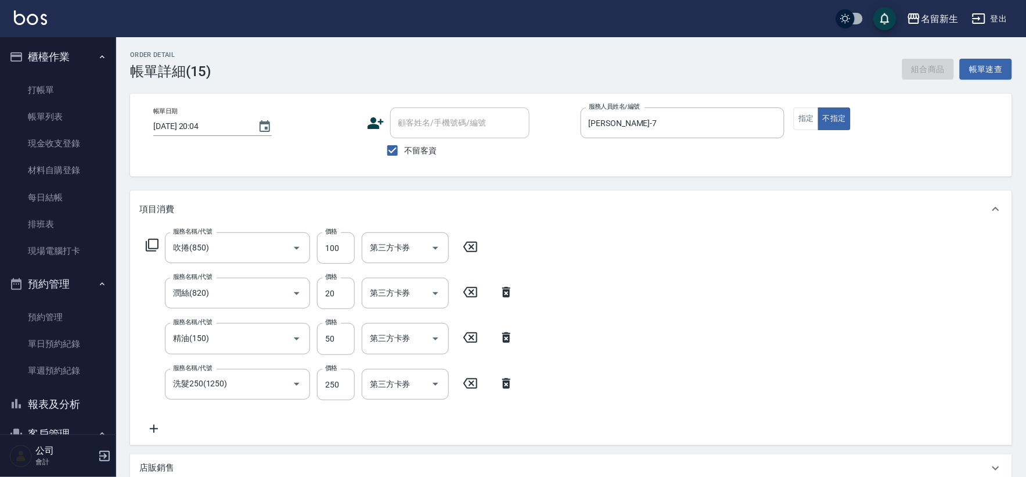
type input "精油(150)"
type input "洗髮250(1250)"
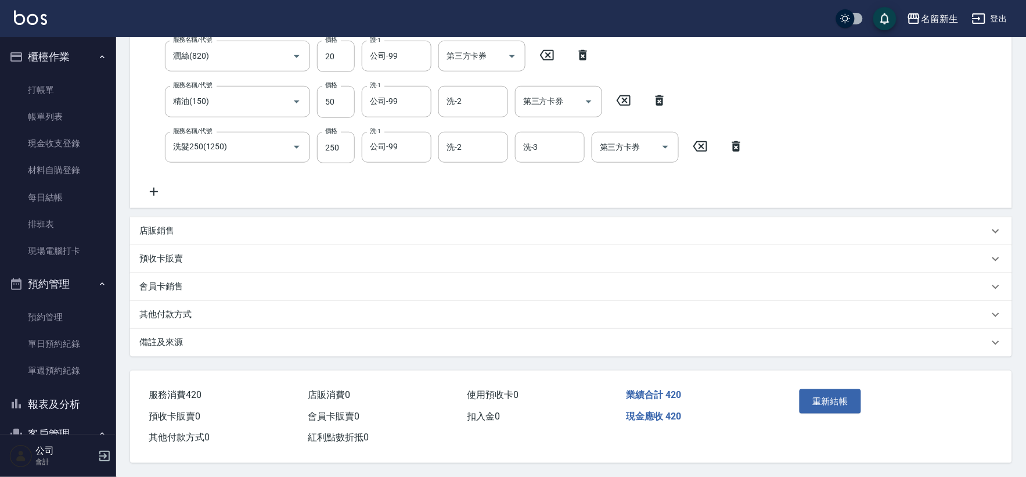
scroll to position [240, 0]
click at [814, 405] on button "重新結帳" at bounding box center [831, 401] width 62 height 24
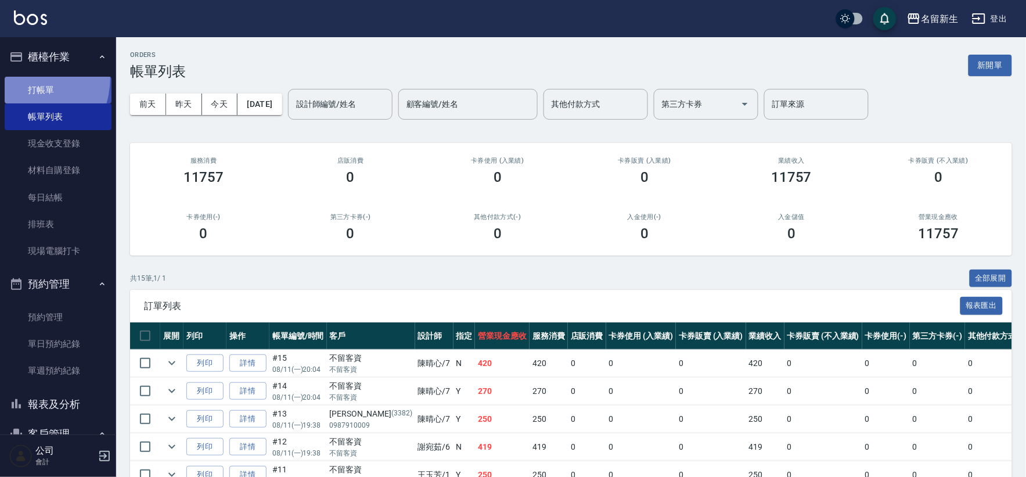
click at [16, 77] on link "打帳單" at bounding box center [58, 90] width 107 height 27
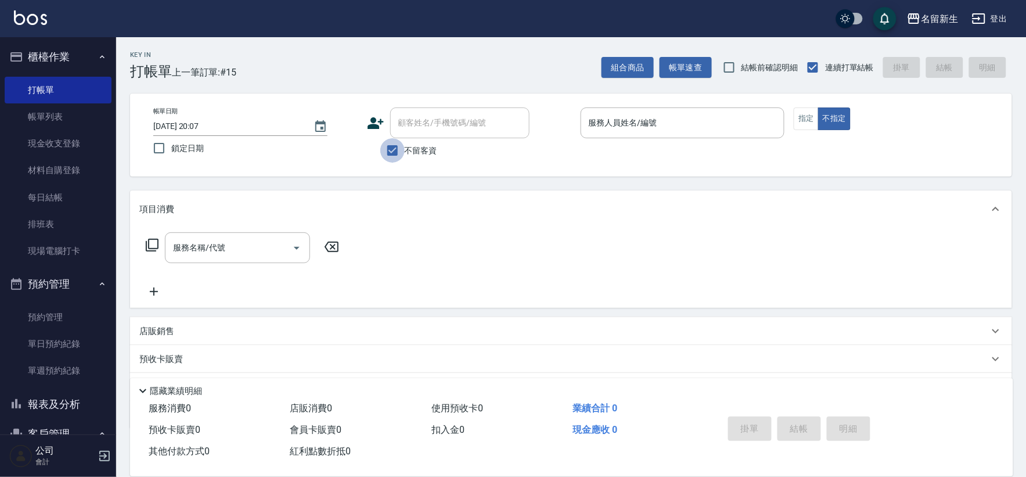
click at [398, 152] on input "不留客資" at bounding box center [392, 150] width 24 height 24
checkbox input "false"
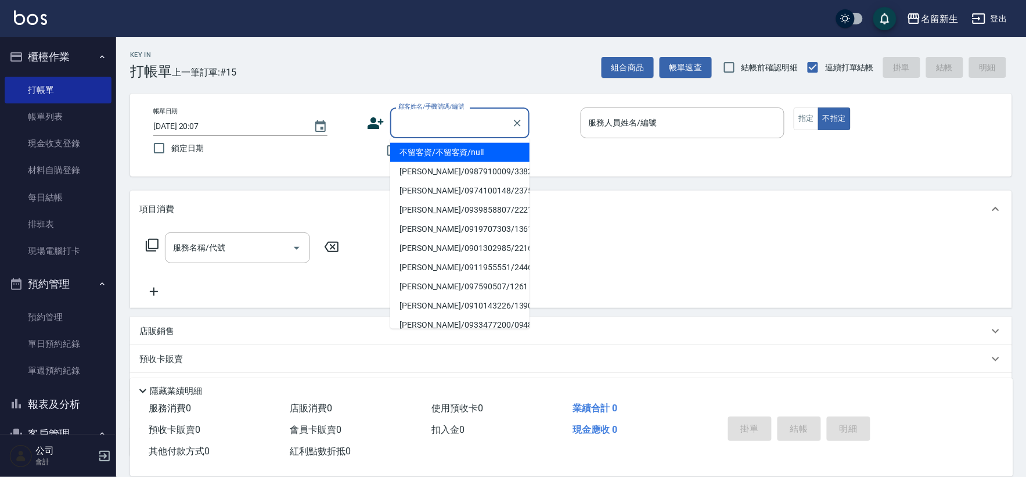
click at [457, 120] on div "顧客姓名/手機號碼/編號 顧客姓名/手機號碼/編號" at bounding box center [459, 122] width 139 height 31
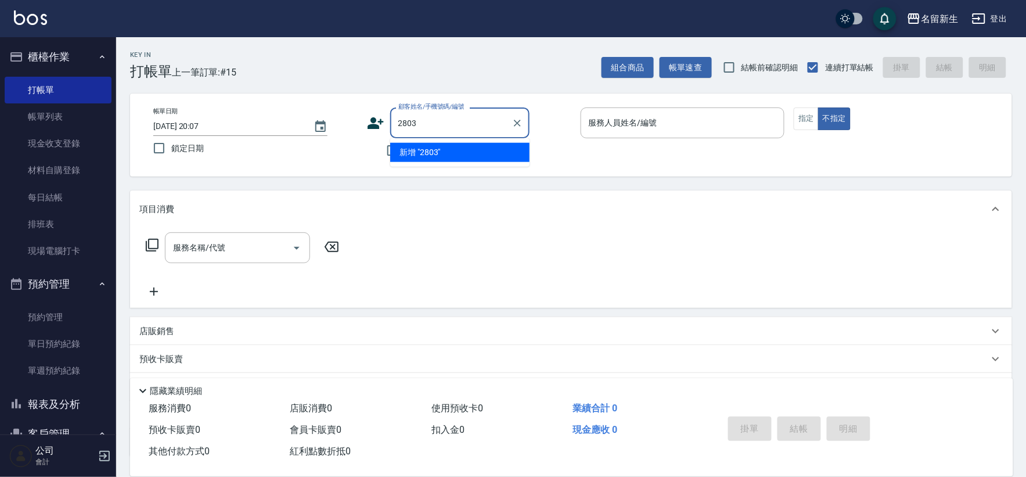
type input "2803"
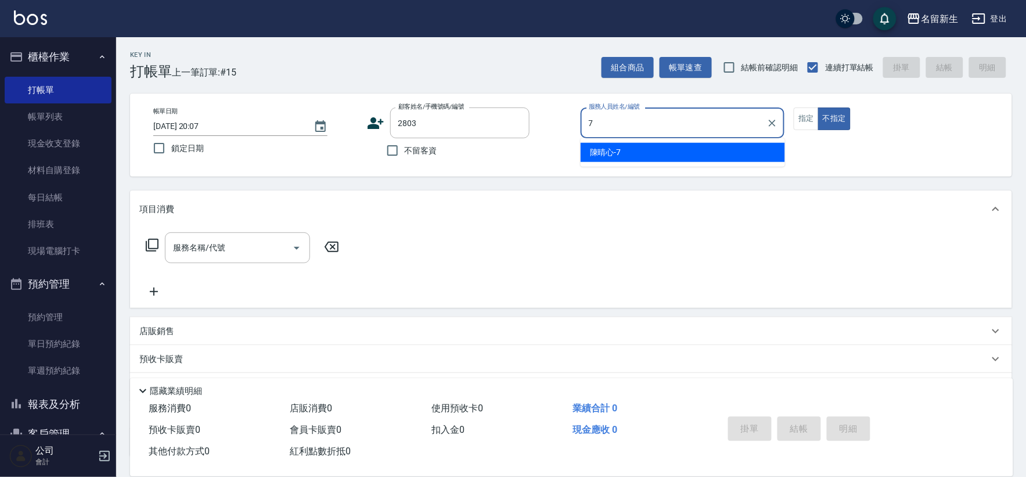
type input "7"
type button "false"
type input "[PERSON_NAME]-7"
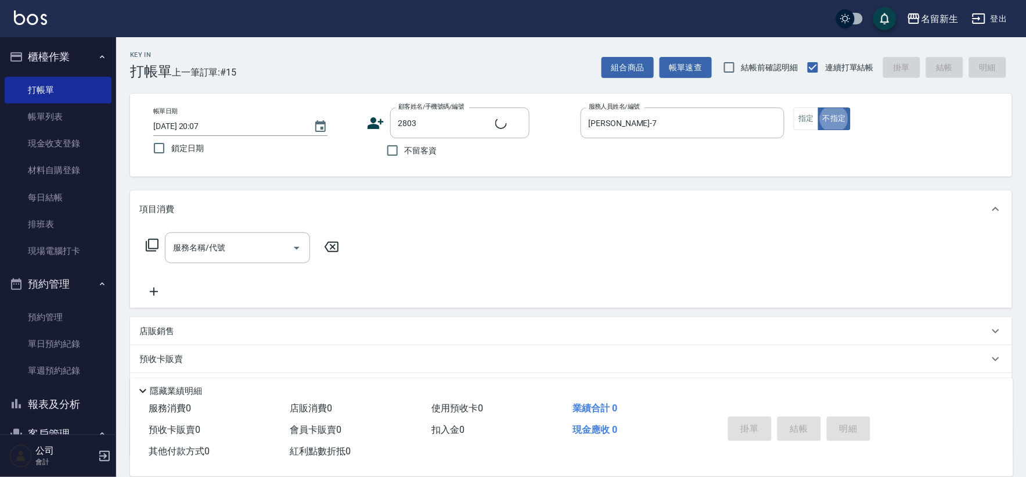
type input "[PERSON_NAME]/0981918127/2803"
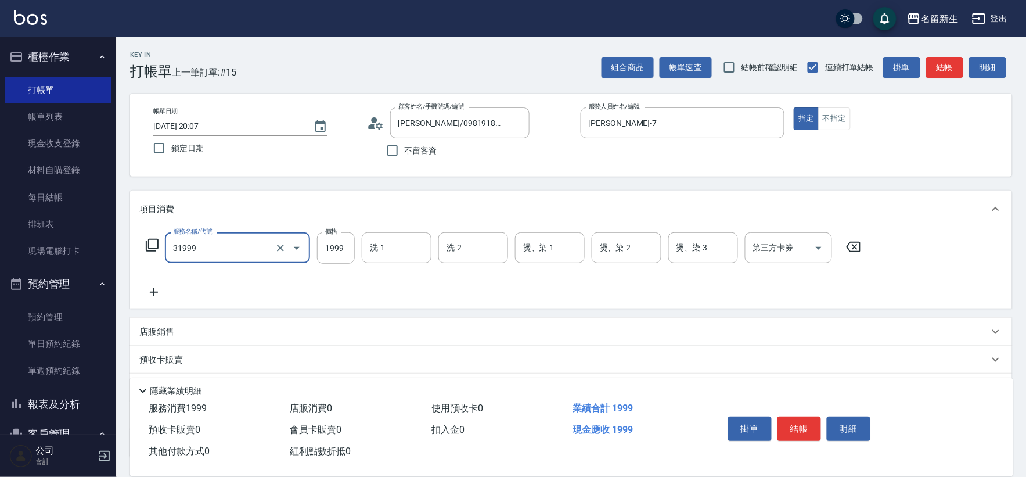
type input "1999以下燙髮(31999)"
type input "1500"
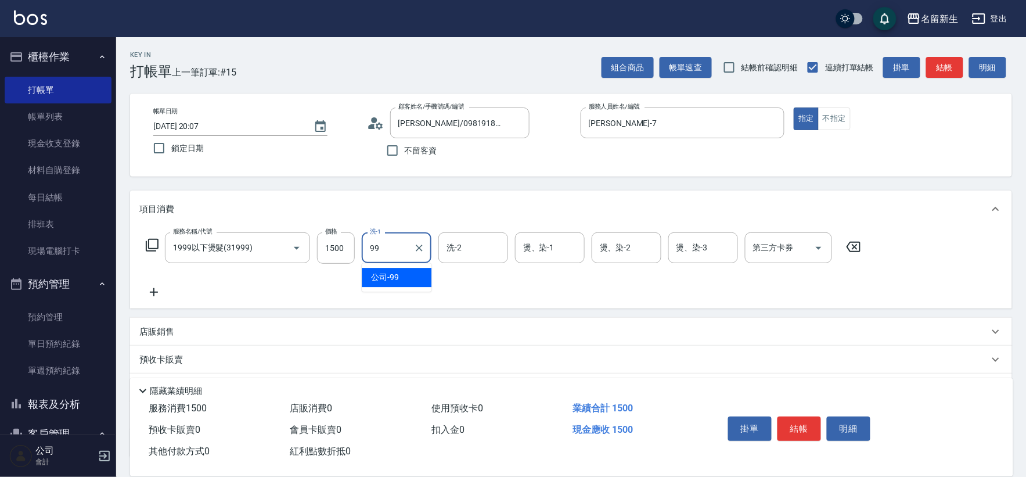
type input "公司-99"
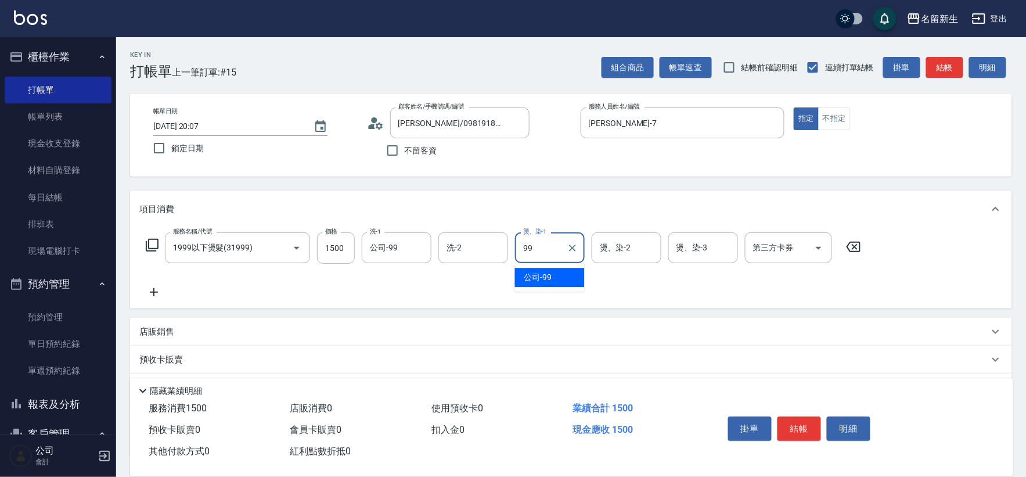
type input "公司-99"
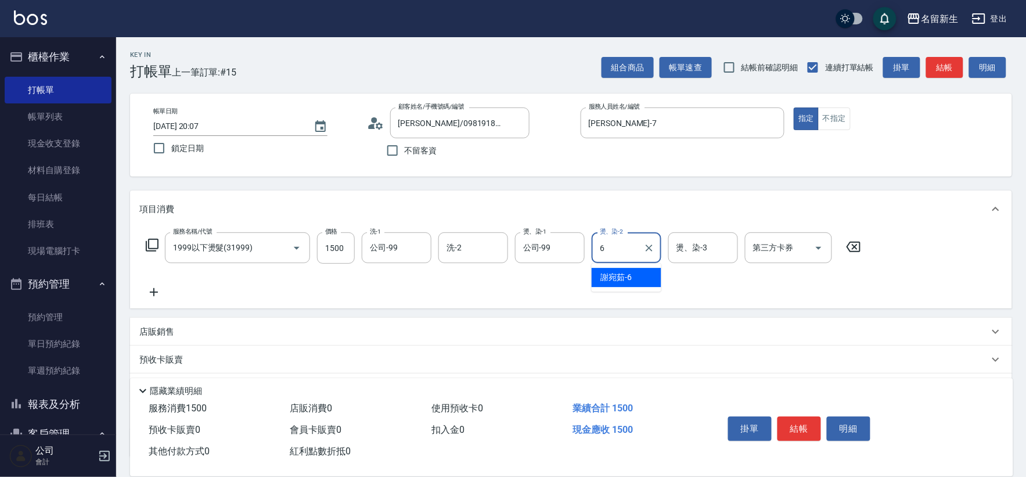
type input "[PERSON_NAME]-6"
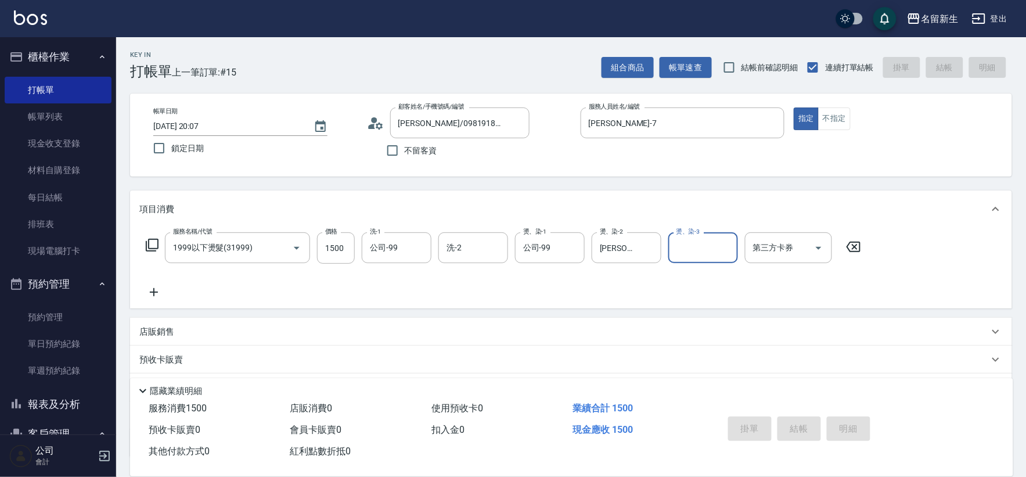
type input "[DATE] 20:09"
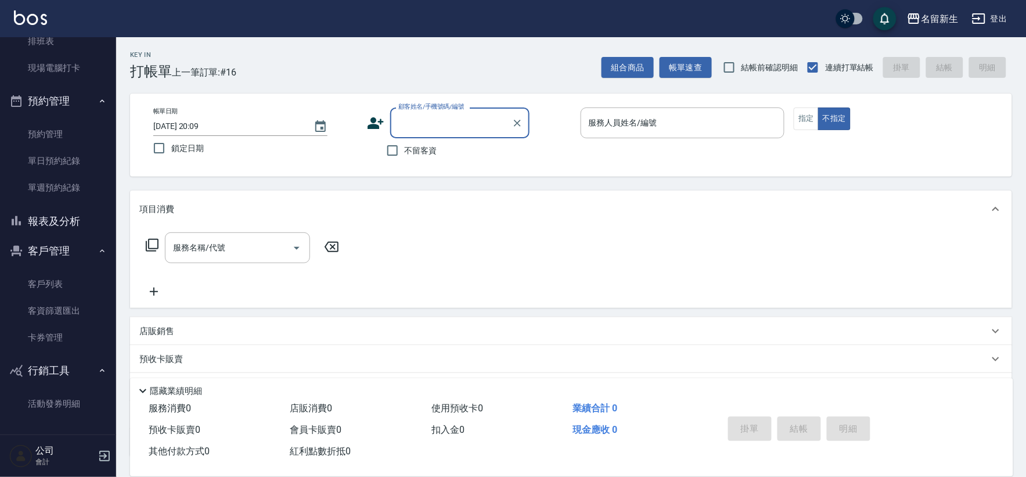
scroll to position [184, 0]
click at [87, 217] on button "報表及分析" at bounding box center [58, 221] width 107 height 30
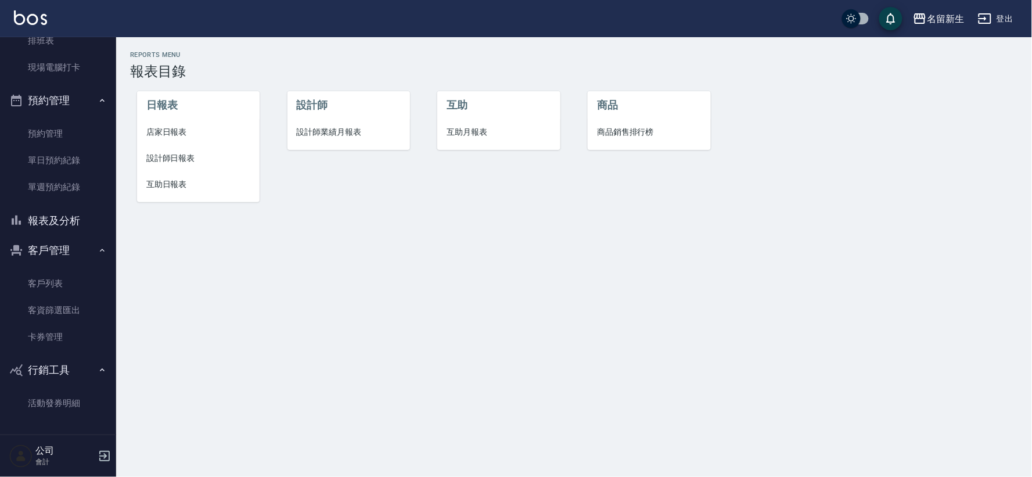
click at [167, 126] on span "店家日報表" at bounding box center [198, 132] width 104 height 12
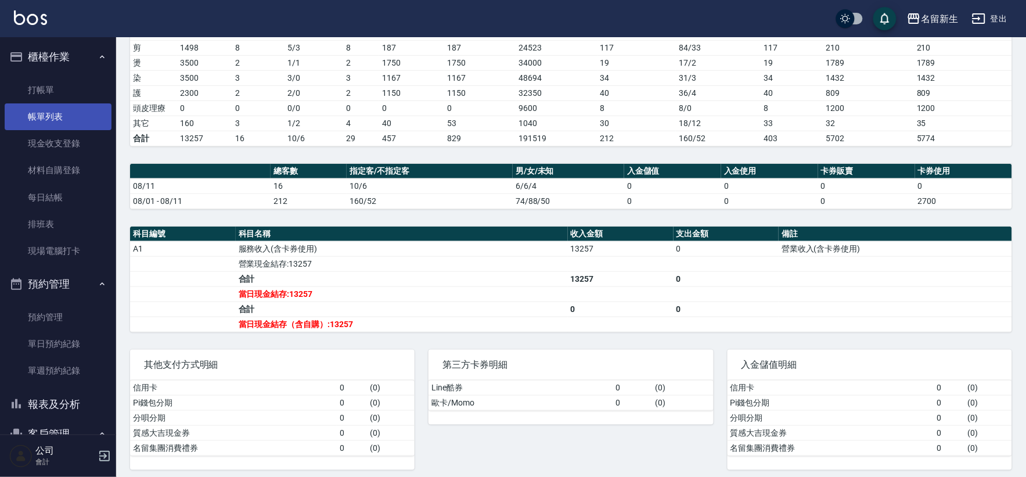
click at [71, 110] on link "帳單列表" at bounding box center [58, 116] width 107 height 27
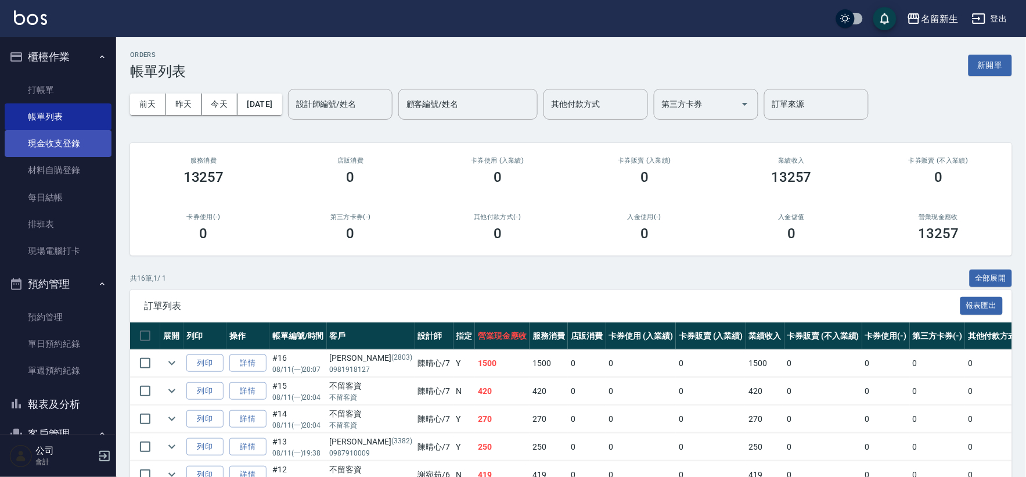
click at [77, 141] on link "現金收支登錄" at bounding box center [58, 143] width 107 height 27
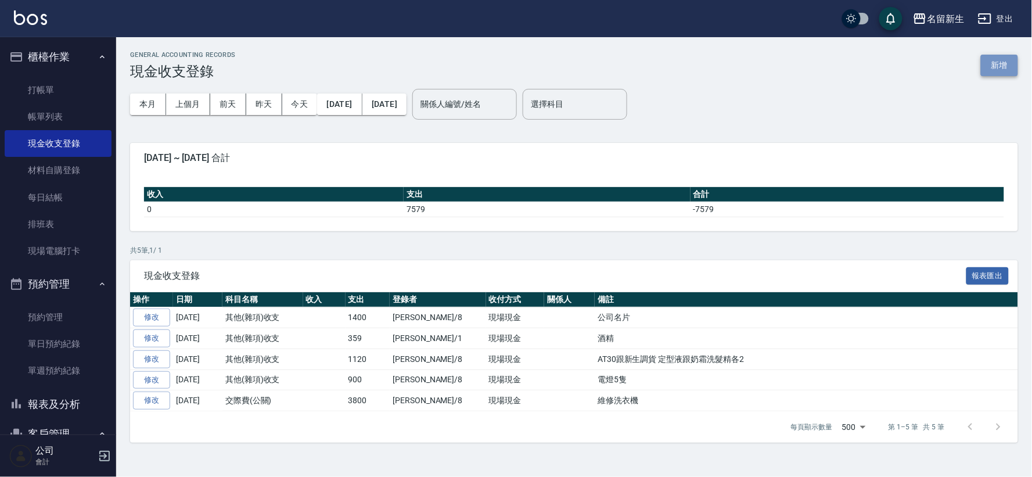
click at [1007, 70] on button "新增" at bounding box center [999, 65] width 37 height 21
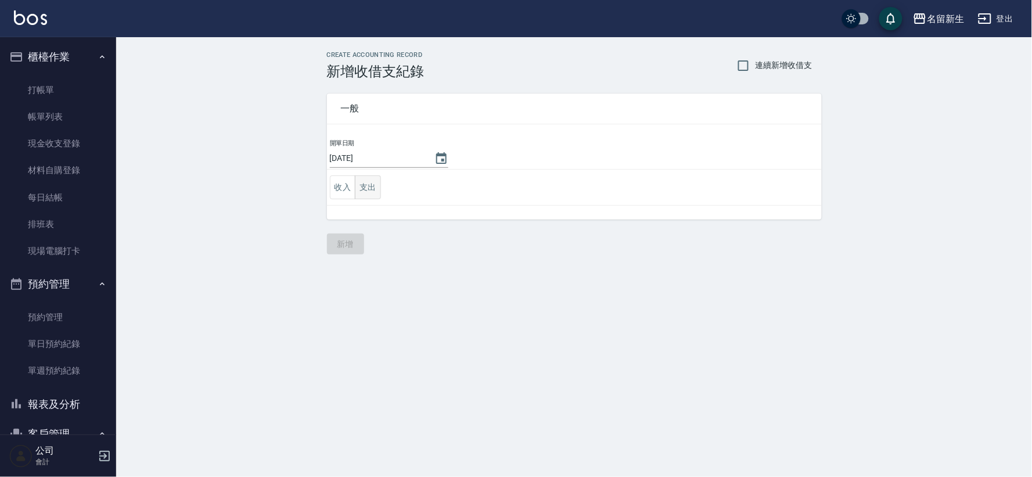
click at [373, 188] on button "支出" at bounding box center [368, 187] width 26 height 24
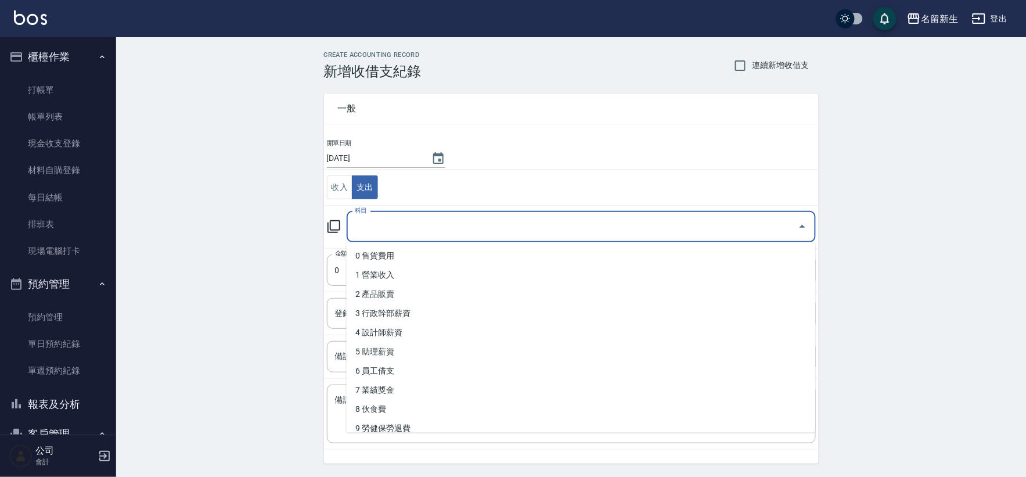
click at [354, 223] on div "科目 科目" at bounding box center [581, 226] width 469 height 31
type input "2"
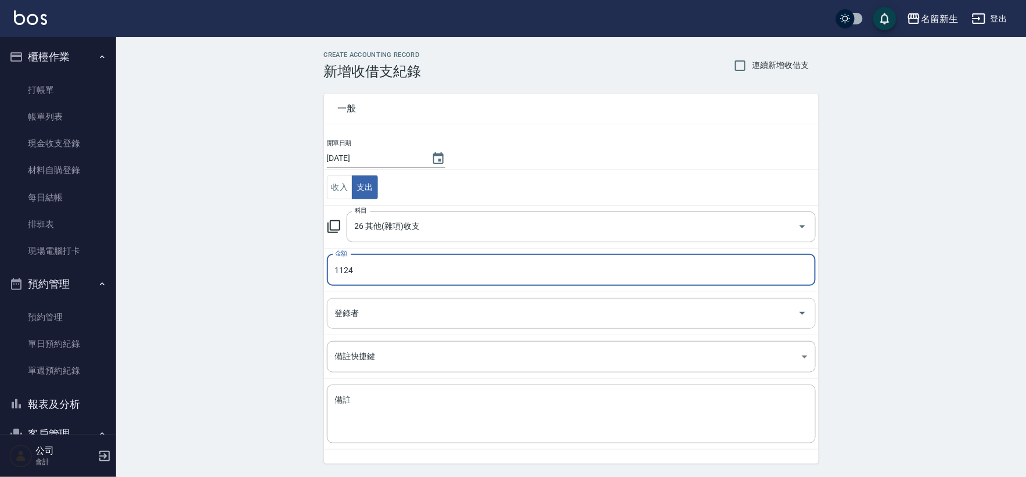
click at [351, 310] on div "登錄者 登錄者" at bounding box center [571, 313] width 489 height 31
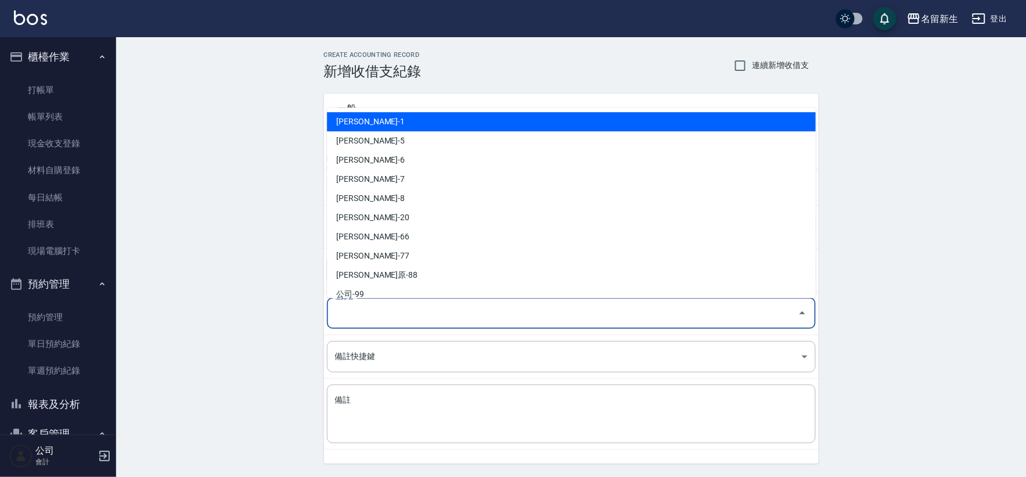
click at [419, 109] on ul "[PERSON_NAME]-1 [PERSON_NAME]-5 [PERSON_NAME]-6 [PERSON_NAME]-7 [PERSON_NAME]-8…" at bounding box center [571, 202] width 489 height 191
click at [412, 120] on li "[PERSON_NAME]-1" at bounding box center [571, 121] width 489 height 19
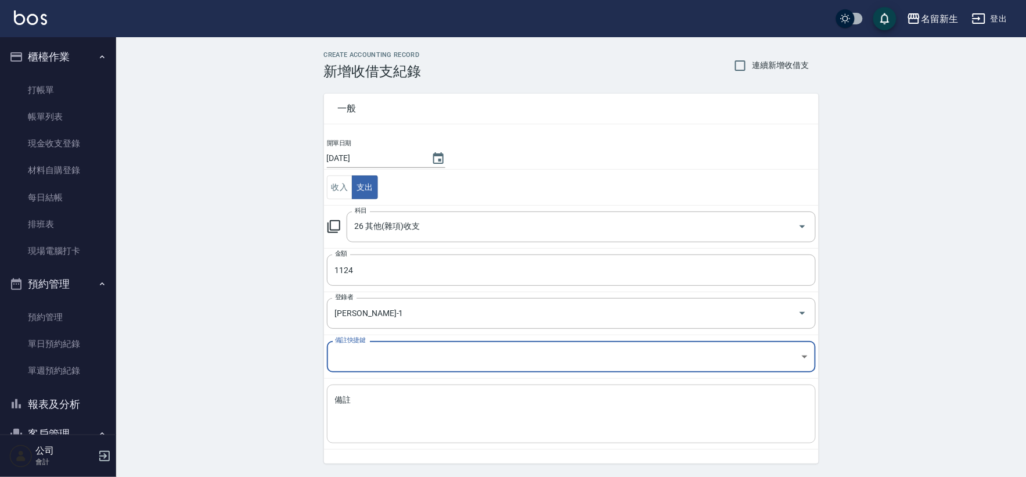
click at [358, 407] on textarea "備註" at bounding box center [571, 413] width 473 height 39
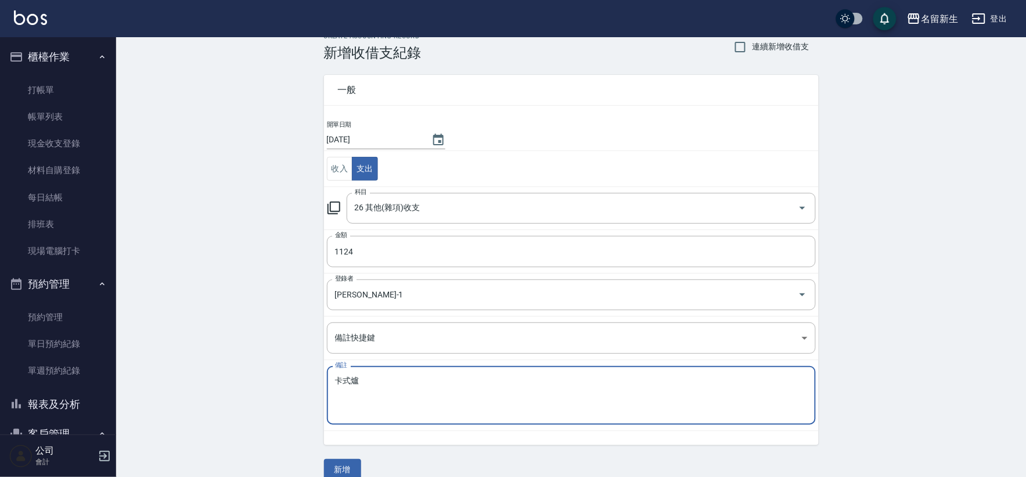
scroll to position [36, 0]
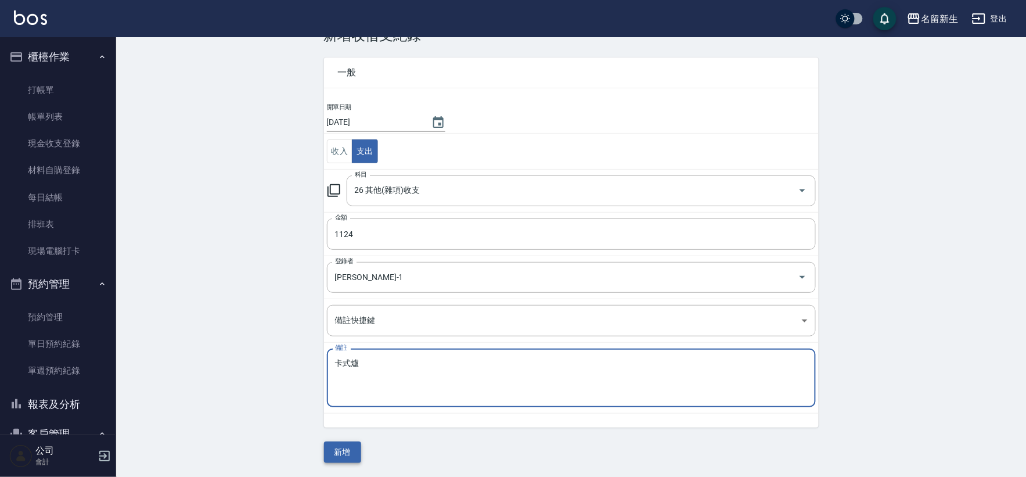
click at [335, 452] on button "新增" at bounding box center [342, 451] width 37 height 21
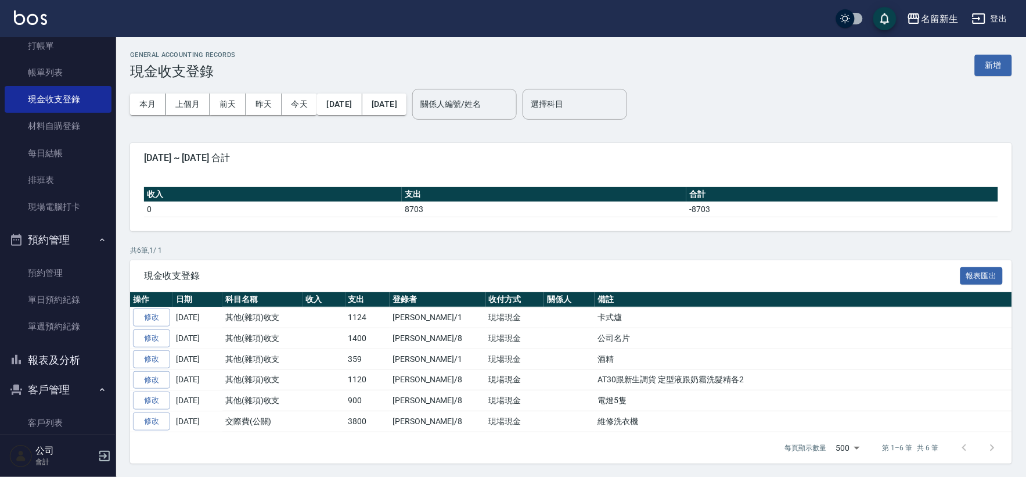
scroll to position [129, 0]
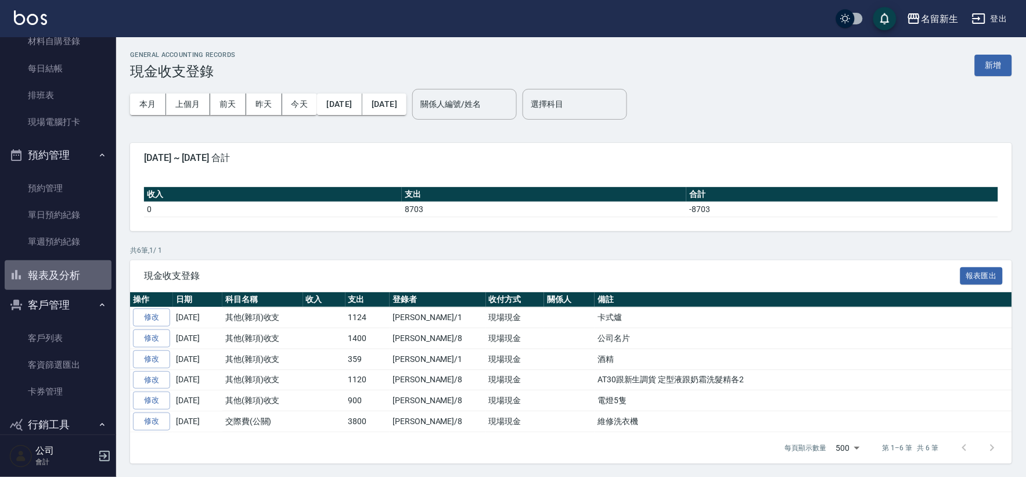
click at [73, 276] on button "報表及分析" at bounding box center [58, 275] width 107 height 30
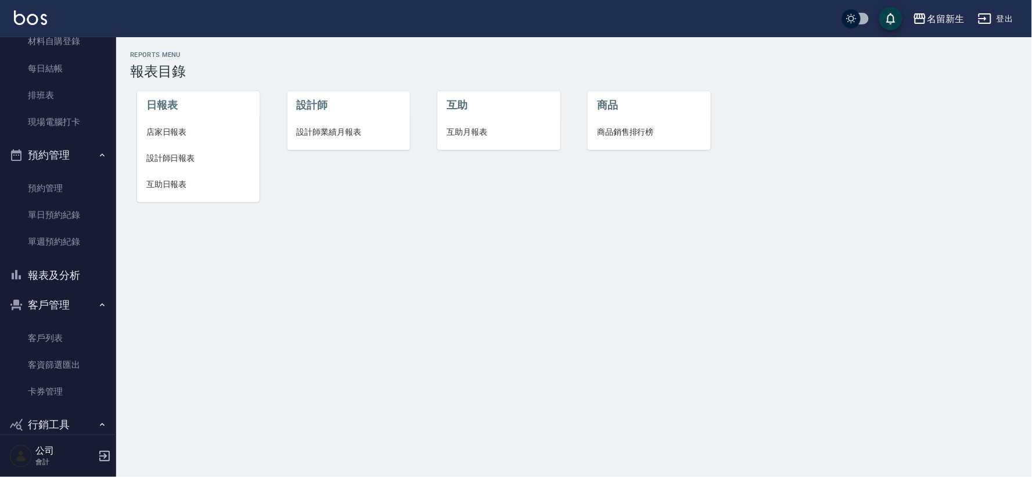
click at [175, 138] on span "店家日報表" at bounding box center [198, 132] width 104 height 12
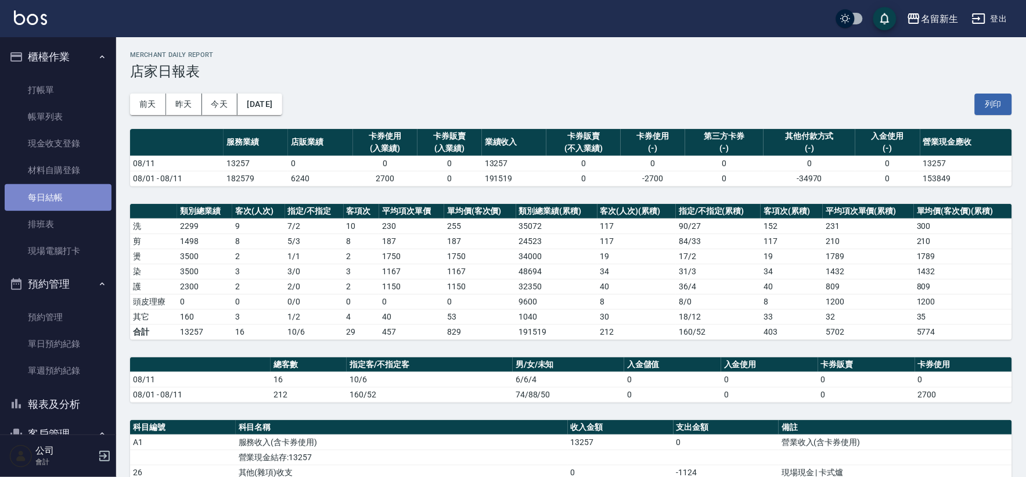
click at [64, 203] on link "每日結帳" at bounding box center [58, 197] width 107 height 27
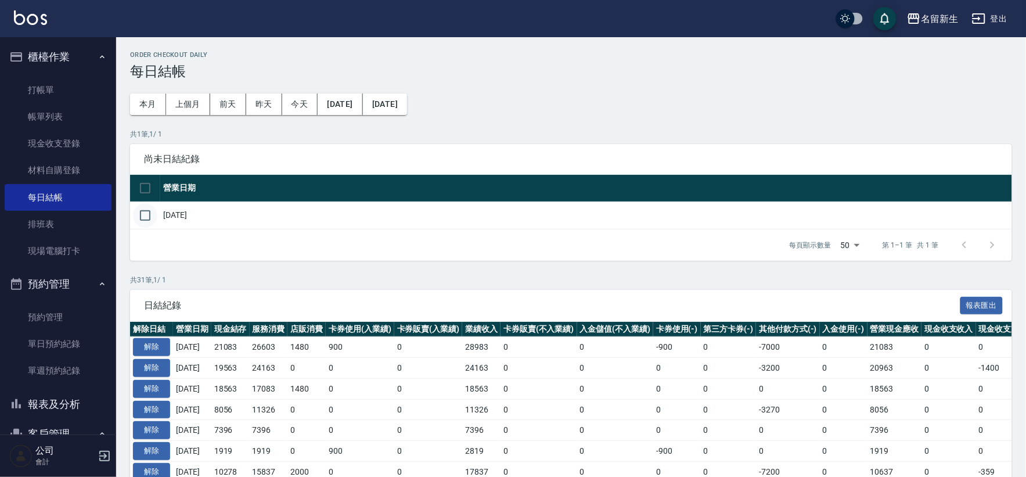
click at [143, 218] on input "checkbox" at bounding box center [145, 215] width 24 height 24
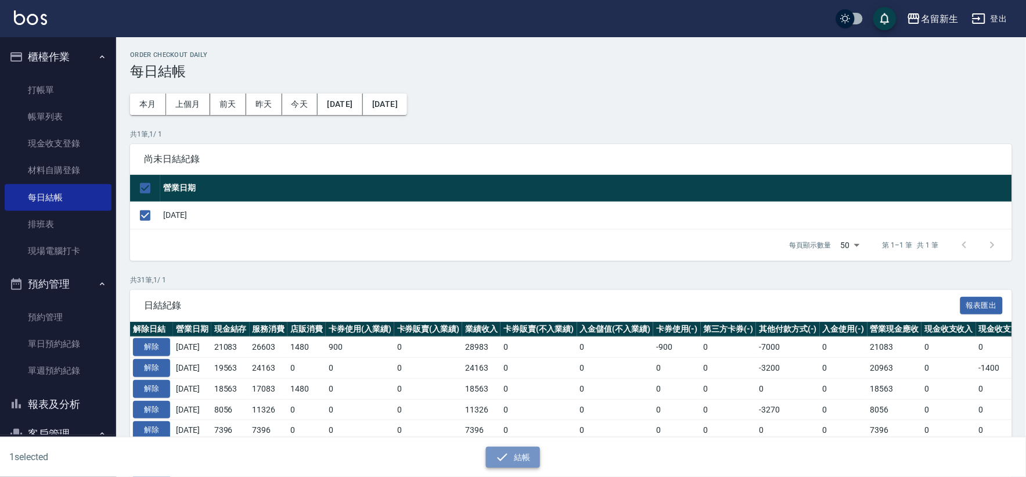
click at [516, 455] on button "結帳" at bounding box center [513, 457] width 54 height 21
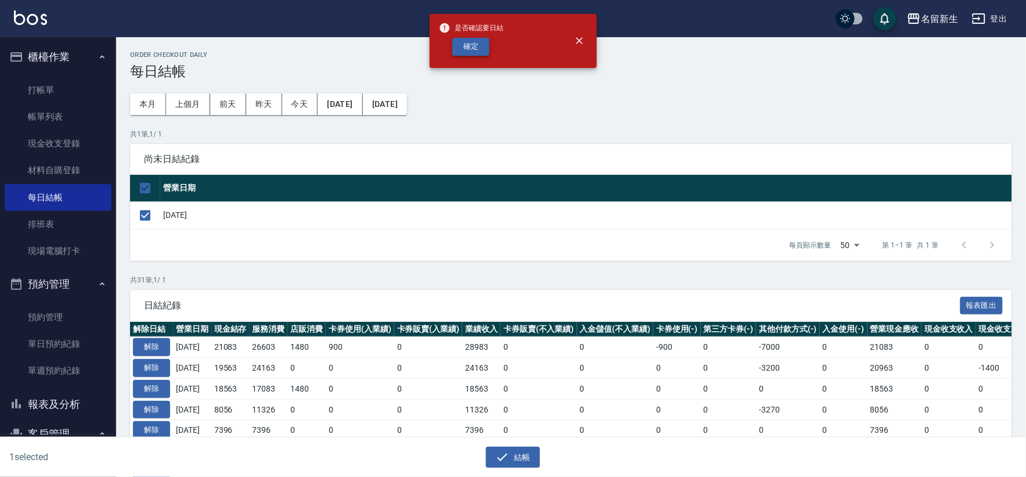
click at [478, 44] on button "確定" at bounding box center [470, 47] width 37 height 18
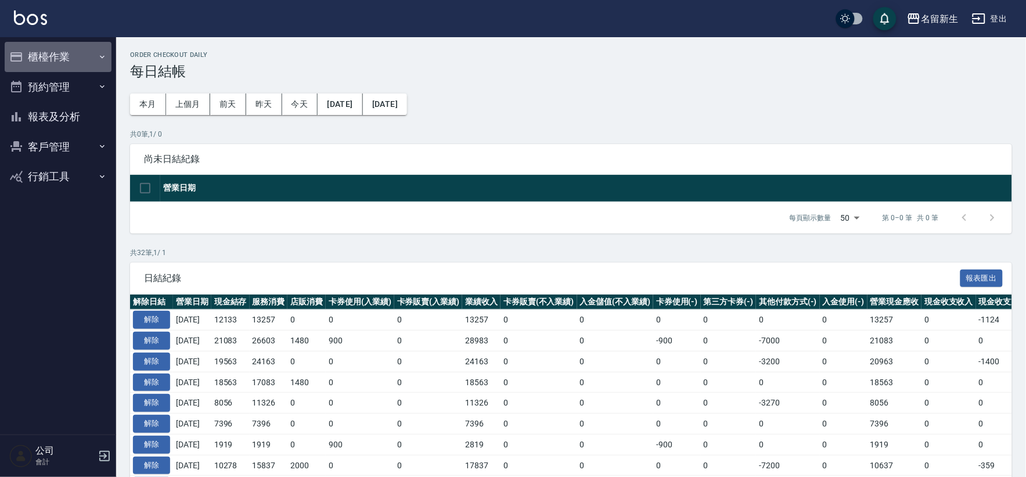
click at [53, 55] on button "櫃檯作業" at bounding box center [58, 57] width 107 height 30
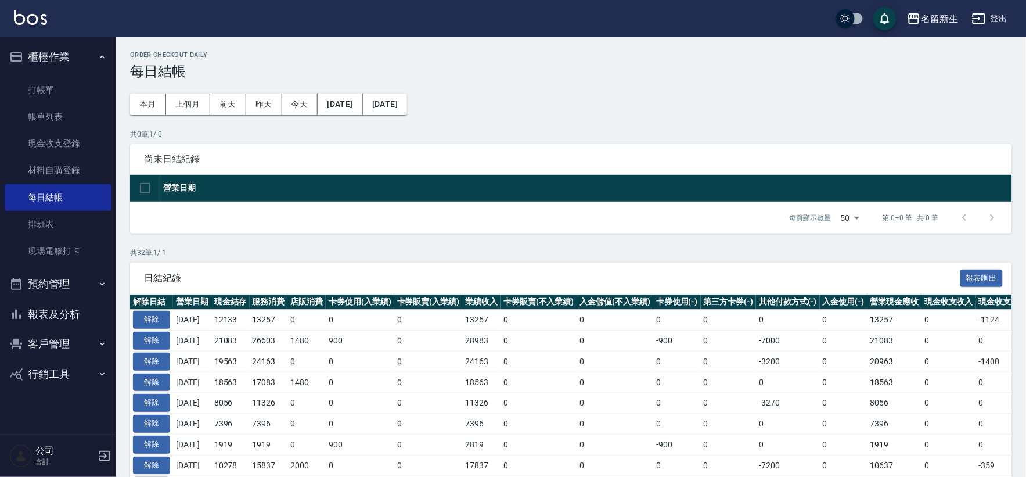
click at [52, 311] on button "報表及分析" at bounding box center [58, 314] width 107 height 30
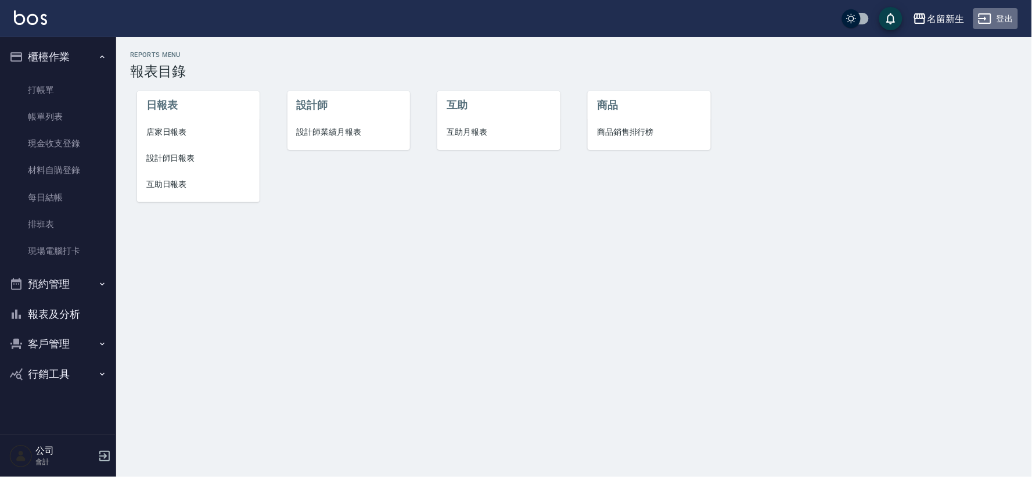
click at [987, 10] on button "登出" at bounding box center [995, 18] width 45 height 21
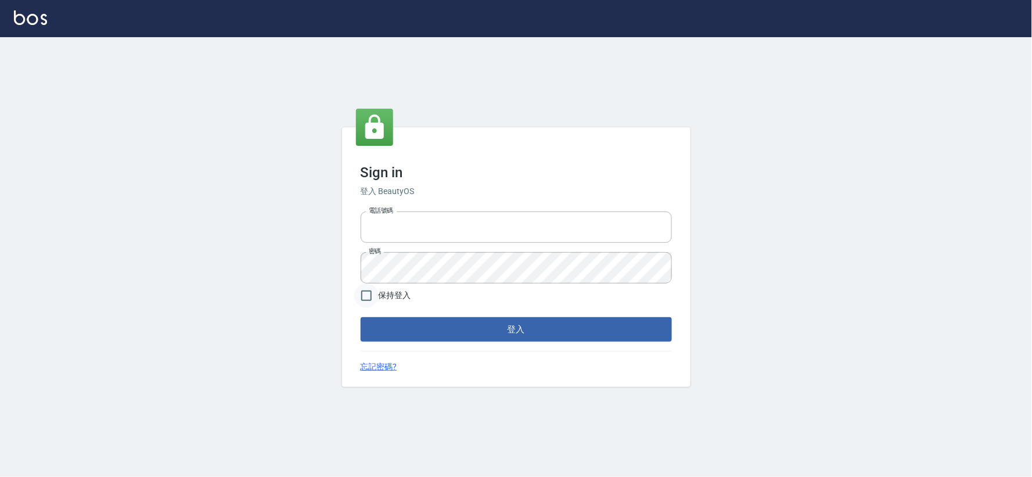
type input "034258365"
click at [372, 298] on input "保持登入" at bounding box center [366, 295] width 24 height 24
checkbox input "true"
click at [432, 328] on button "登入" at bounding box center [516, 329] width 311 height 24
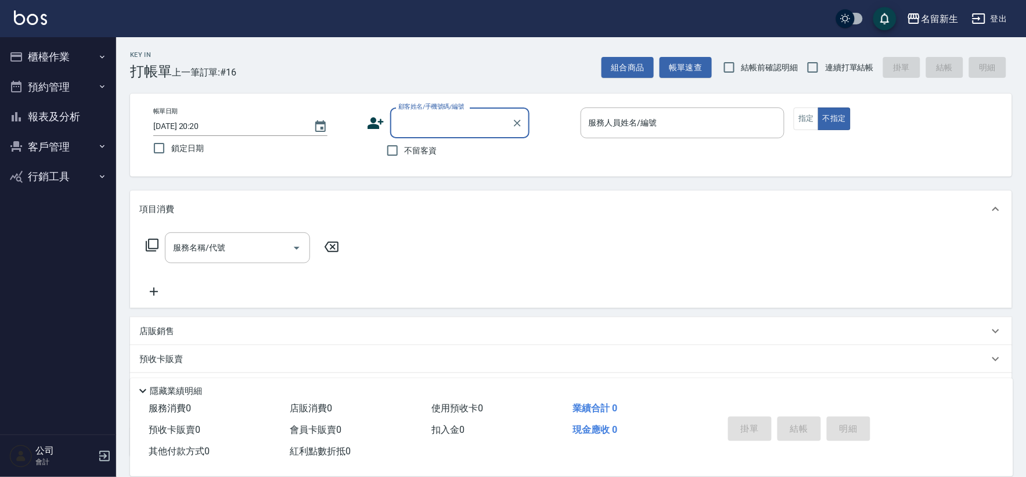
click at [1006, 17] on button "登出" at bounding box center [990, 18] width 45 height 21
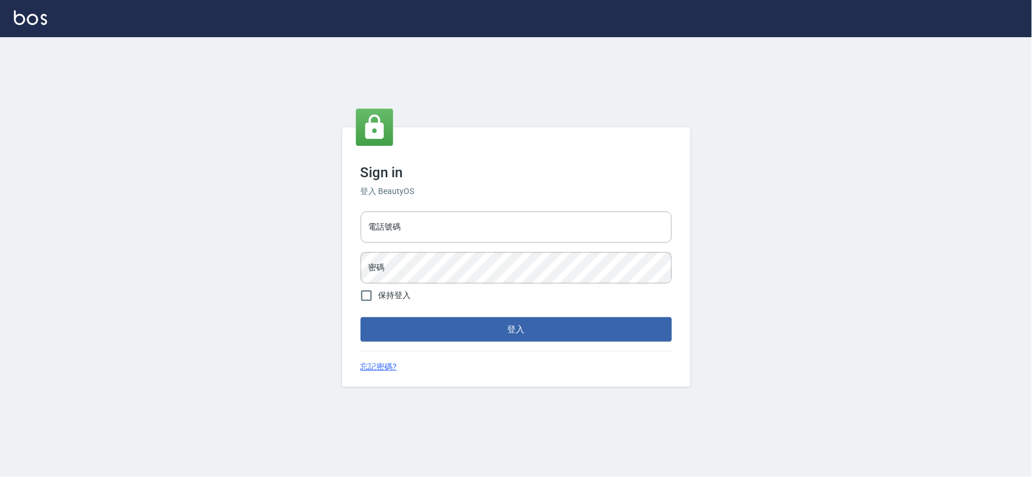
type input "034258365"
